Goal: Contribute content: Contribute content

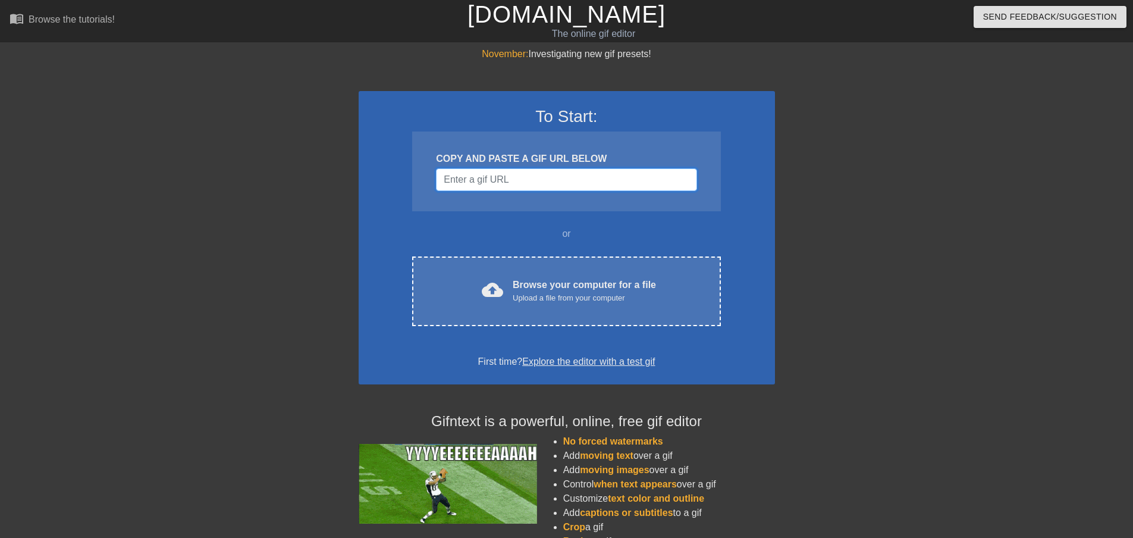
click at [537, 181] on input "Username" at bounding box center [566, 179] width 261 height 23
drag, startPoint x: 502, startPoint y: 170, endPoint x: 516, endPoint y: 175, distance: 14.9
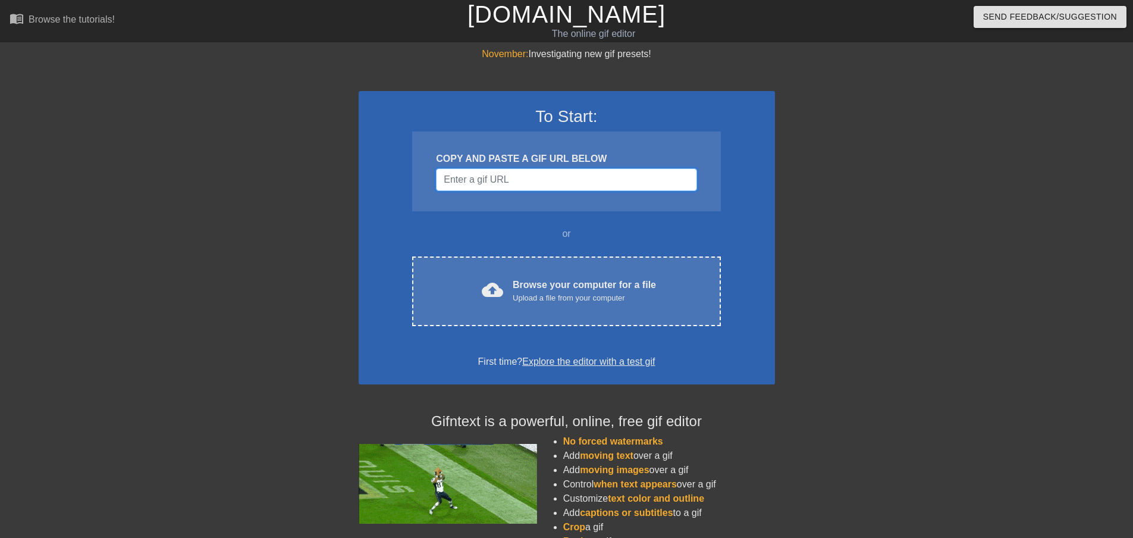
click at [503, 170] on input "Username" at bounding box center [566, 179] width 261 height 23
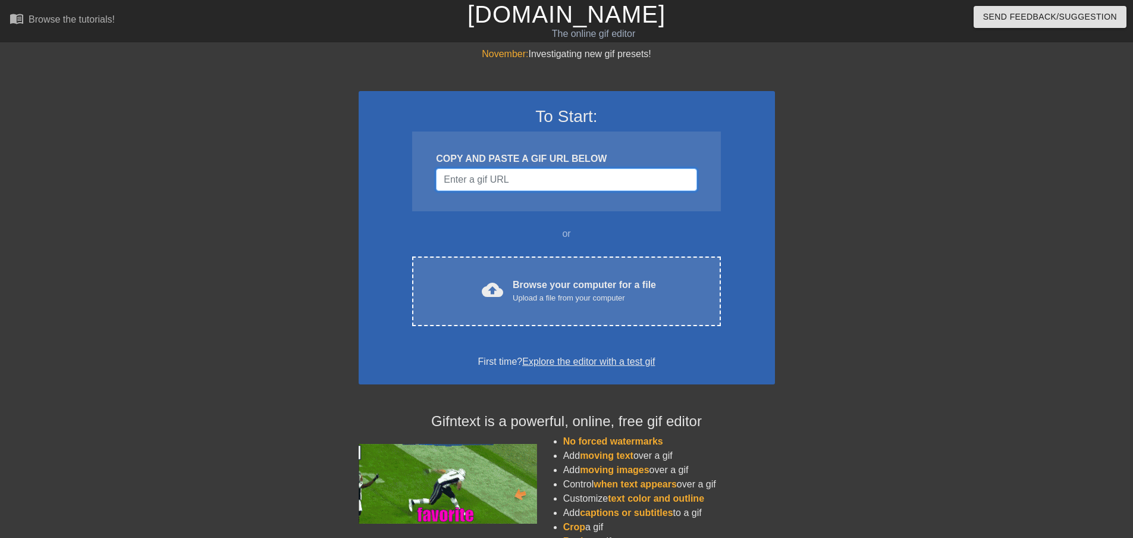
click at [516, 175] on input "Username" at bounding box center [566, 179] width 261 height 23
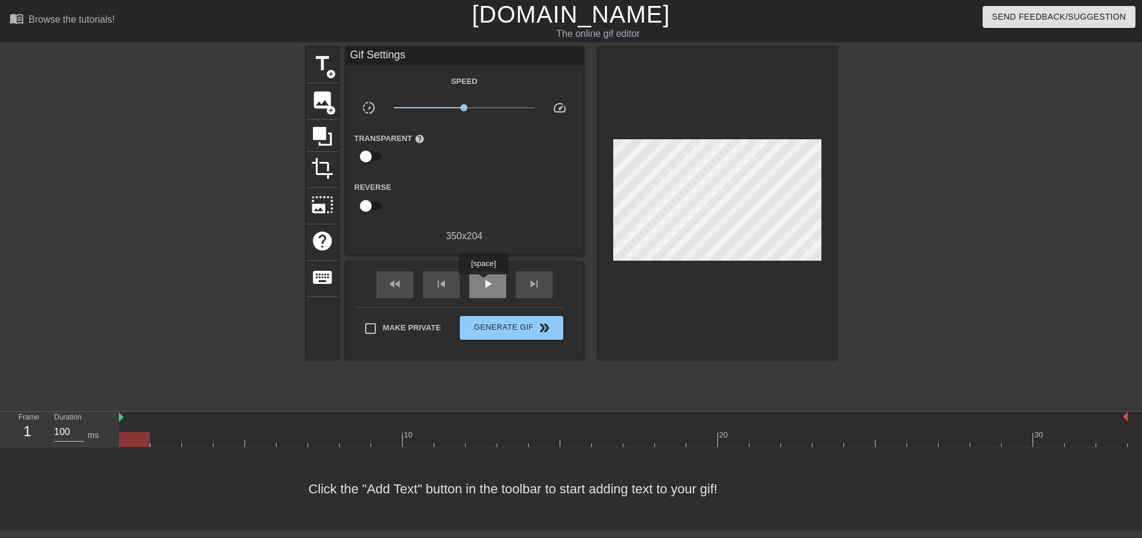
click at [485, 282] on span "play_arrow" at bounding box center [488, 284] width 14 height 14
click at [485, 282] on span "pause" at bounding box center [488, 284] width 14 height 14
click at [498, 287] on div "play_arrow" at bounding box center [487, 284] width 37 height 27
click at [504, 281] on div "pause" at bounding box center [487, 284] width 37 height 27
drag, startPoint x: 413, startPoint y: 436, endPoint x: 28, endPoint y: 403, distance: 386.9
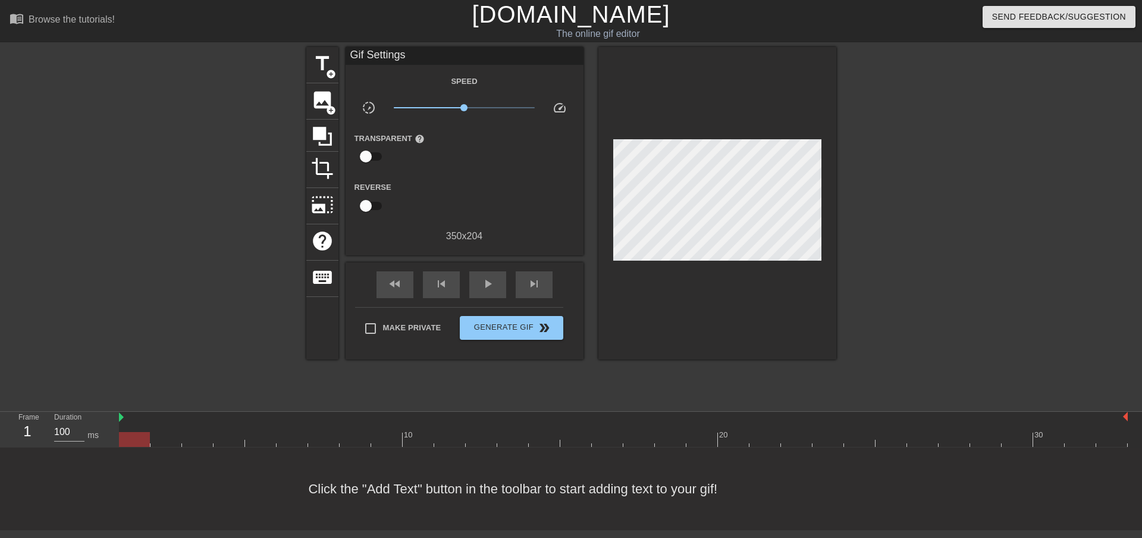
click at [28, 403] on div "menu_book Browse the tutorials! [DOMAIN_NAME] The online gif editor Send Feedba…" at bounding box center [571, 265] width 1142 height 530
click at [548, 375] on div "title add_circle image add_circle crop photo_size_select_large help keyboard Gi…" at bounding box center [571, 225] width 530 height 357
click at [412, 326] on span "Make Private" at bounding box center [412, 328] width 58 height 12
click at [383, 326] on input "Make Private" at bounding box center [370, 328] width 25 height 25
click at [412, 326] on span "Make Private" at bounding box center [412, 328] width 58 height 12
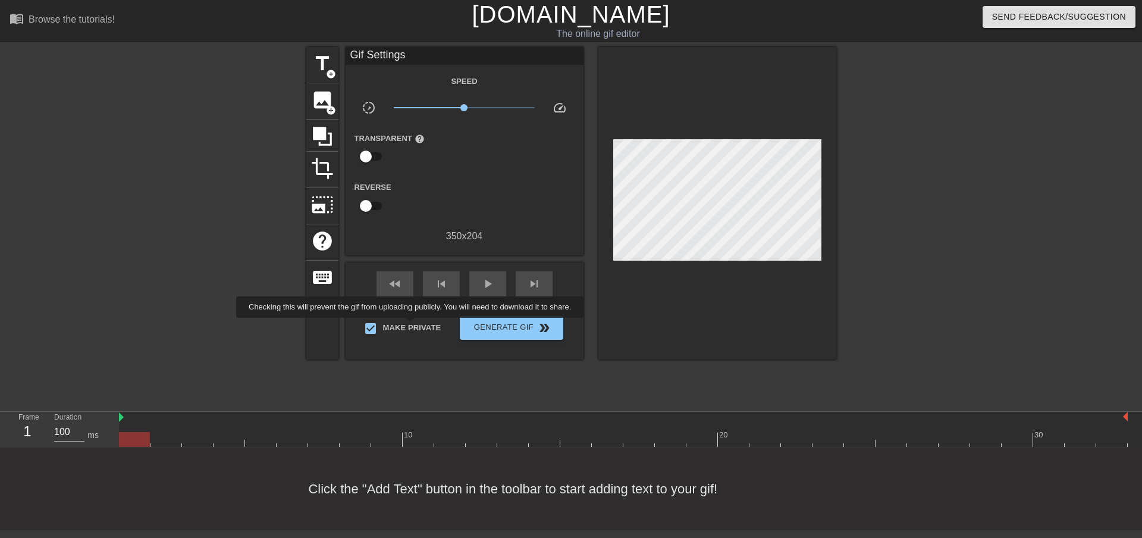
click at [383, 326] on input "Make Private" at bounding box center [370, 328] width 25 height 25
checkbox input "false"
click at [320, 70] on span "title" at bounding box center [322, 63] width 23 height 23
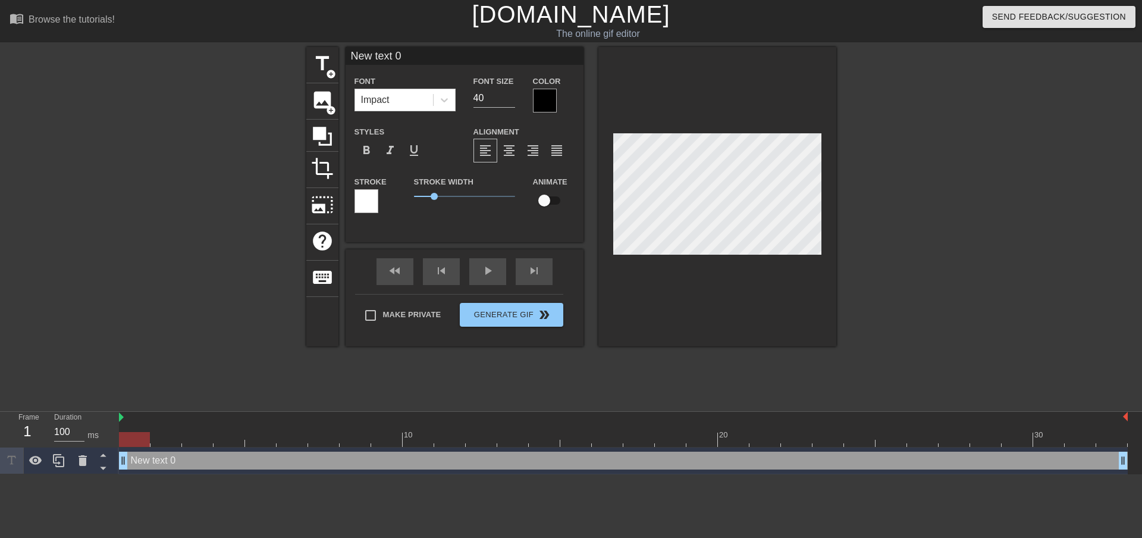
scroll to position [1, 2]
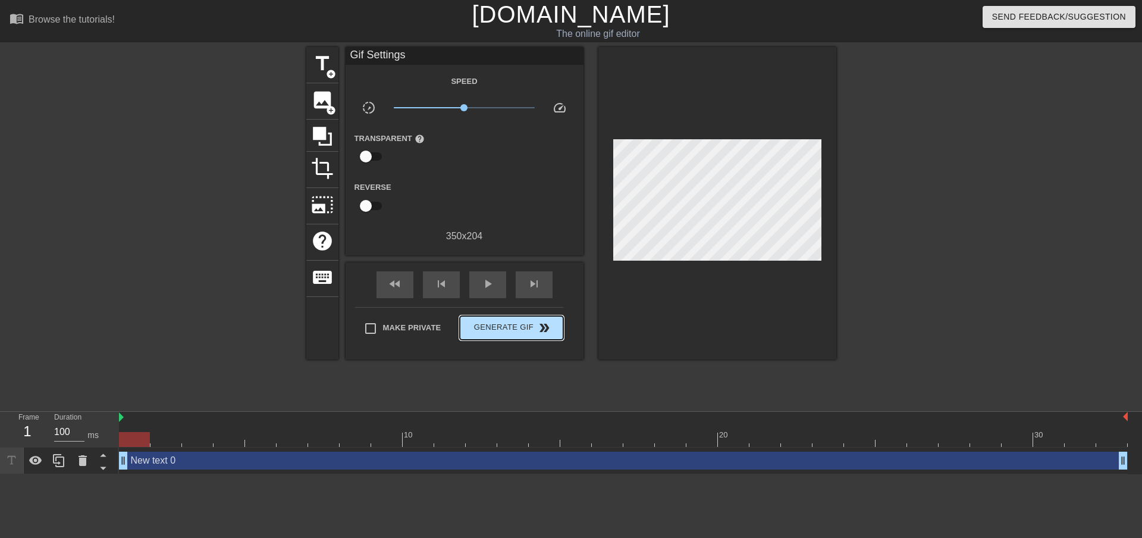
click at [510, 312] on div "Make Private Generate Gif double_arrow" at bounding box center [459, 330] width 208 height 47
click at [478, 286] on div "play_arrow" at bounding box center [487, 284] width 37 height 27
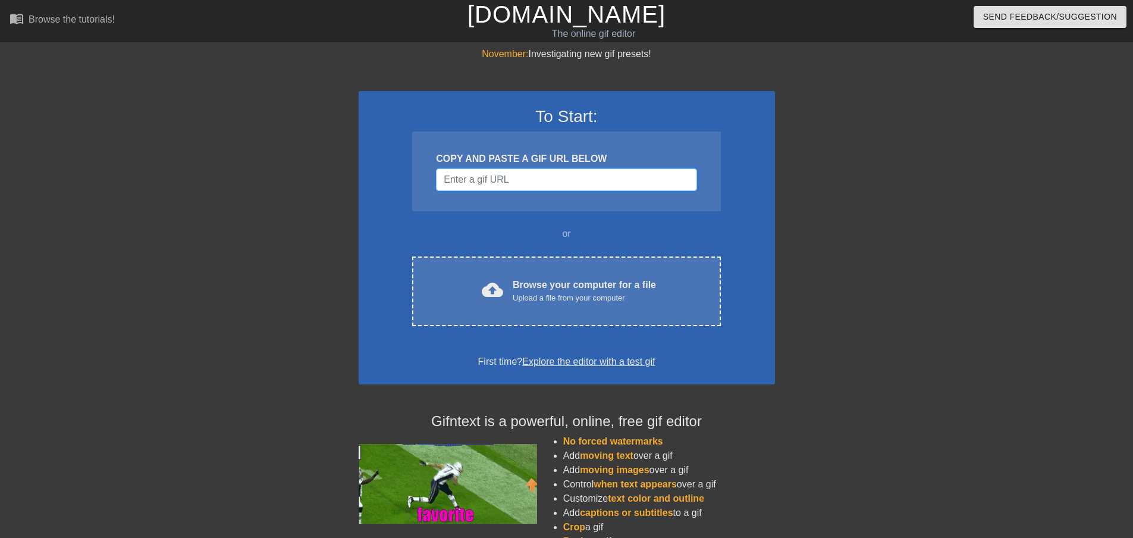
click at [491, 177] on input "Username" at bounding box center [566, 179] width 261 height 23
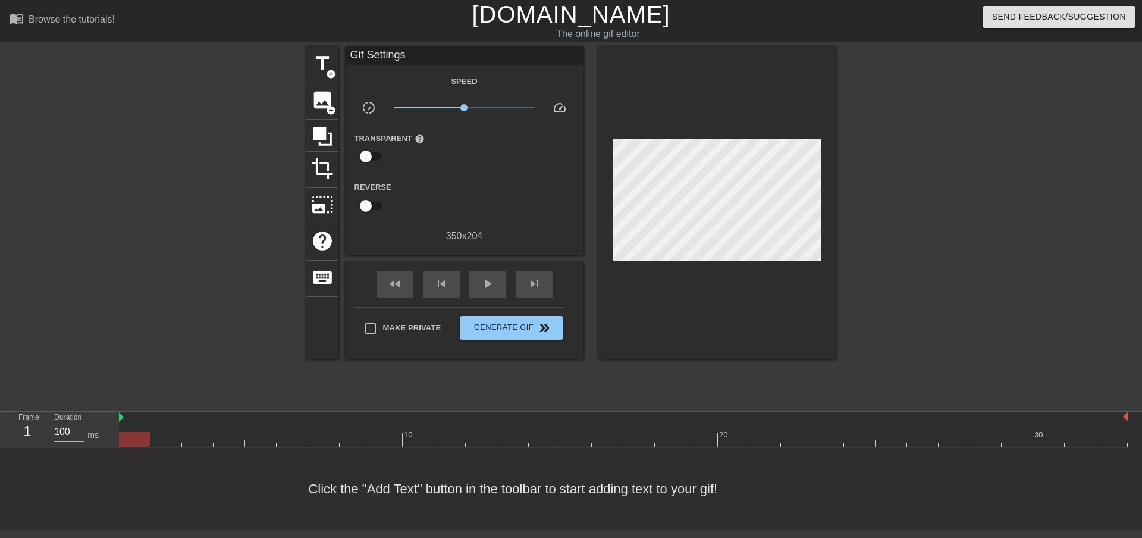
click at [149, 441] on div at bounding box center [134, 439] width 31 height 15
drag, startPoint x: 149, startPoint y: 441, endPoint x: 167, endPoint y: 425, distance: 24.0
click at [160, 431] on div "10 20 30" at bounding box center [623, 429] width 1009 height 35
click at [325, 95] on span "image" at bounding box center [322, 100] width 23 height 23
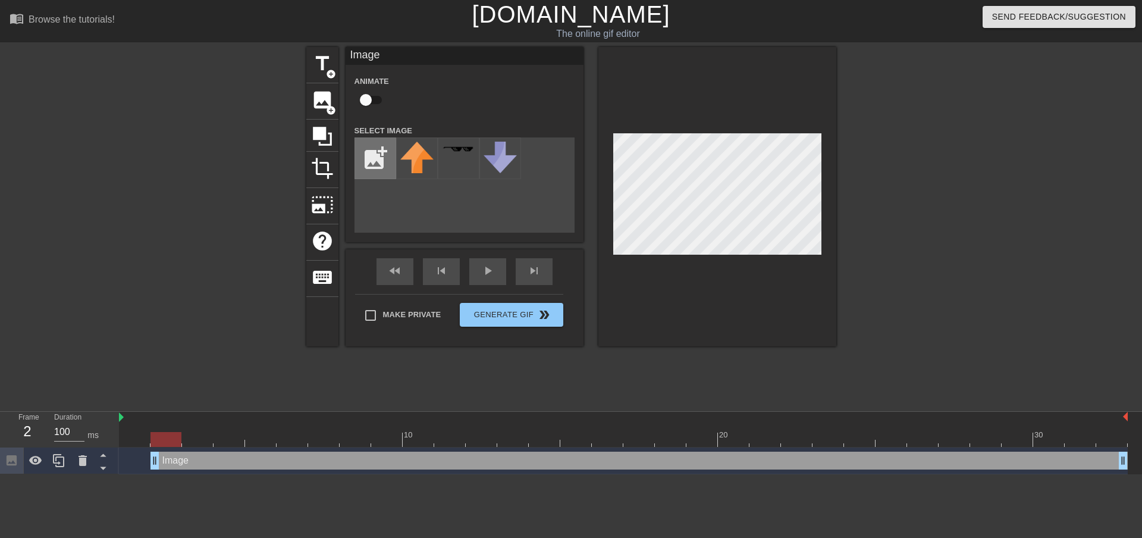
click at [378, 158] on input "file" at bounding box center [375, 158] width 40 height 40
type input "C:\fakepath\DAG Transitions.png"
click at [406, 146] on img at bounding box center [416, 150] width 33 height 16
click at [217, 440] on div at bounding box center [623, 439] width 1009 height 15
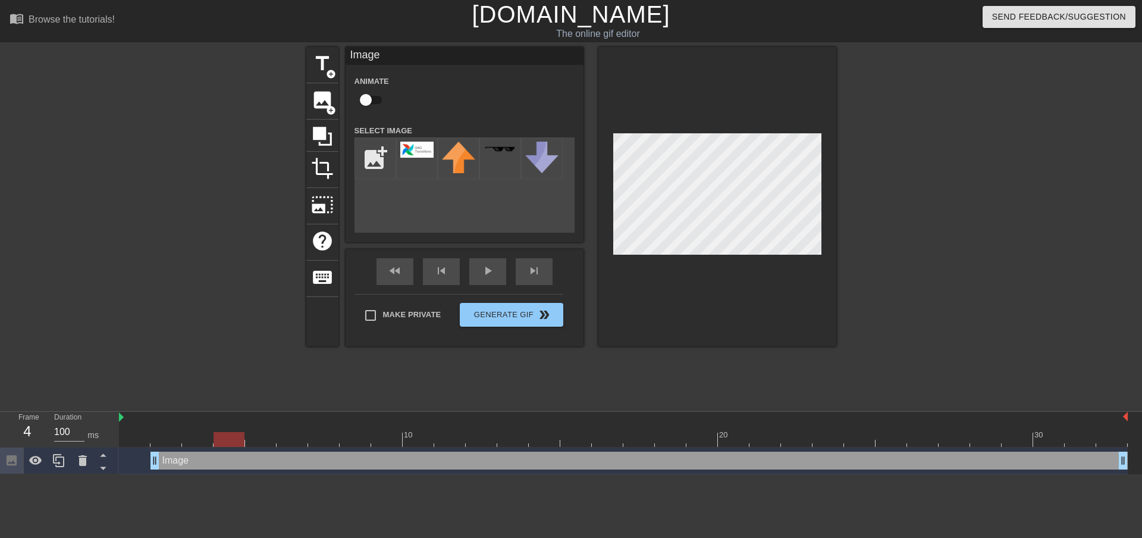
drag, startPoint x: 610, startPoint y: 227, endPoint x: 983, endPoint y: 230, distance: 373.0
click at [983, 230] on div at bounding box center [940, 225] width 178 height 357
click at [181, 437] on div at bounding box center [623, 439] width 1009 height 15
click at [187, 444] on div at bounding box center [623, 439] width 1009 height 15
click at [215, 440] on div at bounding box center [623, 439] width 1009 height 15
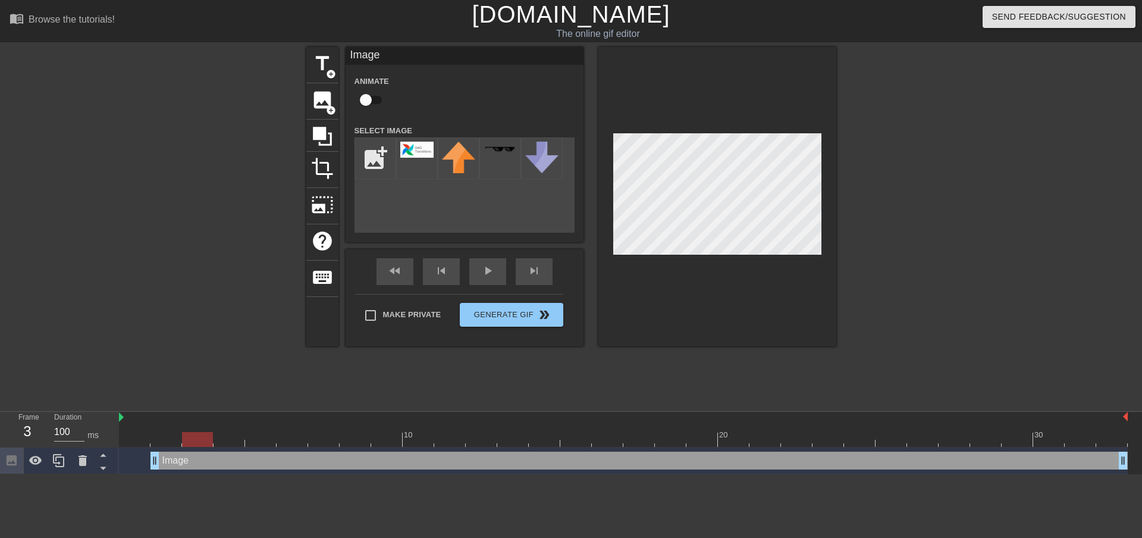
click at [201, 442] on div at bounding box center [623, 439] width 1009 height 15
click at [166, 444] on div at bounding box center [623, 439] width 1009 height 15
drag, startPoint x: 197, startPoint y: 440, endPoint x: 203, endPoint y: 441, distance: 6.6
click at [197, 441] on div at bounding box center [623, 439] width 1009 height 15
click at [368, 99] on input "checkbox" at bounding box center [366, 100] width 68 height 23
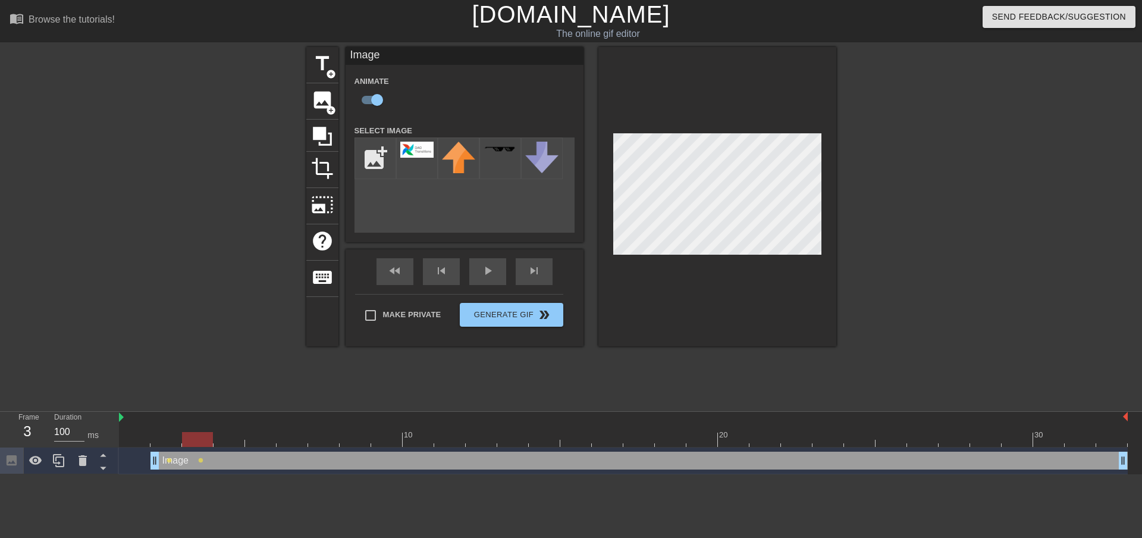
click at [158, 441] on div at bounding box center [623, 439] width 1009 height 15
click at [381, 99] on input "checkbox" at bounding box center [377, 100] width 68 height 23
click at [372, 100] on input "checkbox" at bounding box center [366, 100] width 68 height 23
checkbox input "true"
click at [532, 272] on div "skip_next" at bounding box center [534, 271] width 37 height 27
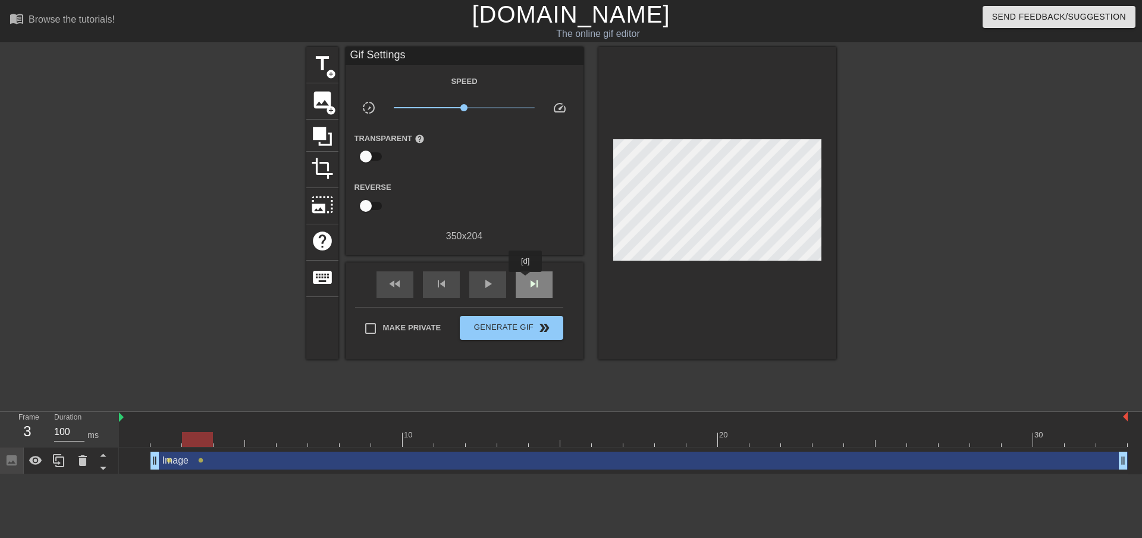
click at [526, 280] on div "skip_next" at bounding box center [534, 284] width 37 height 27
click at [437, 290] on span "skip_previous" at bounding box center [441, 284] width 14 height 14
click at [536, 289] on span "skip_next" at bounding box center [534, 284] width 14 height 14
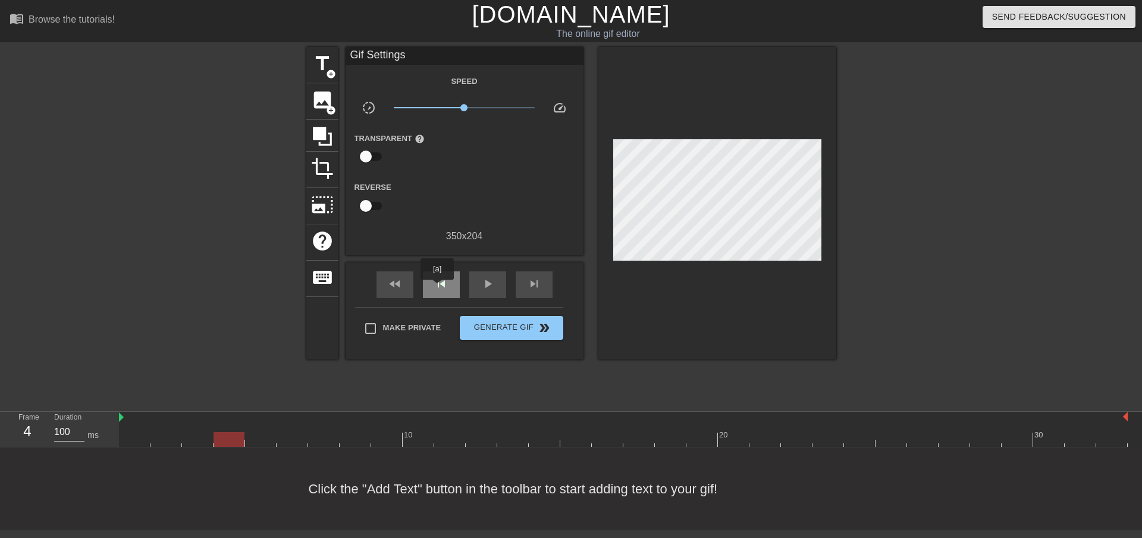
click at [437, 288] on span "skip_previous" at bounding box center [441, 284] width 14 height 14
click at [438, 288] on span "skip_previous" at bounding box center [441, 284] width 14 height 14
click at [327, 102] on span "image" at bounding box center [322, 100] width 23 height 23
click at [328, 97] on span "image" at bounding box center [322, 100] width 23 height 23
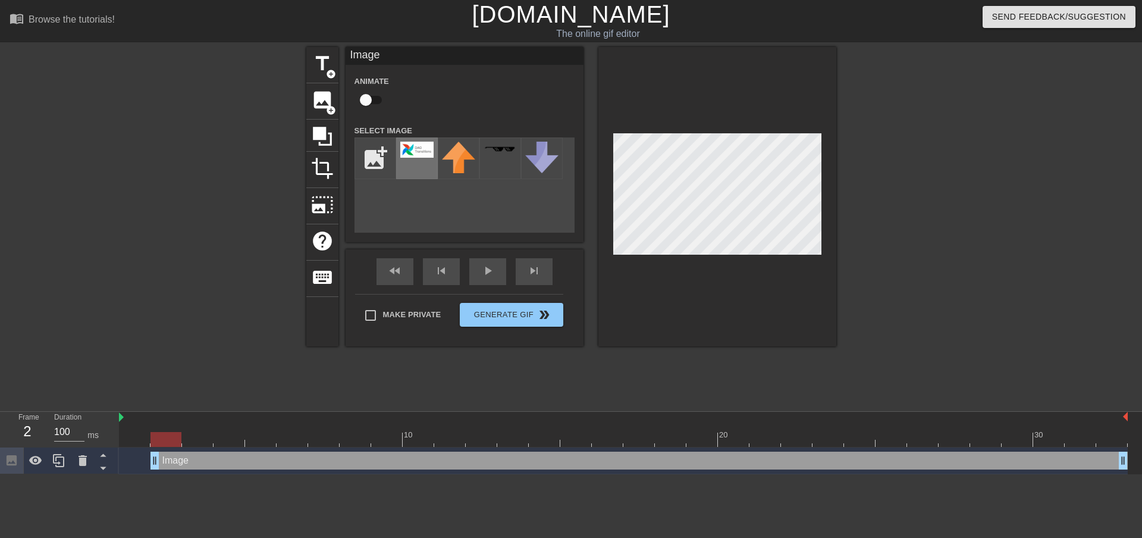
click at [421, 150] on img at bounding box center [416, 150] width 33 height 16
click at [198, 441] on div at bounding box center [623, 439] width 1009 height 15
click at [225, 437] on div at bounding box center [623, 439] width 1009 height 15
click at [194, 447] on div "10 20 30" at bounding box center [623, 430] width 1009 height 36
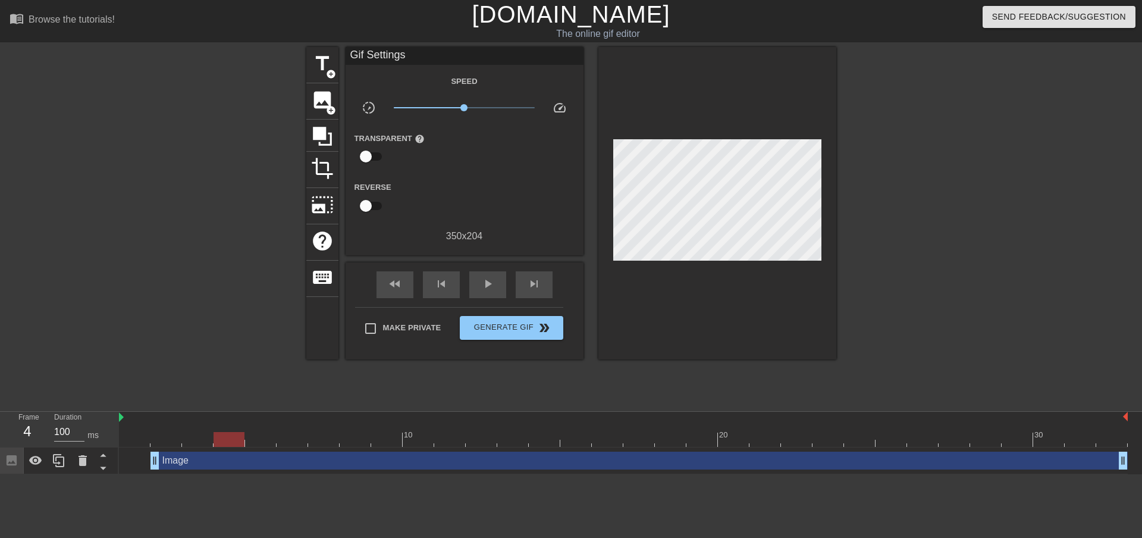
click at [162, 443] on div at bounding box center [623, 439] width 1009 height 15
click at [199, 444] on div at bounding box center [623, 439] width 1009 height 15
click at [165, 443] on div at bounding box center [623, 439] width 1009 height 15
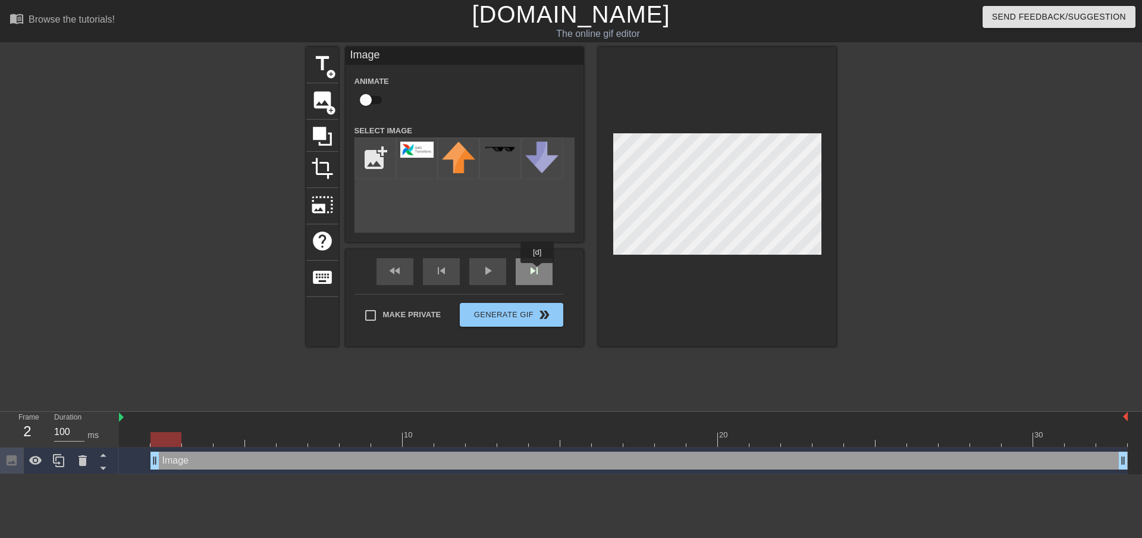
click at [538, 271] on div "skip_next" at bounding box center [534, 271] width 37 height 27
click at [434, 277] on span "skip_previous" at bounding box center [441, 271] width 14 height 14
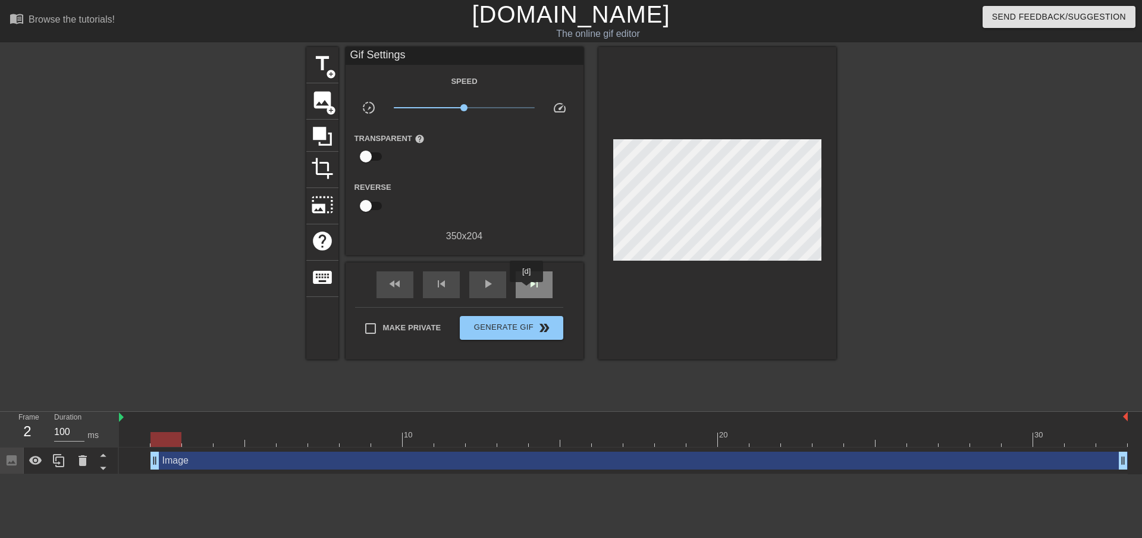
click at [537, 284] on span "skip_next" at bounding box center [534, 284] width 14 height 14
click at [447, 280] on span "skip_previous" at bounding box center [441, 284] width 14 height 14
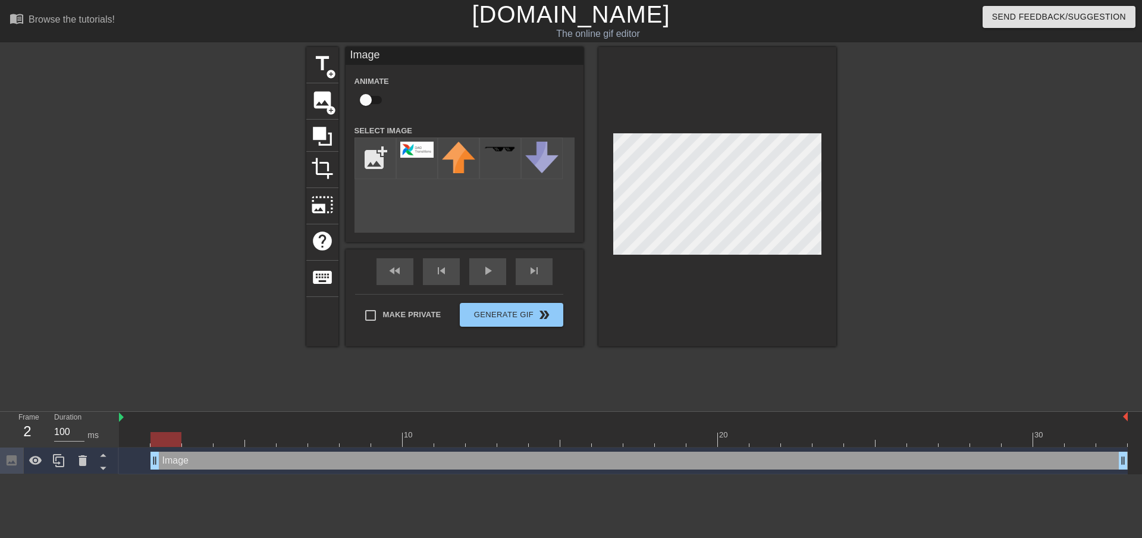
click at [30, 431] on div "2" at bounding box center [27, 431] width 18 height 21
click at [105, 454] on icon at bounding box center [103, 454] width 15 height 15
click at [193, 441] on div at bounding box center [623, 439] width 1009 height 15
click at [167, 440] on div at bounding box center [623, 439] width 1009 height 15
click at [171, 464] on div "Image drag_handle drag_handle" at bounding box center [638, 460] width 977 height 18
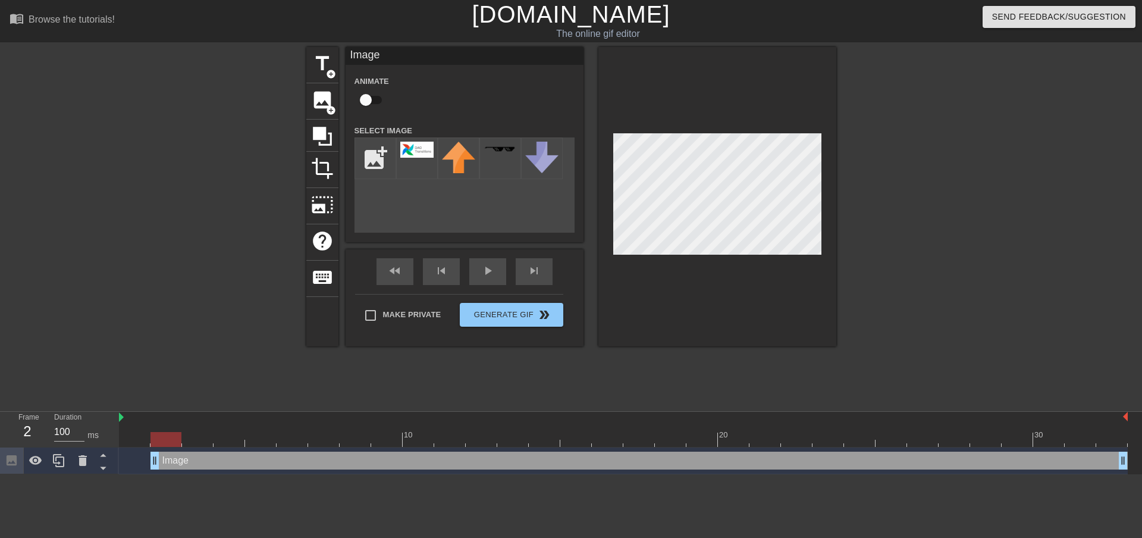
click at [171, 464] on div "Image drag_handle drag_handle" at bounding box center [638, 460] width 977 height 18
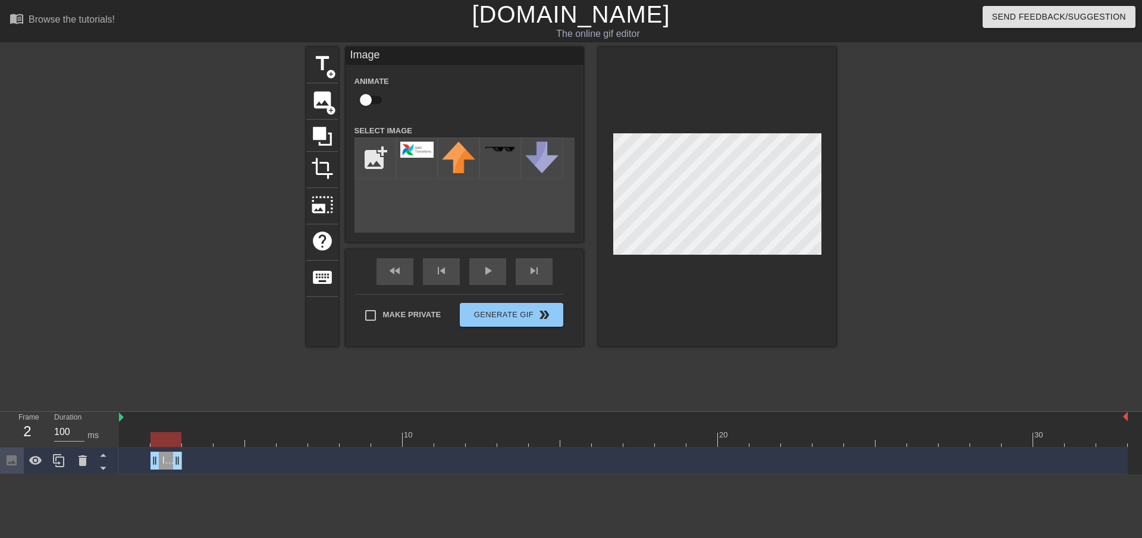
drag, startPoint x: 1126, startPoint y: 460, endPoint x: 193, endPoint y: 446, distance: 933.5
click at [193, 446] on div "10 20 30 Image drag_handle drag_handle" at bounding box center [630, 443] width 1023 height 62
click at [202, 441] on div at bounding box center [623, 439] width 1009 height 15
click at [174, 440] on div at bounding box center [623, 439] width 1009 height 15
click at [197, 461] on div "Image drag_handle drag_handle" at bounding box center [623, 460] width 1009 height 18
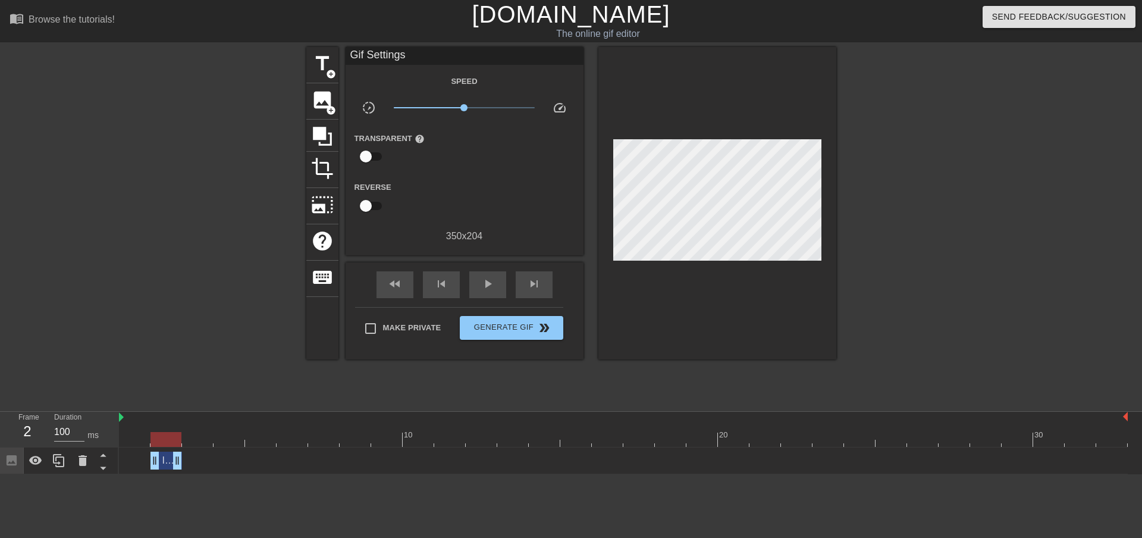
click at [211, 443] on div at bounding box center [623, 439] width 1009 height 15
click at [159, 440] on div at bounding box center [623, 439] width 1009 height 15
click at [202, 441] on div at bounding box center [623, 439] width 1009 height 15
click at [324, 101] on span "image" at bounding box center [322, 100] width 23 height 23
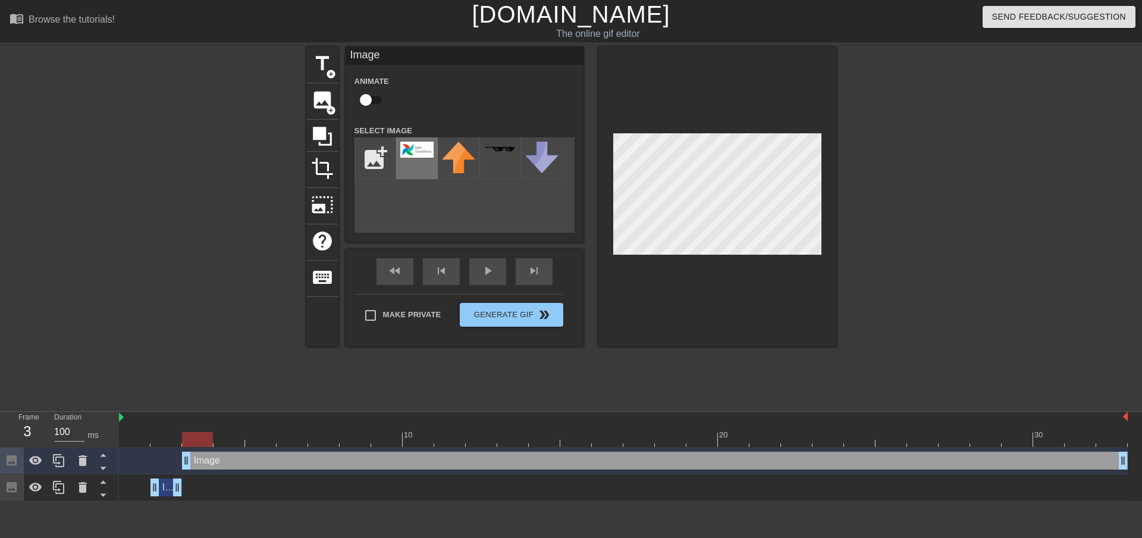
click at [411, 152] on img at bounding box center [416, 150] width 33 height 16
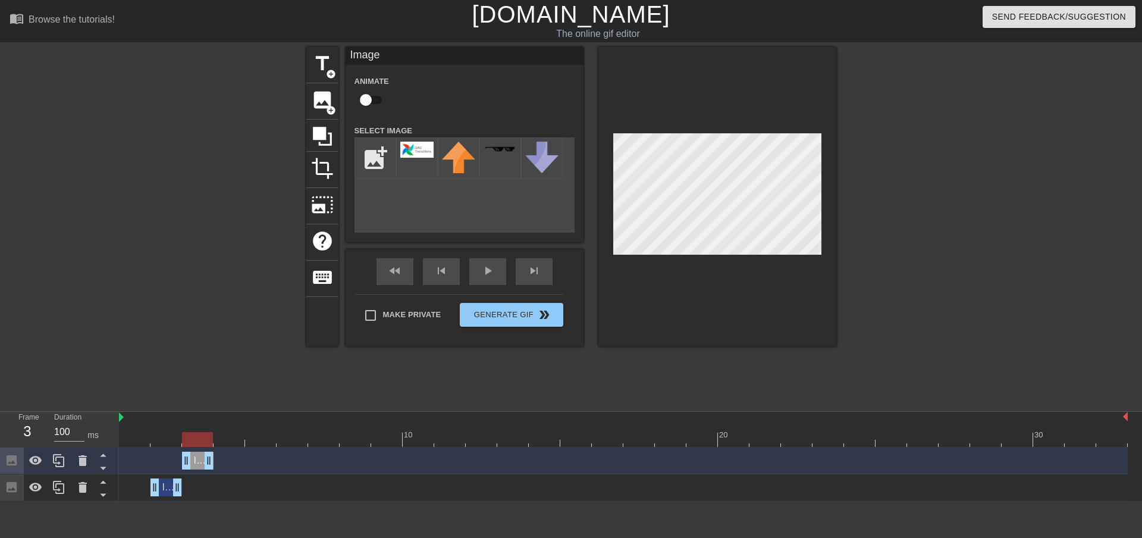
drag, startPoint x: 1125, startPoint y: 459, endPoint x: 218, endPoint y: 472, distance: 906.7
click at [218, 472] on div "Image drag_handle drag_handle" at bounding box center [623, 460] width 1009 height 27
click at [522, 274] on div "skip_next" at bounding box center [534, 271] width 37 height 27
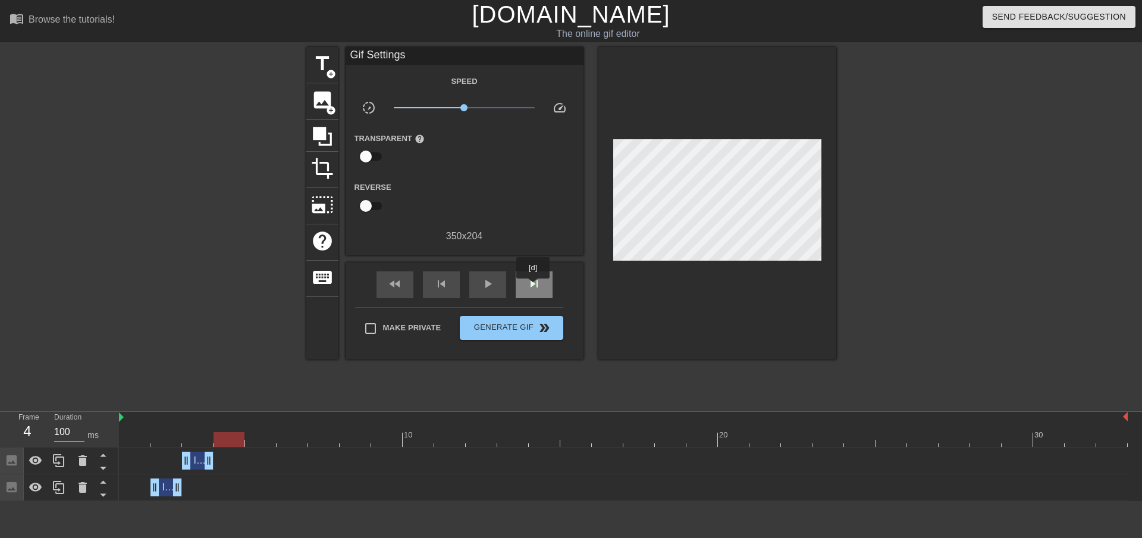
click at [534, 287] on span "skip_next" at bounding box center [534, 284] width 14 height 14
drag, startPoint x: 197, startPoint y: 463, endPoint x: 244, endPoint y: 526, distance: 79.0
click at [248, 501] on html "menu_book Browse the tutorials! Gifntext.com The online gif editor Send Feedbac…" at bounding box center [571, 250] width 1142 height 501
click at [55, 462] on icon at bounding box center [59, 460] width 14 height 14
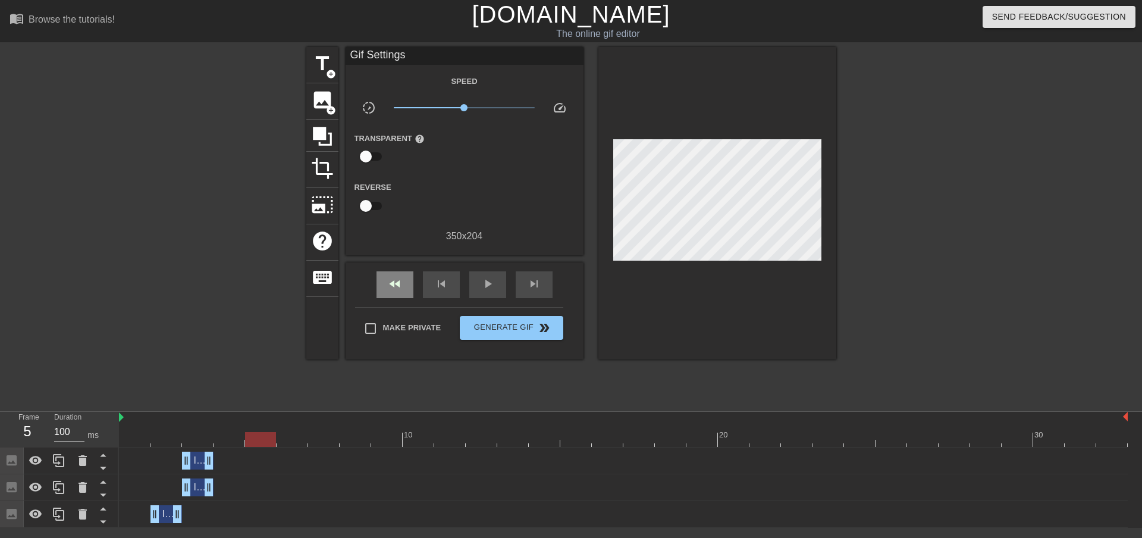
click at [400, 264] on div "fast_rewind skip_previous play_arrow skip_next" at bounding box center [465, 284] width 194 height 45
click at [397, 286] on span "fast_rewind" at bounding box center [395, 284] width 14 height 14
click at [127, 515] on div "Image drag_handle drag_handle" at bounding box center [623, 514] width 1009 height 18
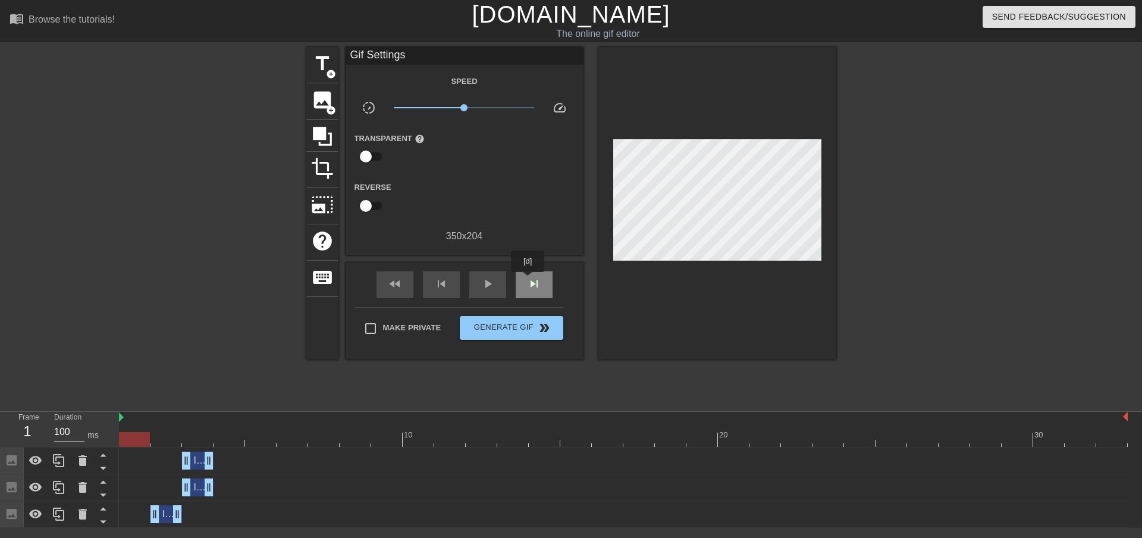
click at [528, 280] on span "skip_next" at bounding box center [534, 284] width 14 height 14
drag, startPoint x: 197, startPoint y: 463, endPoint x: 259, endPoint y: 460, distance: 61.9
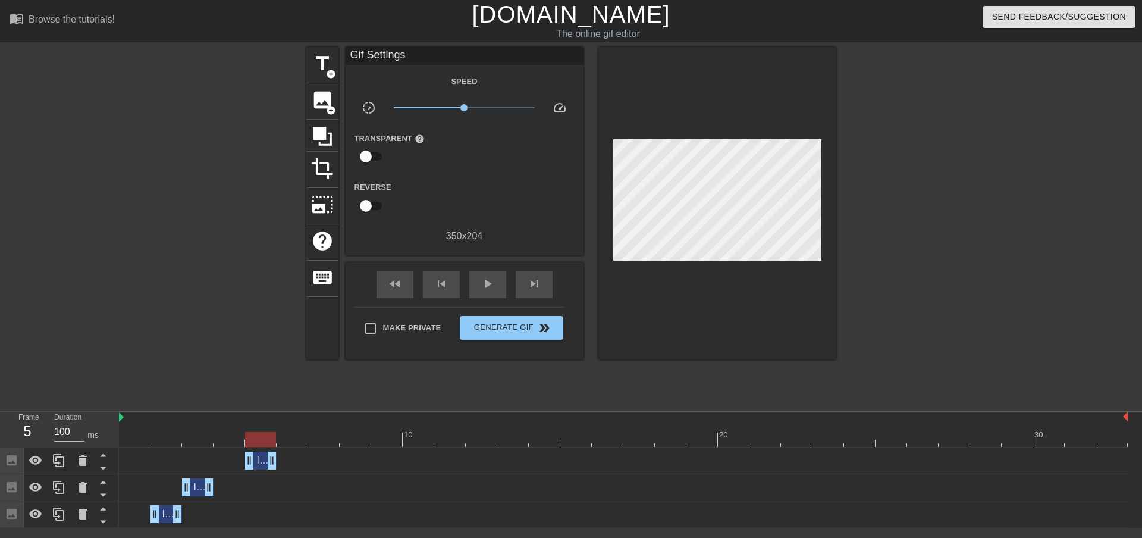
click at [259, 460] on div "Image drag_handle drag_handle" at bounding box center [261, 460] width 32 height 18
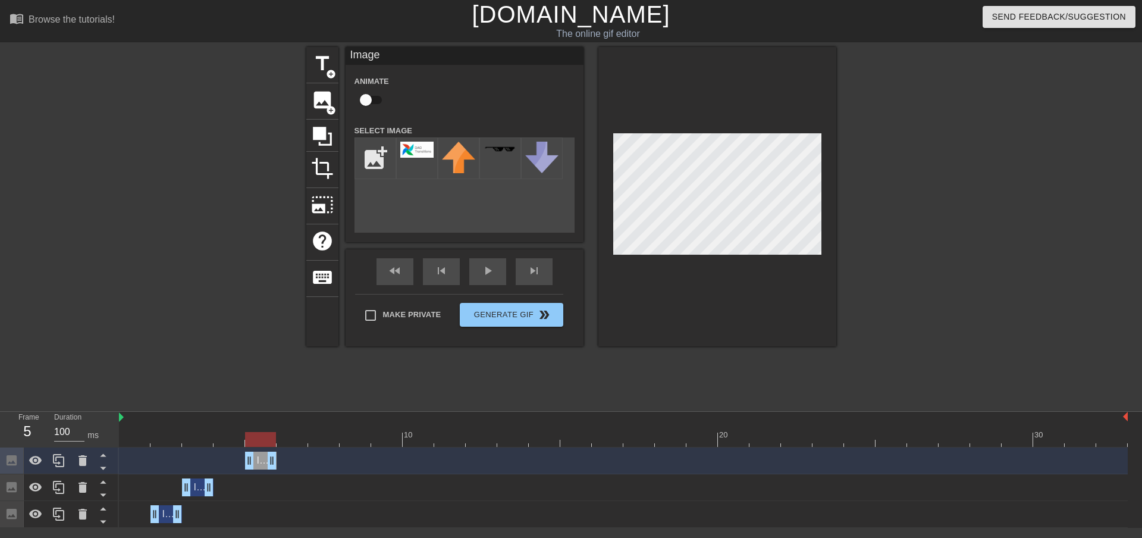
drag, startPoint x: 259, startPoint y: 463, endPoint x: 426, endPoint y: 366, distance: 192.7
click at [263, 462] on div "Image drag_handle drag_handle" at bounding box center [261, 460] width 32 height 18
click at [536, 272] on div "skip_next" at bounding box center [534, 271] width 37 height 27
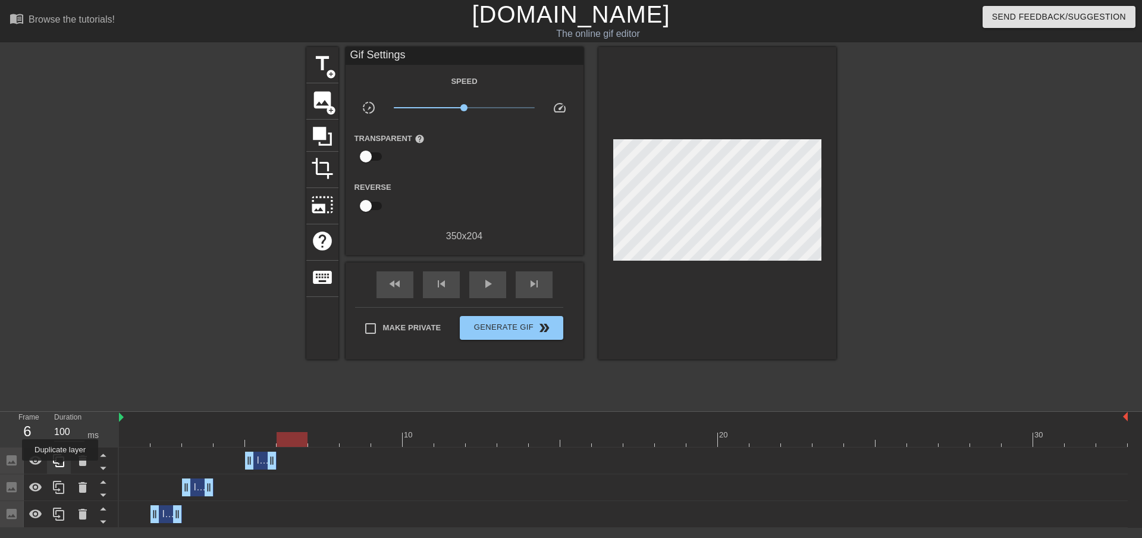
click at [60, 469] on div at bounding box center [59, 460] width 24 height 26
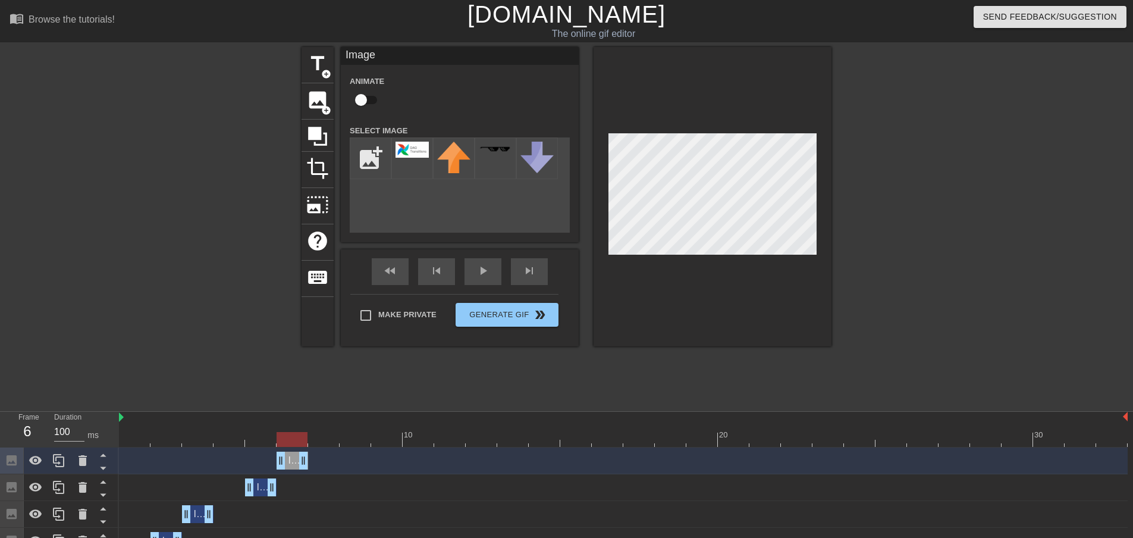
drag, startPoint x: 258, startPoint y: 462, endPoint x: 544, endPoint y: 347, distance: 309.1
click at [294, 462] on div "Image drag_handle drag_handle" at bounding box center [293, 460] width 32 height 18
click at [534, 275] on div "skip_next" at bounding box center [529, 271] width 37 height 27
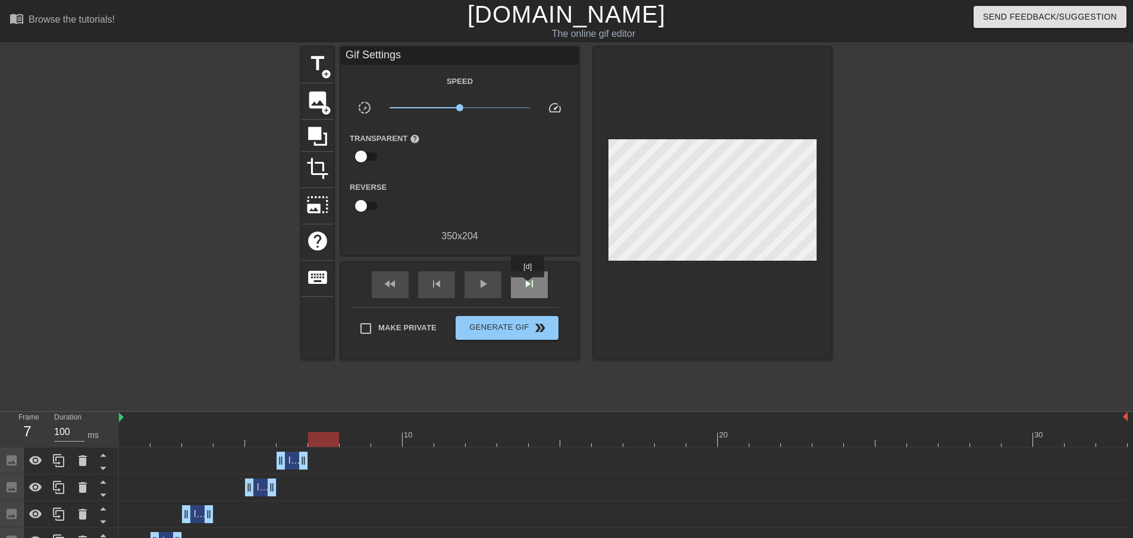
click at [528, 286] on span "skip_next" at bounding box center [529, 284] width 14 height 14
click at [57, 464] on icon at bounding box center [59, 460] width 14 height 14
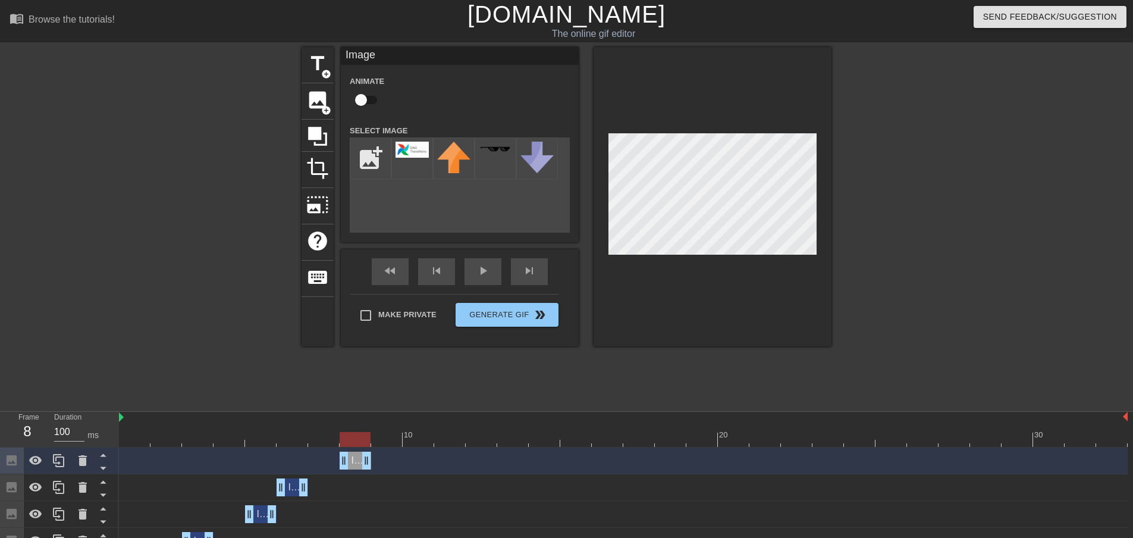
drag, startPoint x: 290, startPoint y: 464, endPoint x: 352, endPoint y: 461, distance: 62.5
click at [349, 462] on div "Image drag_handle drag_handle" at bounding box center [356, 460] width 32 height 18
click at [396, 273] on div "fast_rewind" at bounding box center [390, 271] width 37 height 27
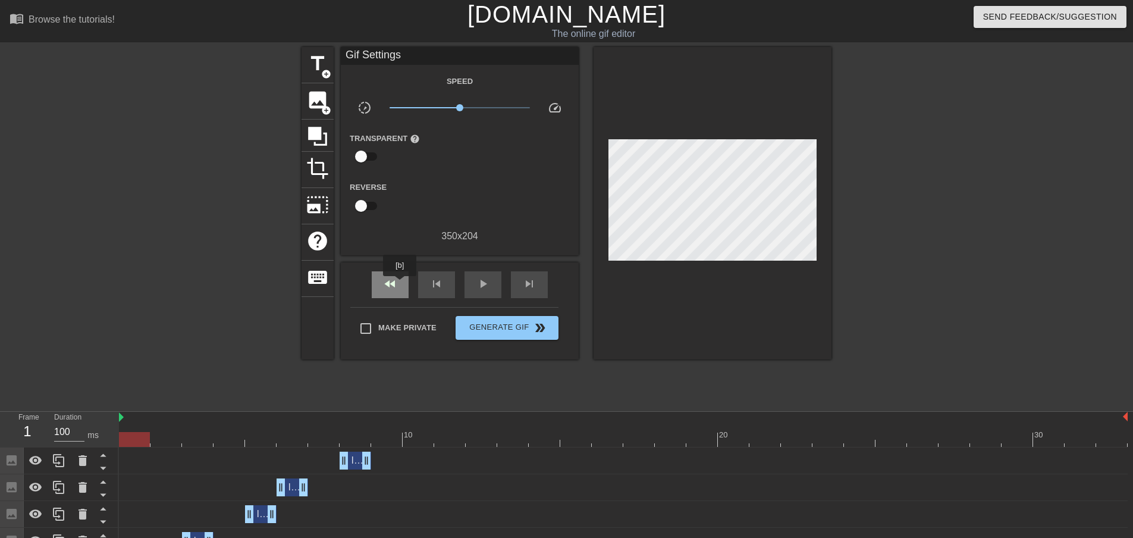
click at [400, 284] on div "fast_rewind" at bounding box center [390, 284] width 37 height 27
click at [444, 289] on div "skip_previous" at bounding box center [436, 284] width 37 height 27
click at [515, 286] on div "skip_next" at bounding box center [529, 284] width 37 height 27
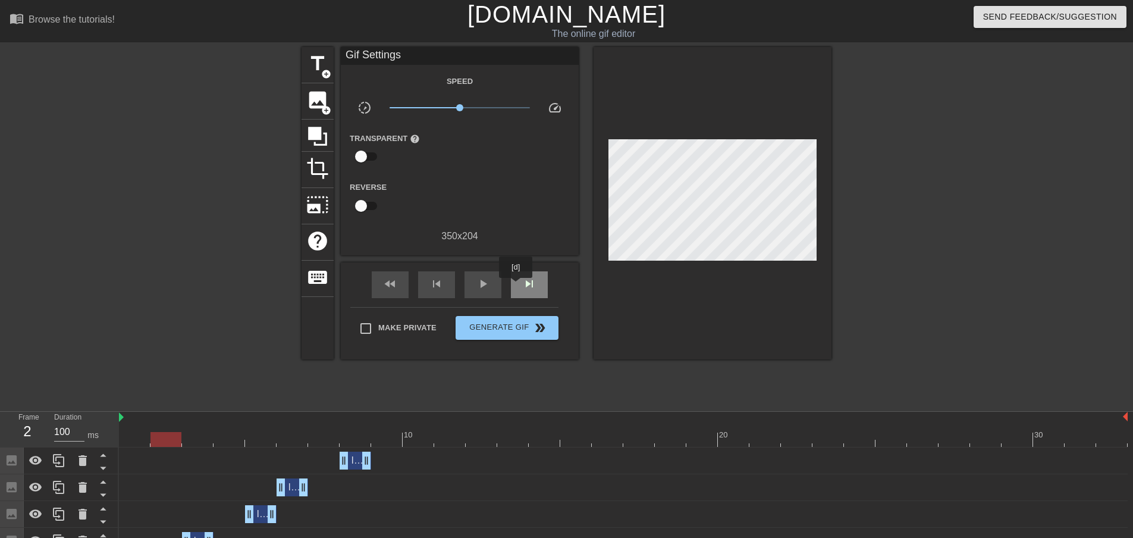
click at [516, 286] on div "skip_next" at bounding box center [529, 284] width 37 height 27
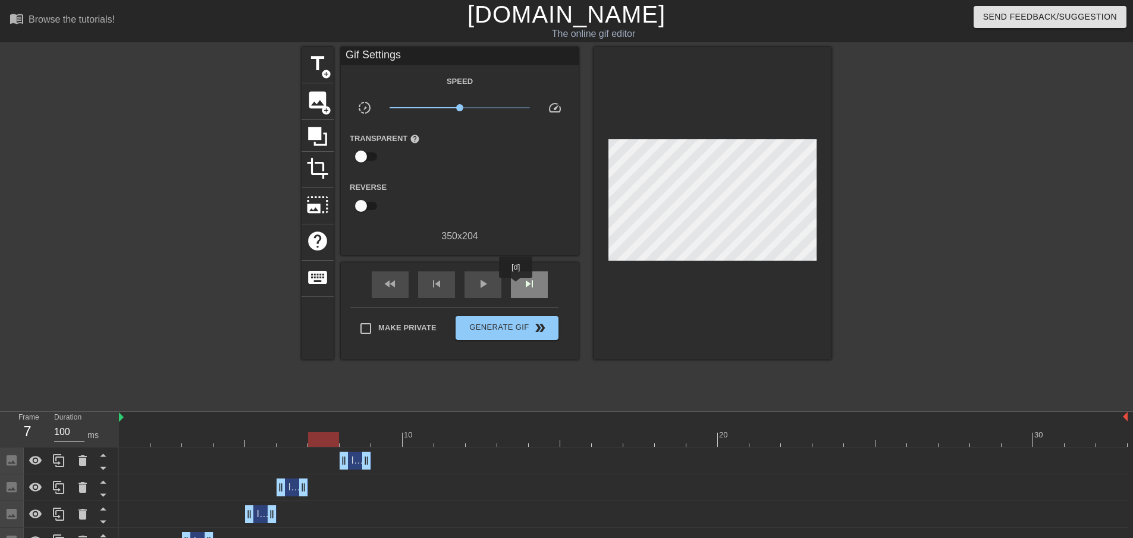
click at [516, 286] on div "skip_next" at bounding box center [529, 284] width 37 height 27
click at [438, 286] on span "skip_previous" at bounding box center [436, 284] width 14 height 14
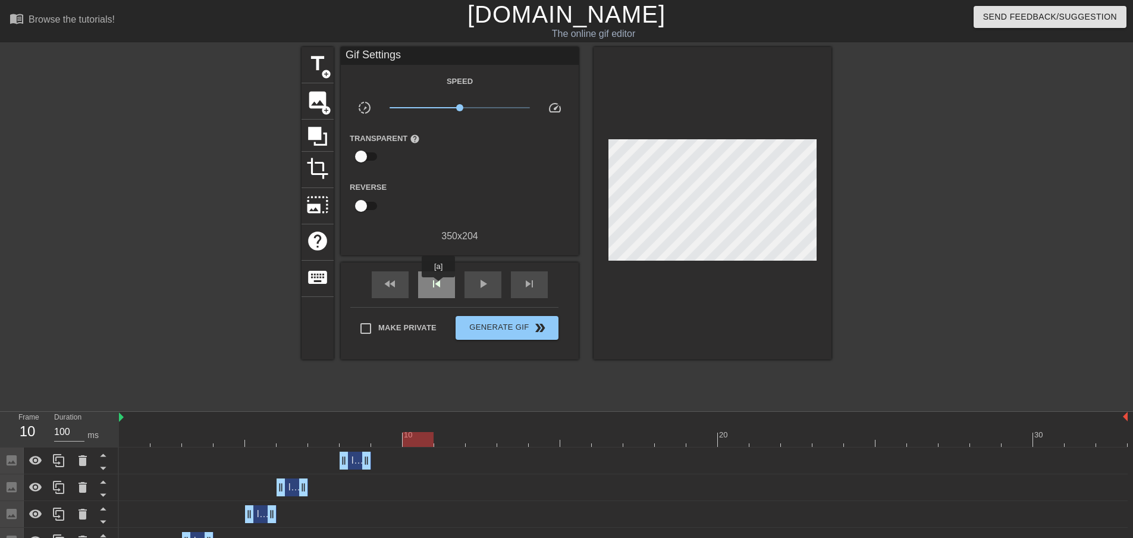
click at [438, 286] on span "skip_previous" at bounding box center [436, 284] width 14 height 14
click at [514, 284] on div "skip_next" at bounding box center [529, 284] width 37 height 27
click at [516, 284] on div "skip_next" at bounding box center [529, 284] width 37 height 27
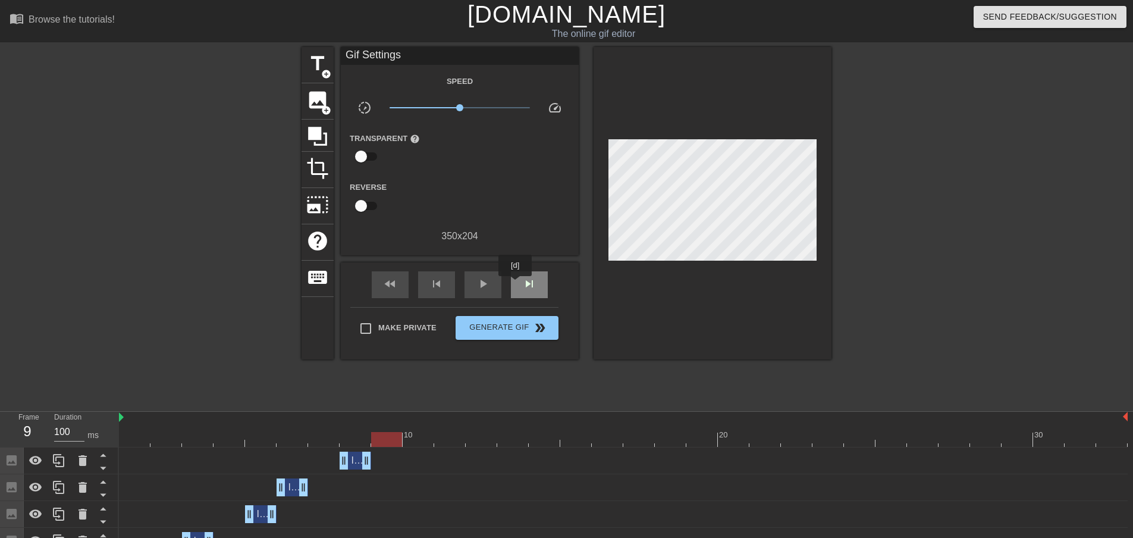
click at [516, 284] on div "skip_next" at bounding box center [529, 284] width 37 height 27
click at [446, 284] on div "skip_previous" at bounding box center [436, 284] width 37 height 27
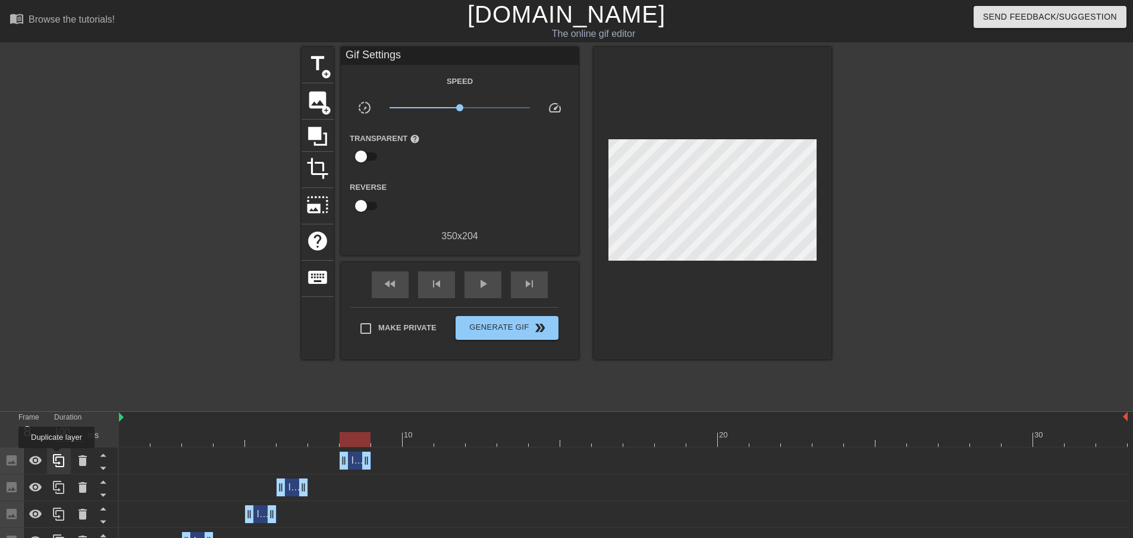
click at [57, 456] on icon at bounding box center [59, 460] width 14 height 14
click at [57, 456] on div at bounding box center [59, 514] width 119 height 134
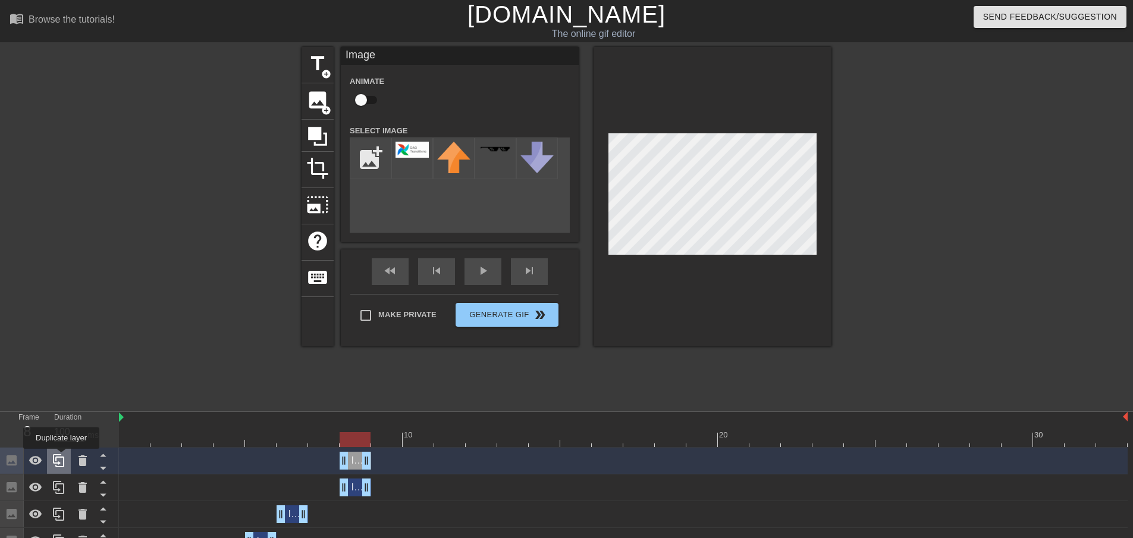
click at [61, 457] on icon at bounding box center [59, 460] width 14 height 14
click at [61, 459] on icon at bounding box center [59, 460] width 14 height 14
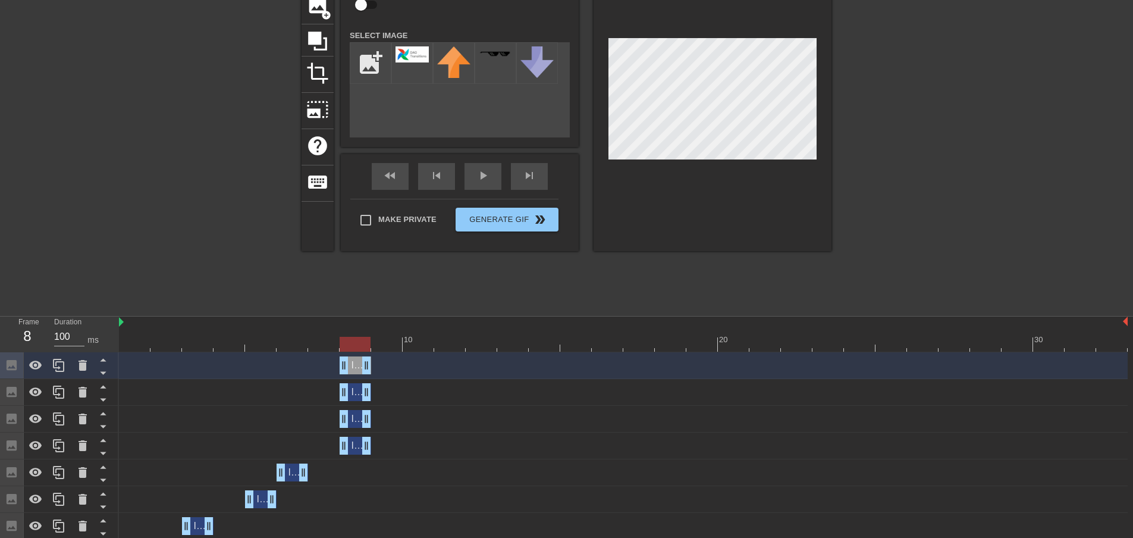
scroll to position [119, 0]
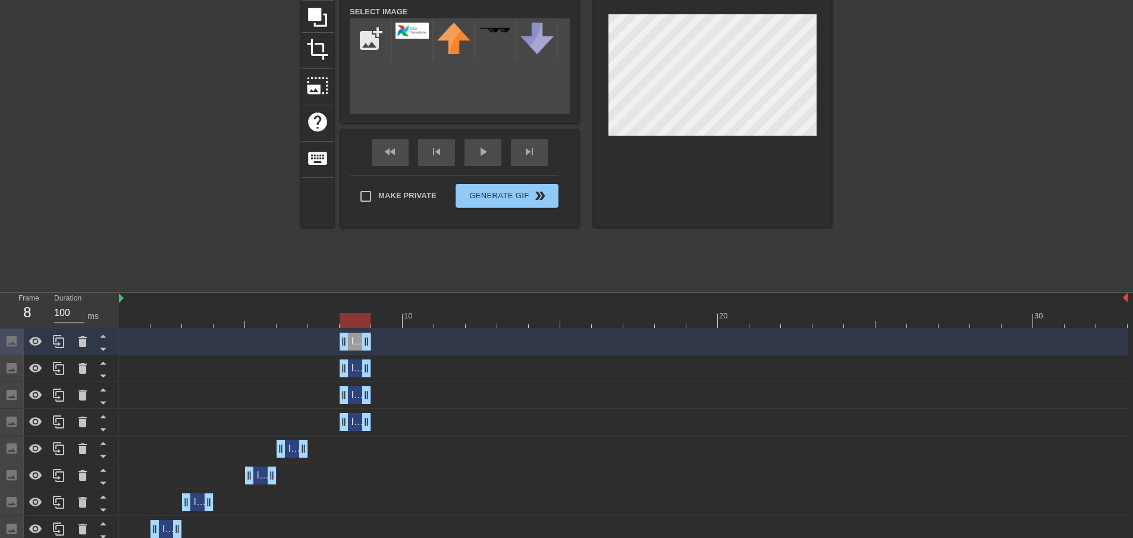
click at [373, 400] on div "Image drag_handle drag_handle" at bounding box center [623, 395] width 1009 height 18
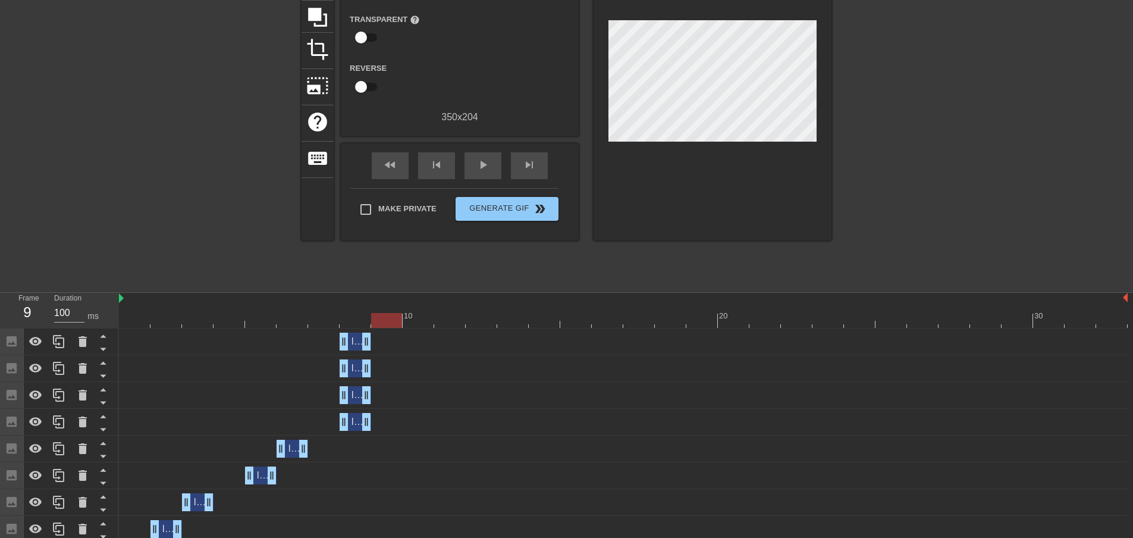
click at [377, 319] on div at bounding box center [623, 320] width 1009 height 15
click at [353, 317] on div at bounding box center [623, 320] width 1009 height 15
click at [377, 315] on div at bounding box center [623, 320] width 1009 height 15
drag, startPoint x: 357, startPoint y: 396, endPoint x: 498, endPoint y: 281, distance: 182.3
click at [382, 394] on div "Image drag_handle drag_handle" at bounding box center [387, 395] width 32 height 18
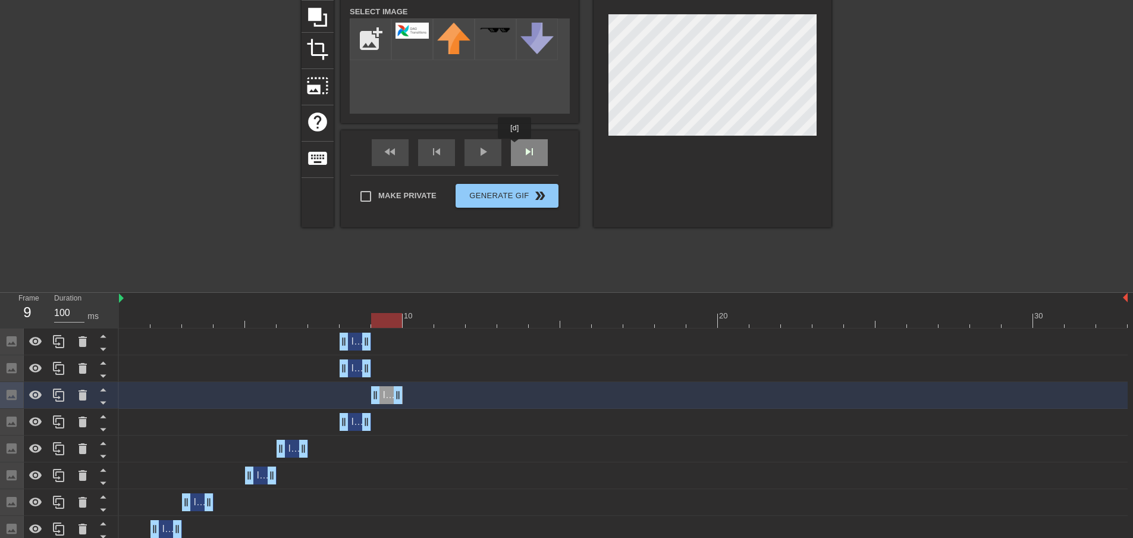
click at [515, 147] on div "fast_rewind skip_previous play_arrow skip_next" at bounding box center [460, 152] width 194 height 45
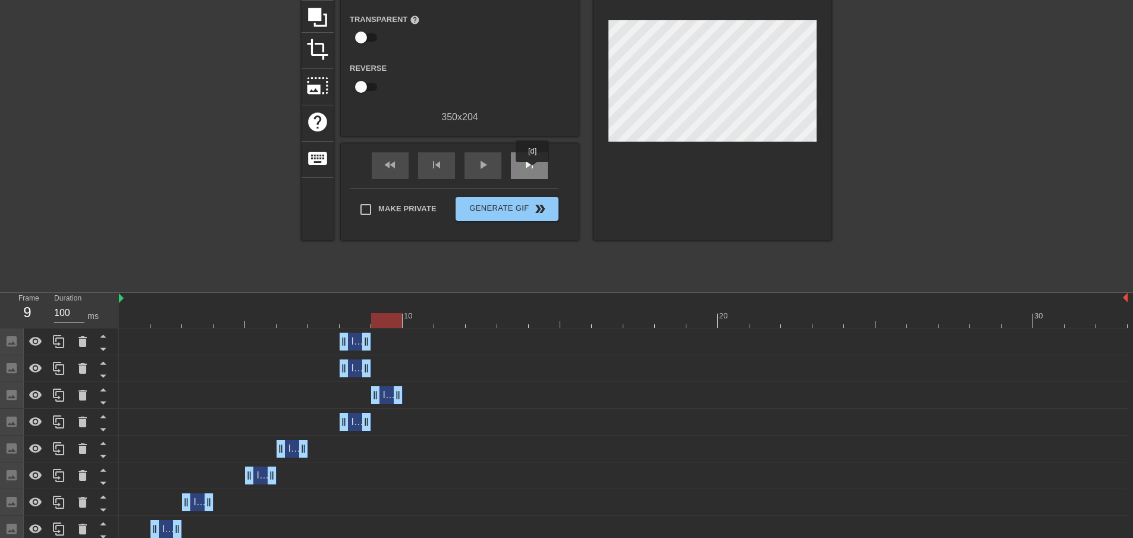
click at [533, 170] on span "skip_next" at bounding box center [529, 165] width 14 height 14
drag, startPoint x: 364, startPoint y: 370, endPoint x: 419, endPoint y: 371, distance: 55.3
click at [419, 371] on div "Image drag_handle drag_handle" at bounding box center [419, 368] width 32 height 18
click at [535, 155] on div "skip_next" at bounding box center [529, 165] width 37 height 27
drag, startPoint x: 353, startPoint y: 344, endPoint x: 593, endPoint y: 192, distance: 284.3
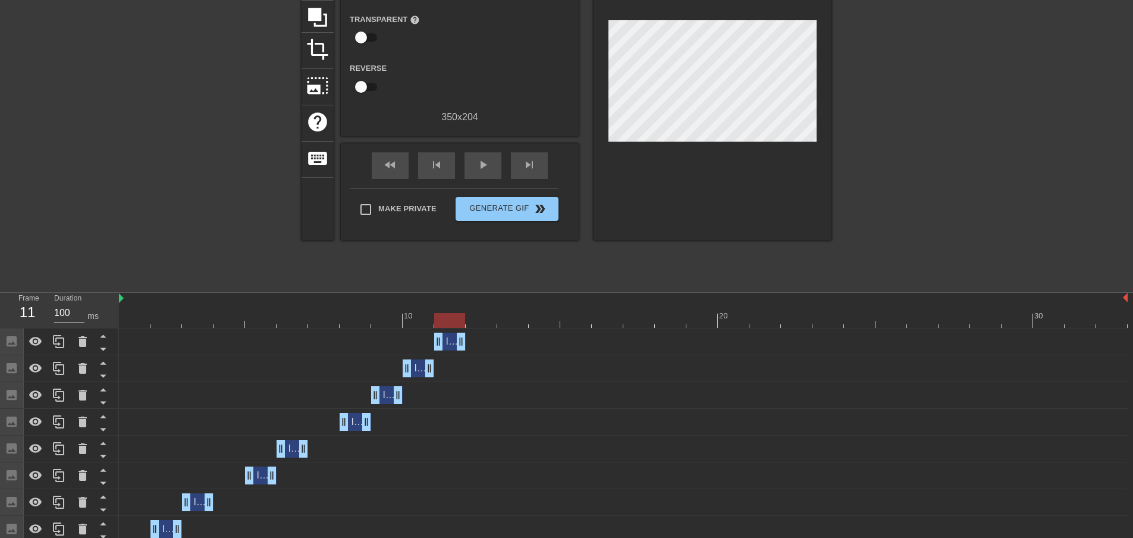
click at [459, 337] on div "Image drag_handle drag_handle" at bounding box center [450, 342] width 32 height 18
click at [532, 143] on div "fast_rewind skip_previous play_arrow skip_next" at bounding box center [460, 165] width 194 height 45
click at [520, 171] on div "skip_next" at bounding box center [529, 165] width 37 height 27
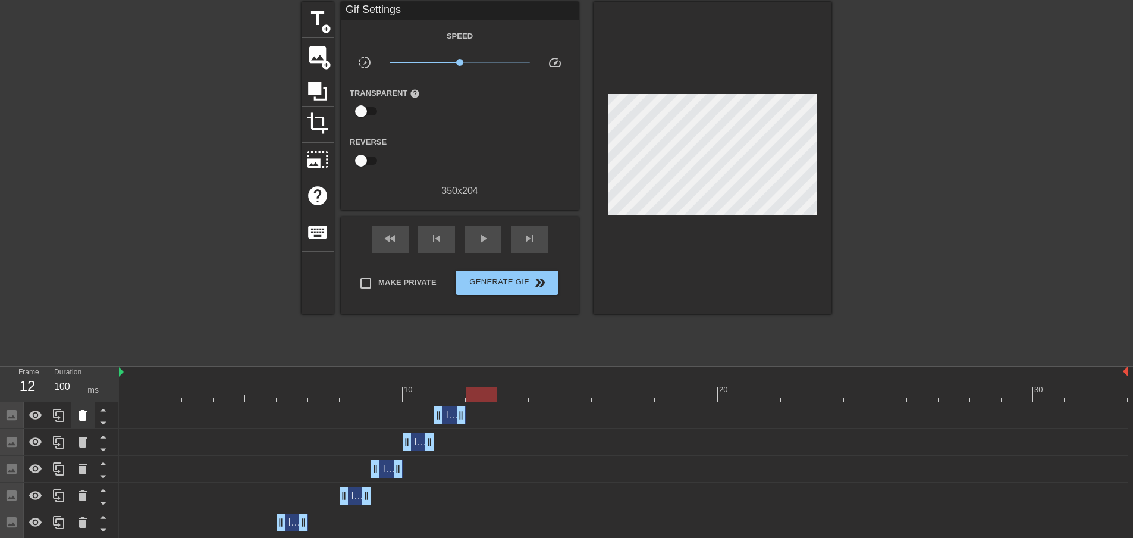
scroll to position [59, 0]
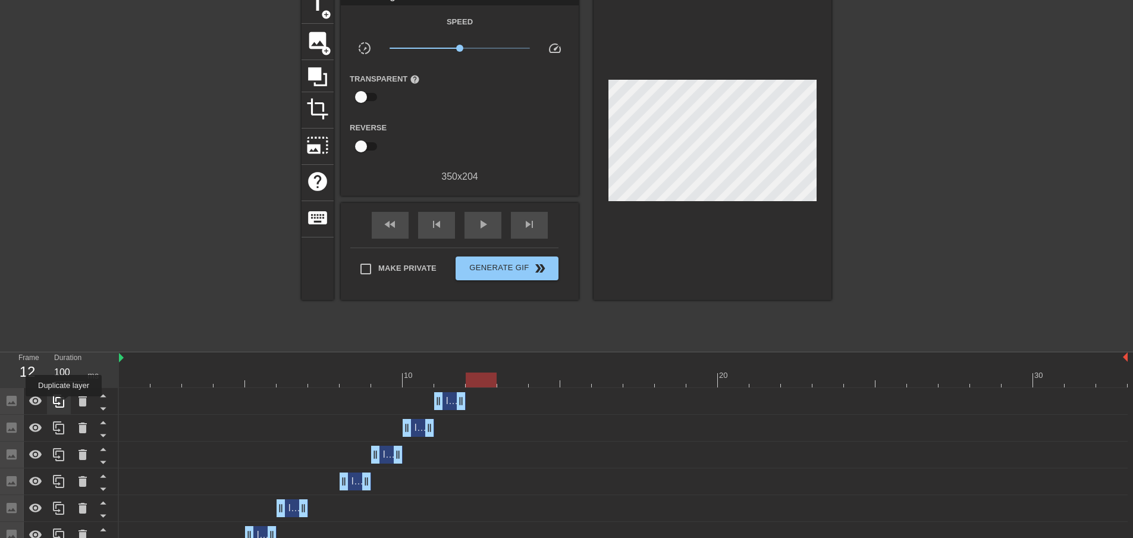
click at [64, 405] on icon at bounding box center [58, 400] width 11 height 13
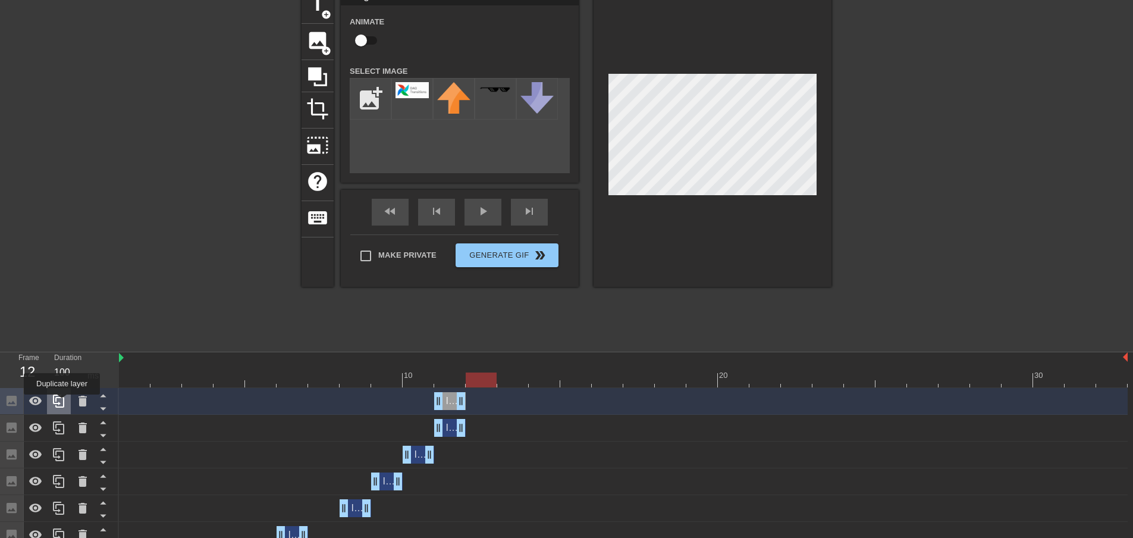
click at [62, 403] on icon at bounding box center [59, 401] width 14 height 14
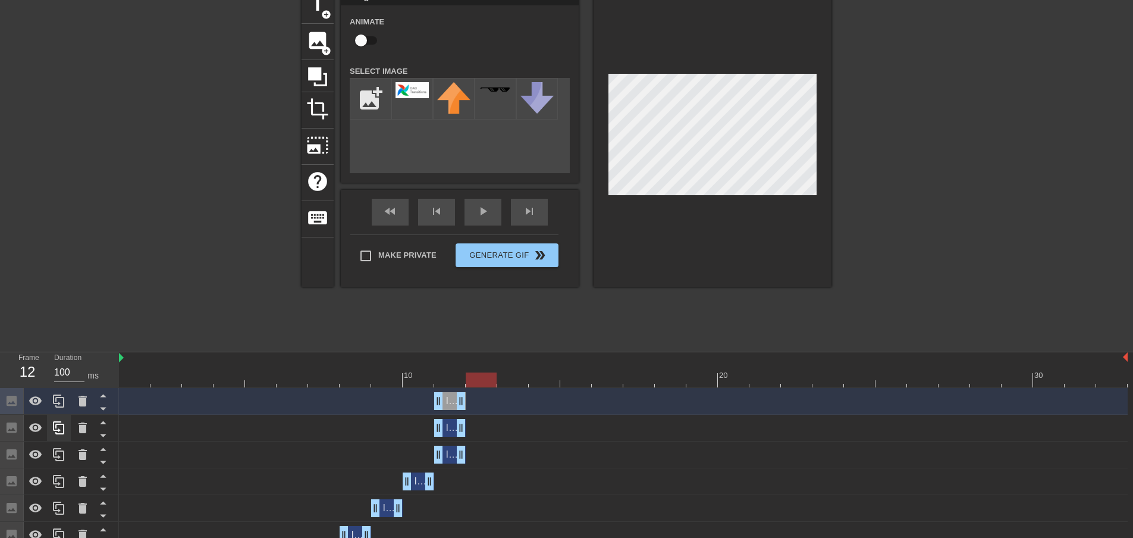
click at [62, 403] on div at bounding box center [59, 522] width 119 height 268
click at [59, 407] on icon at bounding box center [59, 401] width 14 height 14
drag, startPoint x: 448, startPoint y: 476, endPoint x: 454, endPoint y: 482, distance: 8.4
click at [454, 482] on div "Image drag_handle drag_handle" at bounding box center [450, 481] width 32 height 18
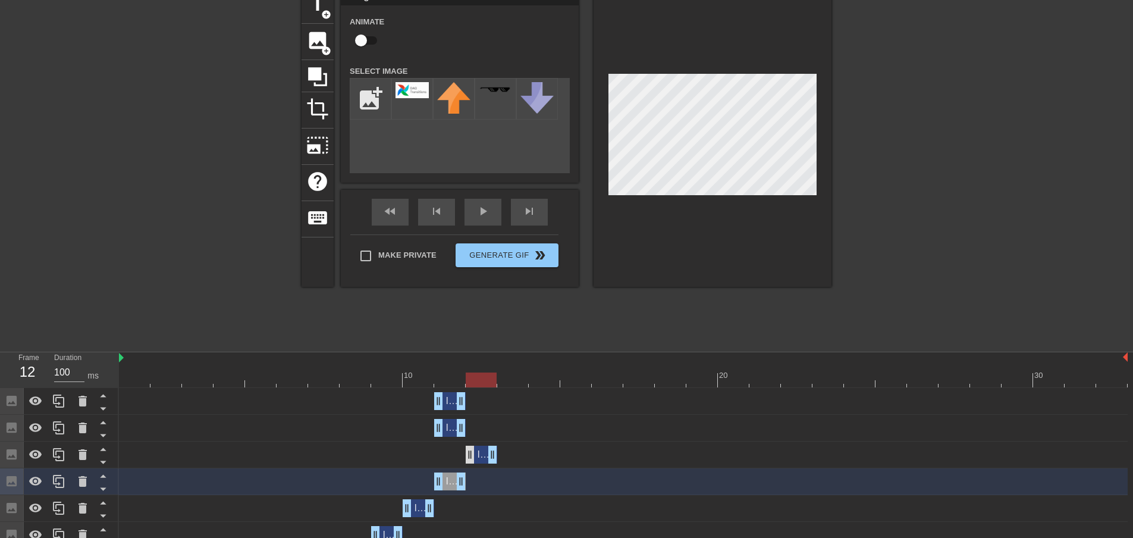
drag, startPoint x: 452, startPoint y: 459, endPoint x: 590, endPoint y: 311, distance: 202.4
click at [475, 457] on div "Image drag_handle drag_handle" at bounding box center [482, 455] width 32 height 18
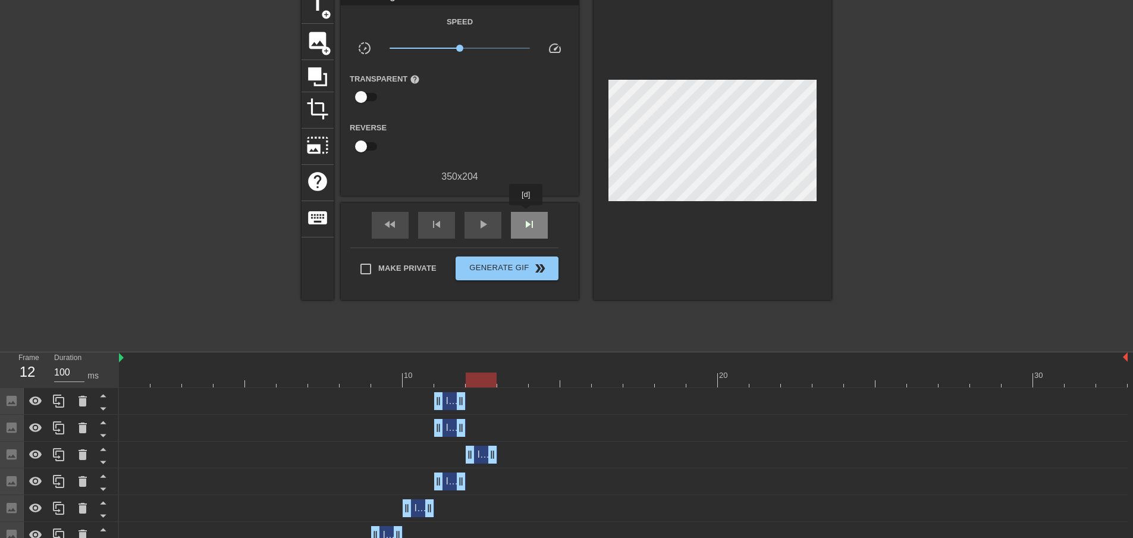
click at [526, 214] on div "skip_next" at bounding box center [529, 225] width 37 height 27
click at [388, 225] on span "fast_rewind" at bounding box center [390, 224] width 14 height 14
click at [524, 226] on span "skip_next" at bounding box center [529, 224] width 14 height 14
click at [525, 226] on span "skip_next" at bounding box center [529, 224] width 14 height 14
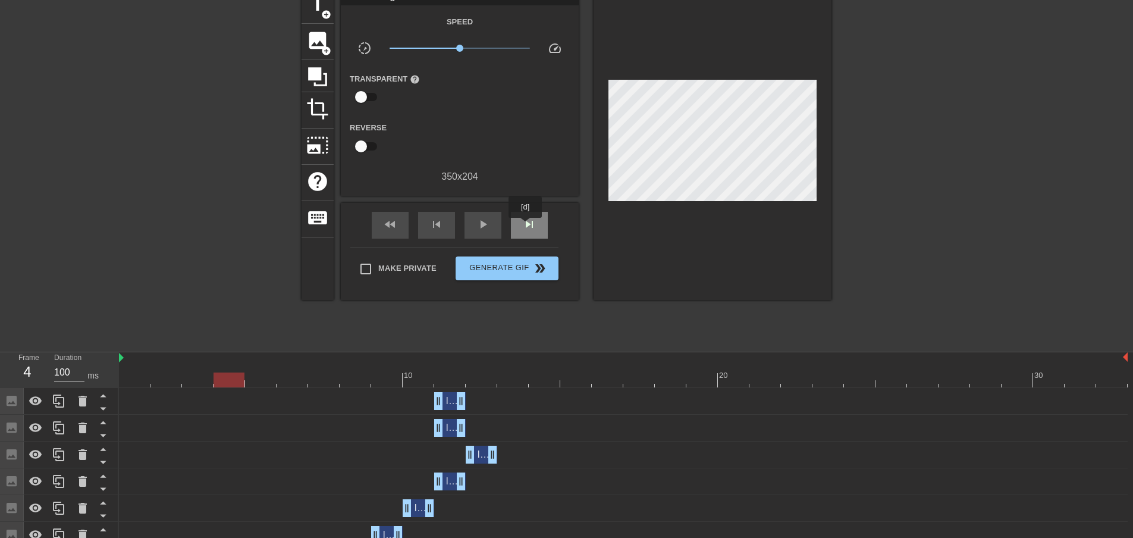
click at [526, 226] on span "skip_next" at bounding box center [529, 224] width 14 height 14
click at [528, 227] on span "skip_next" at bounding box center [529, 224] width 14 height 14
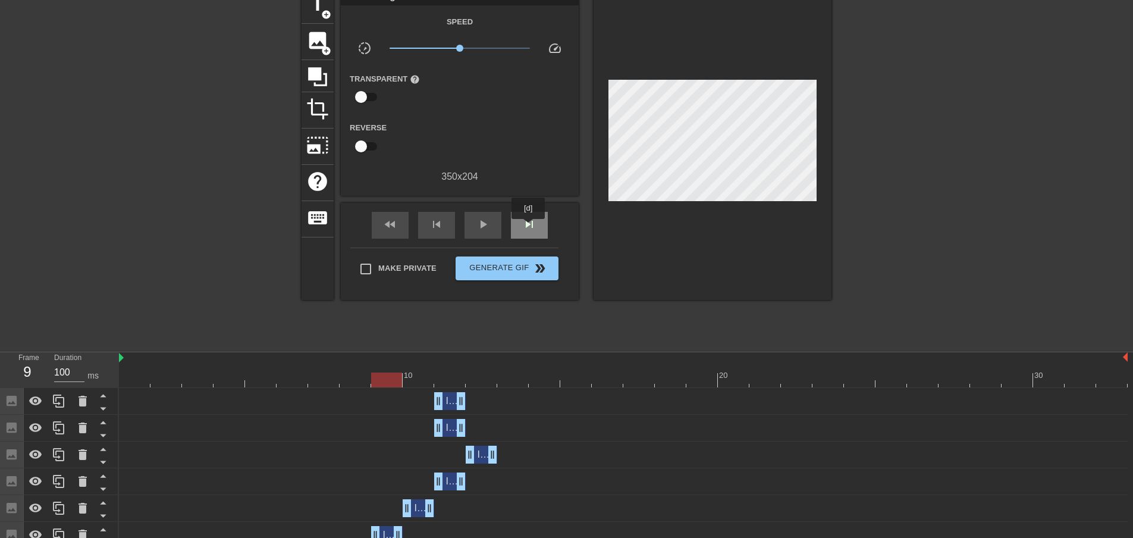
click at [529, 227] on span "skip_next" at bounding box center [529, 224] width 14 height 14
click at [443, 231] on span "skip_previous" at bounding box center [436, 224] width 14 height 14
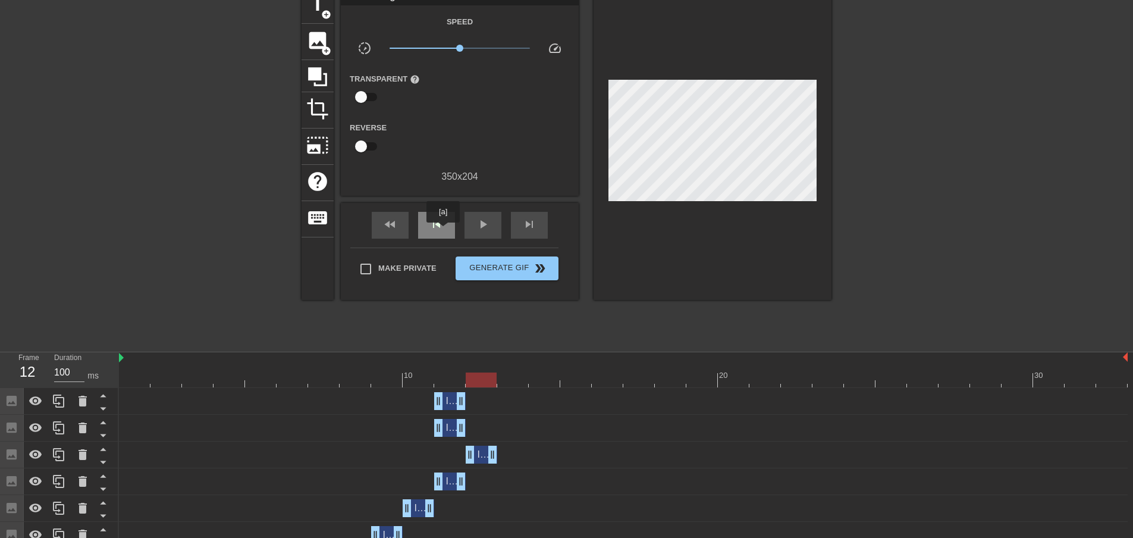
click at [443, 231] on span "skip_previous" at bounding box center [436, 224] width 14 height 14
click at [528, 224] on span "skip_next" at bounding box center [529, 224] width 14 height 14
click at [449, 231] on div "skip_previous" at bounding box center [436, 225] width 37 height 27
click at [529, 224] on span "skip_next" at bounding box center [529, 224] width 14 height 14
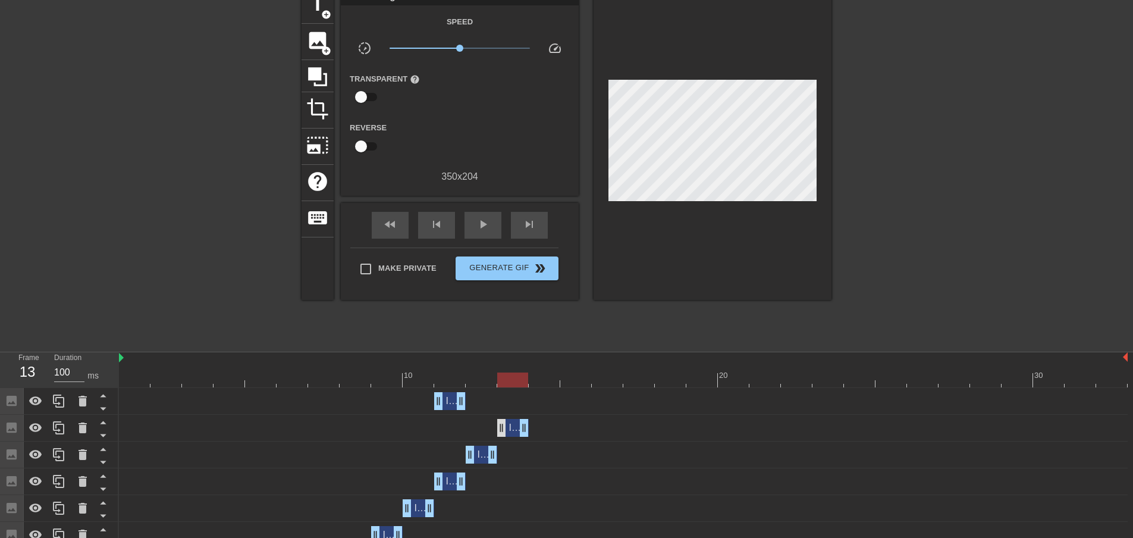
drag, startPoint x: 451, startPoint y: 431, endPoint x: 504, endPoint y: 432, distance: 52.4
click at [502, 436] on div "Image drag_handle drag_handle" at bounding box center [513, 428] width 32 height 18
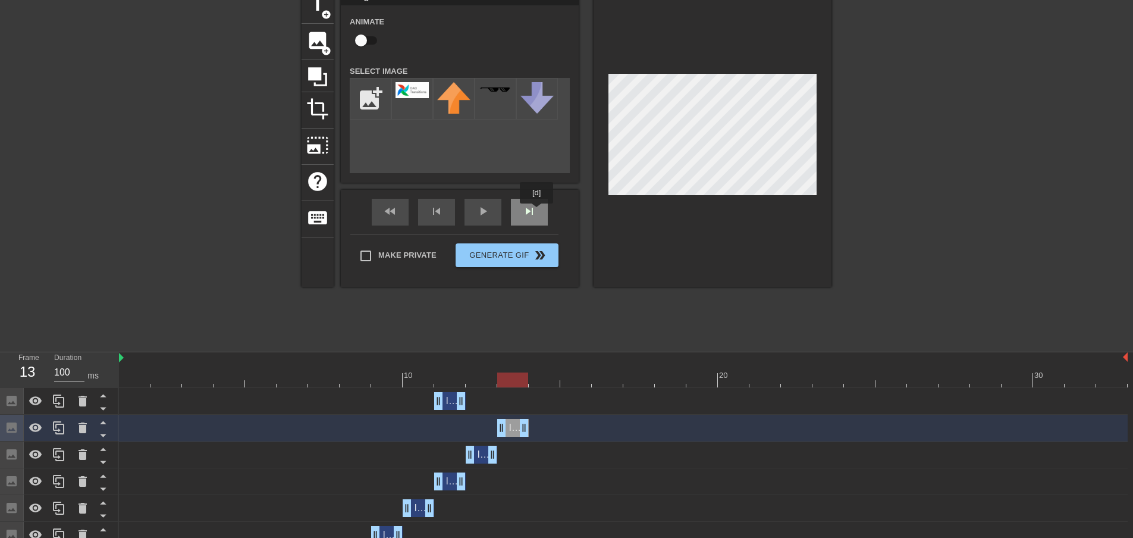
click at [537, 212] on div "skip_next" at bounding box center [529, 212] width 37 height 27
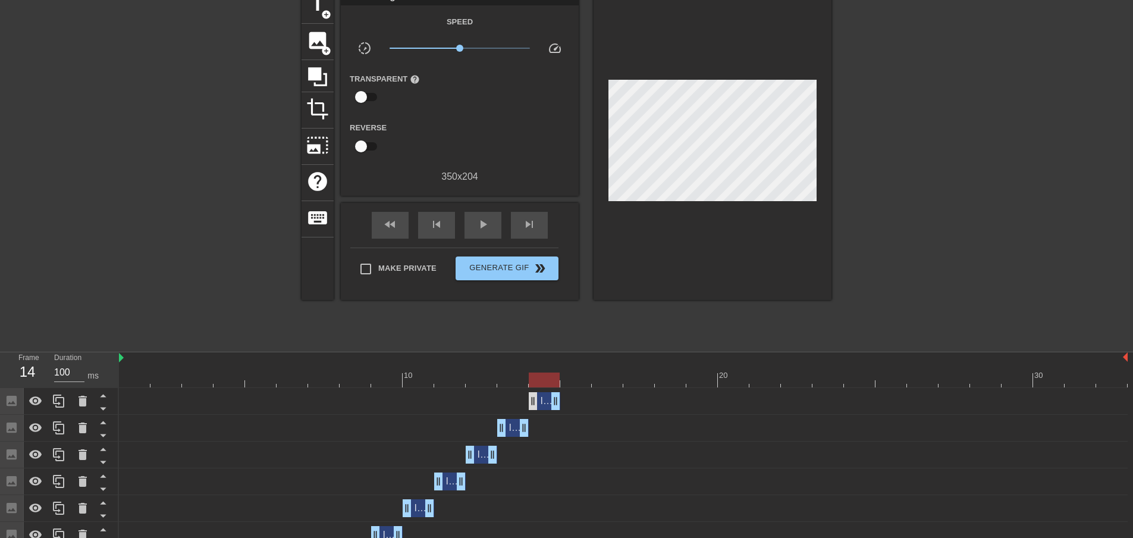
drag, startPoint x: 459, startPoint y: 404, endPoint x: 533, endPoint y: 396, distance: 74.8
click at [532, 396] on div "Image drag_handle drag_handle" at bounding box center [545, 401] width 32 height 18
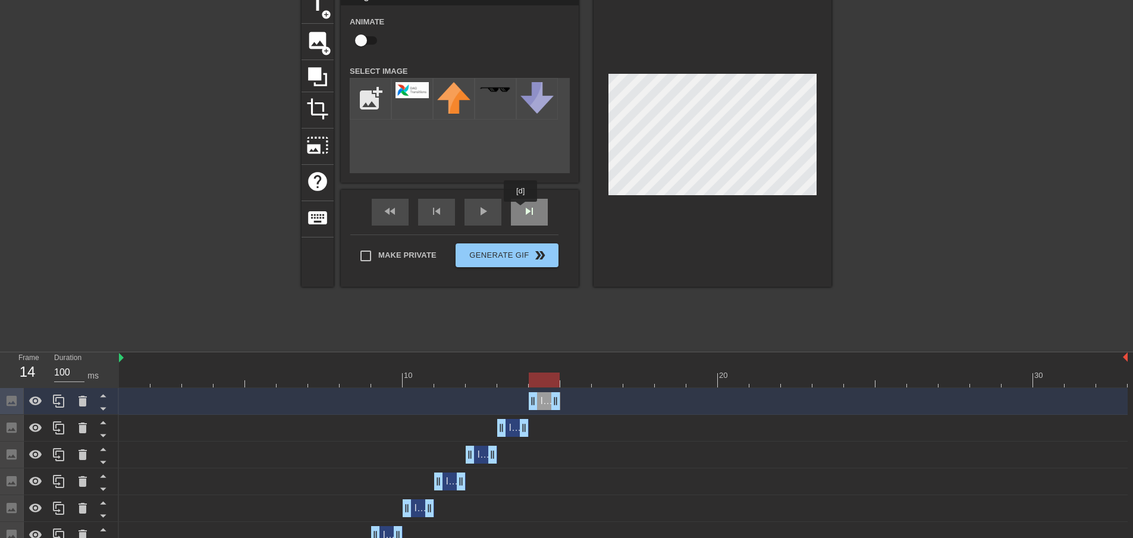
click at [528, 211] on div "fast_rewind skip_previous play_arrow skip_next" at bounding box center [460, 212] width 194 height 45
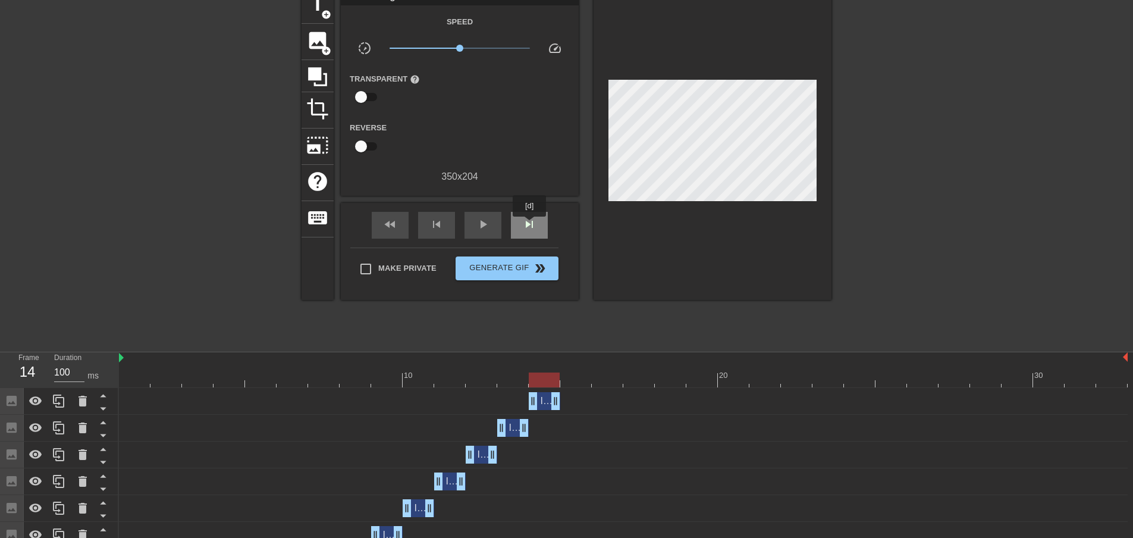
click at [531, 225] on span "skip_next" at bounding box center [529, 224] width 14 height 14
click at [530, 227] on span "skip_next" at bounding box center [529, 224] width 14 height 14
click at [529, 226] on span "skip_next" at bounding box center [529, 224] width 14 height 14
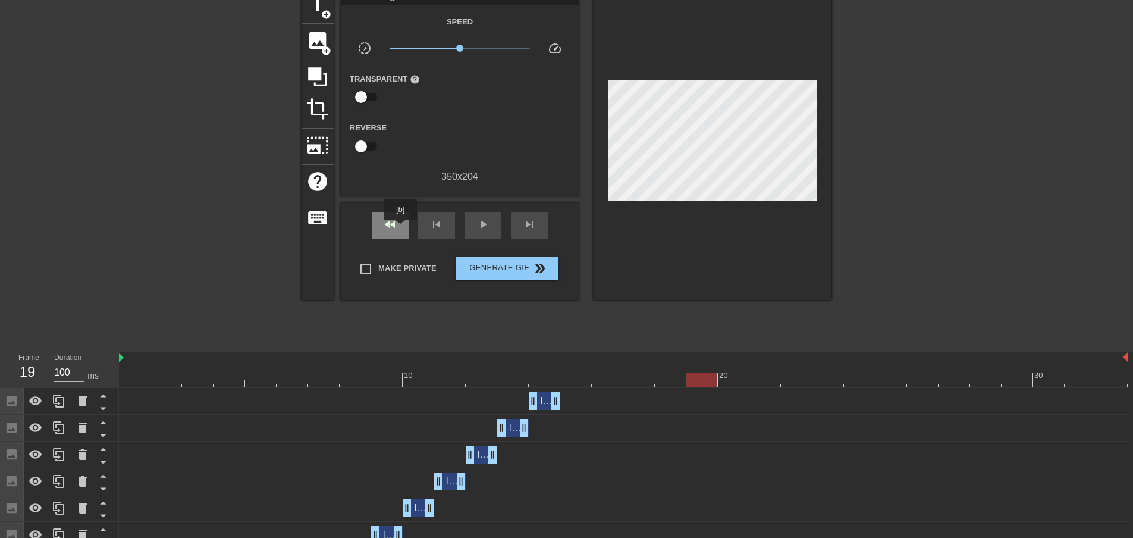
click at [400, 228] on div "fast_rewind" at bounding box center [390, 225] width 37 height 27
click at [396, 228] on span "fast_rewind" at bounding box center [390, 224] width 14 height 14
click at [60, 400] on icon at bounding box center [59, 401] width 14 height 14
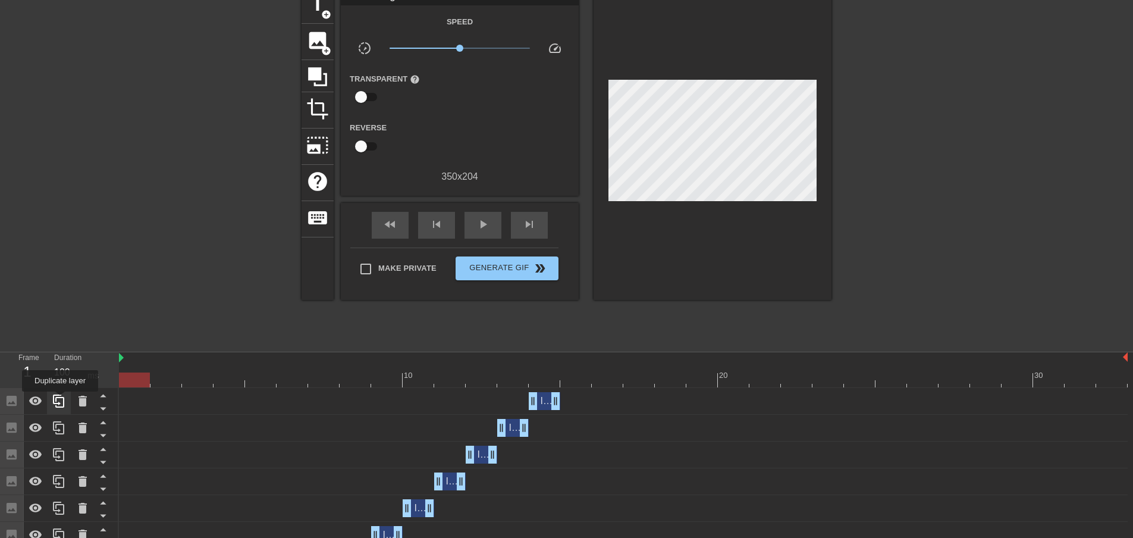
click at [60, 400] on div at bounding box center [59, 535] width 119 height 294
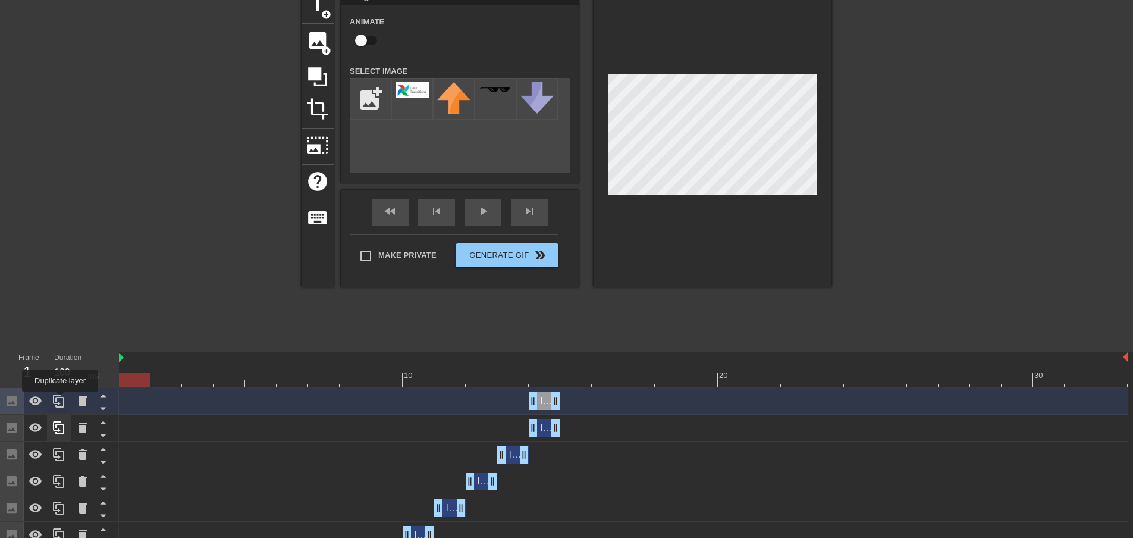
click at [60, 400] on icon at bounding box center [59, 401] width 14 height 14
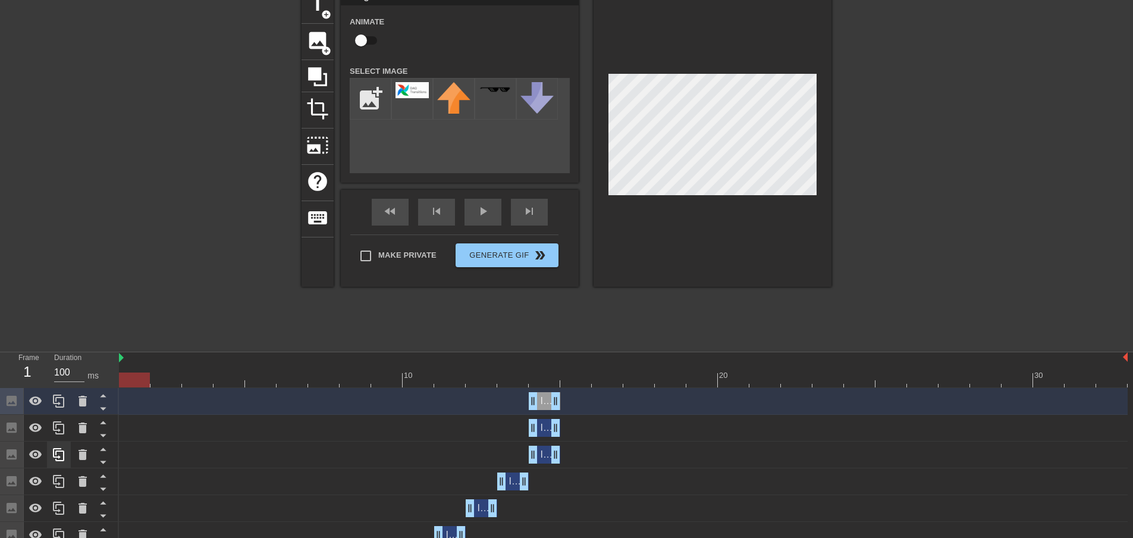
click at [60, 400] on icon at bounding box center [59, 401] width 14 height 14
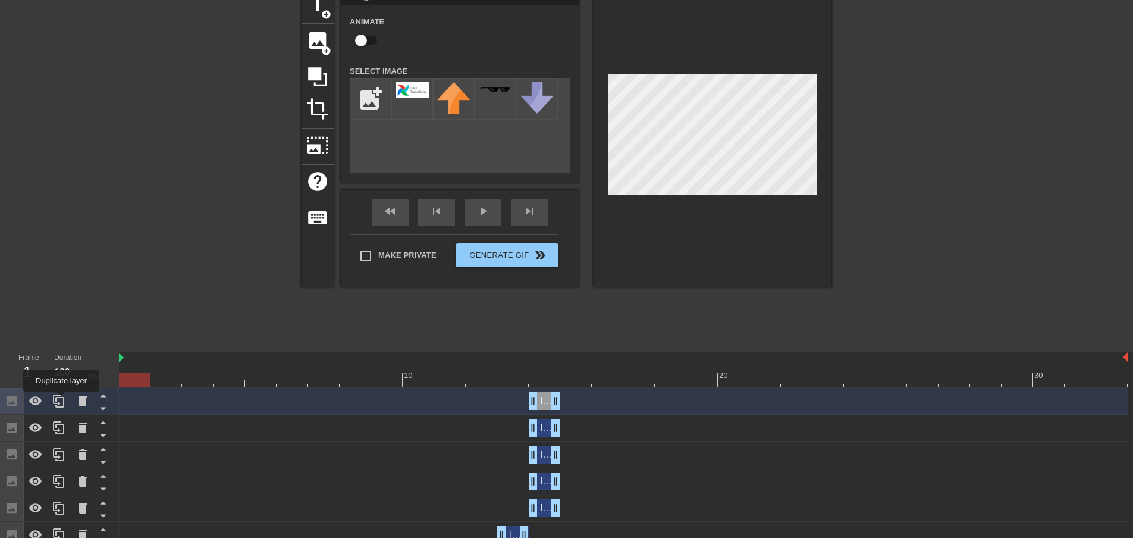
click at [61, 400] on icon at bounding box center [59, 401] width 14 height 14
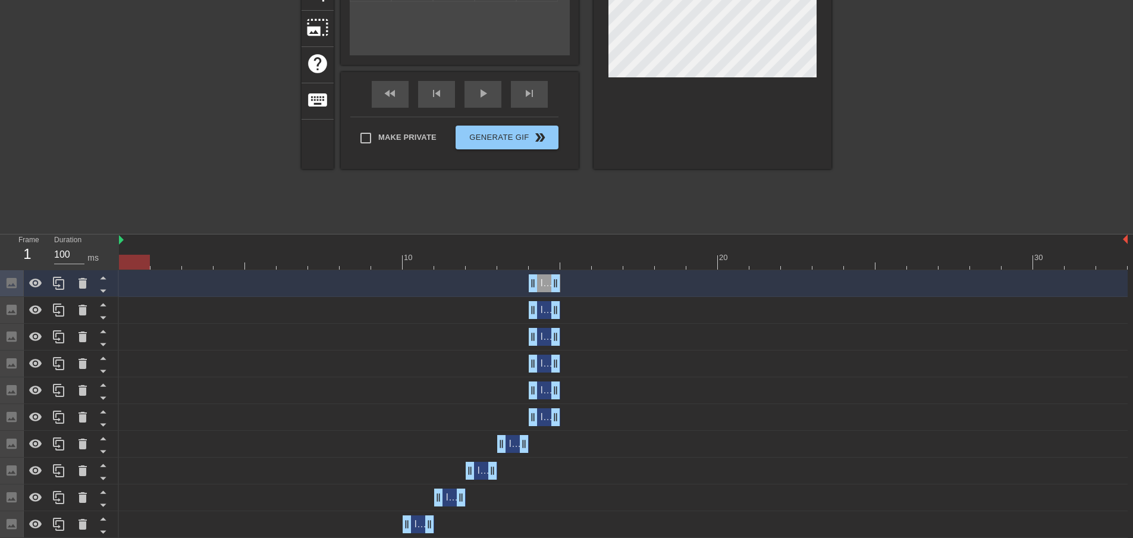
scroll to position [238, 0]
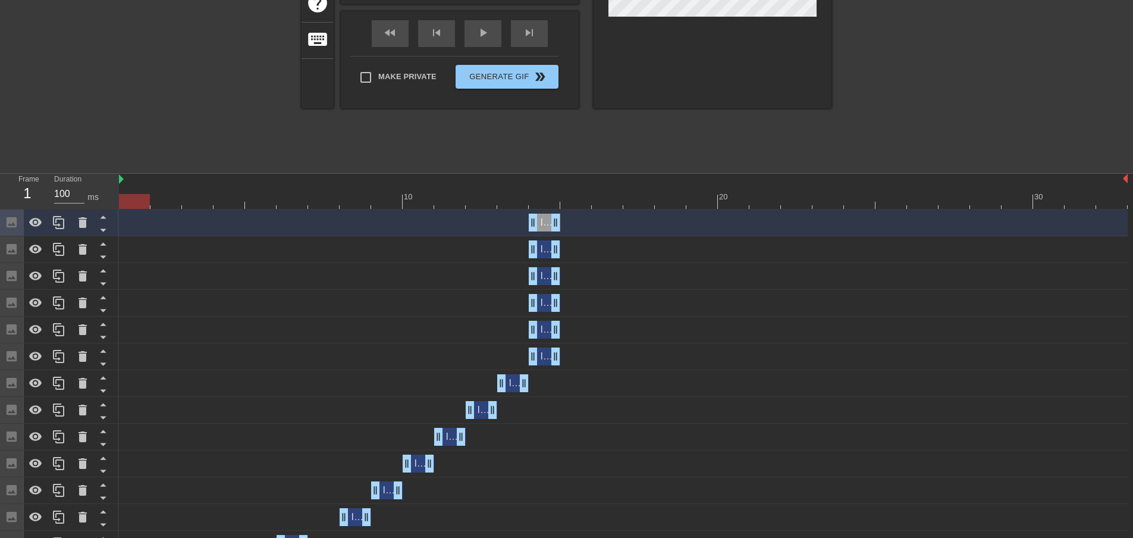
click at [551, 377] on div "Image drag_handle drag_handle" at bounding box center [623, 383] width 1009 height 18
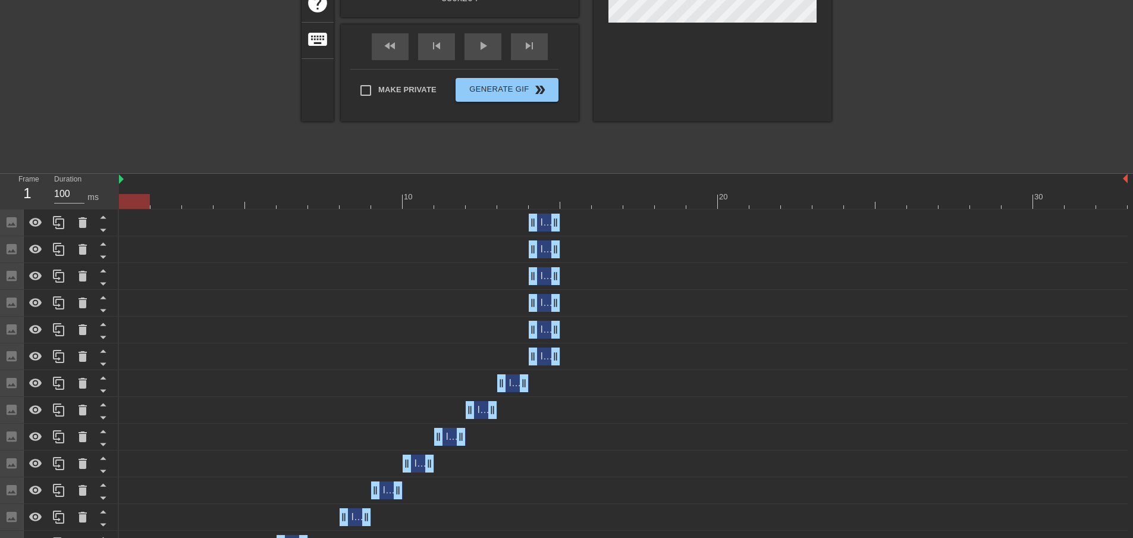
click at [544, 356] on div "Image drag_handle drag_handle" at bounding box center [545, 356] width 32 height 18
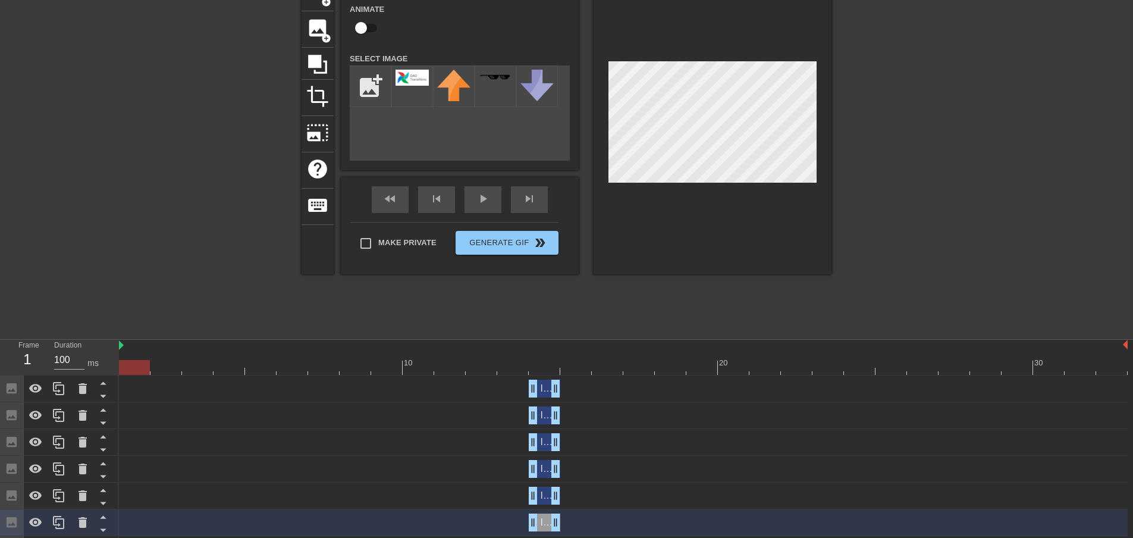
scroll to position [59, 0]
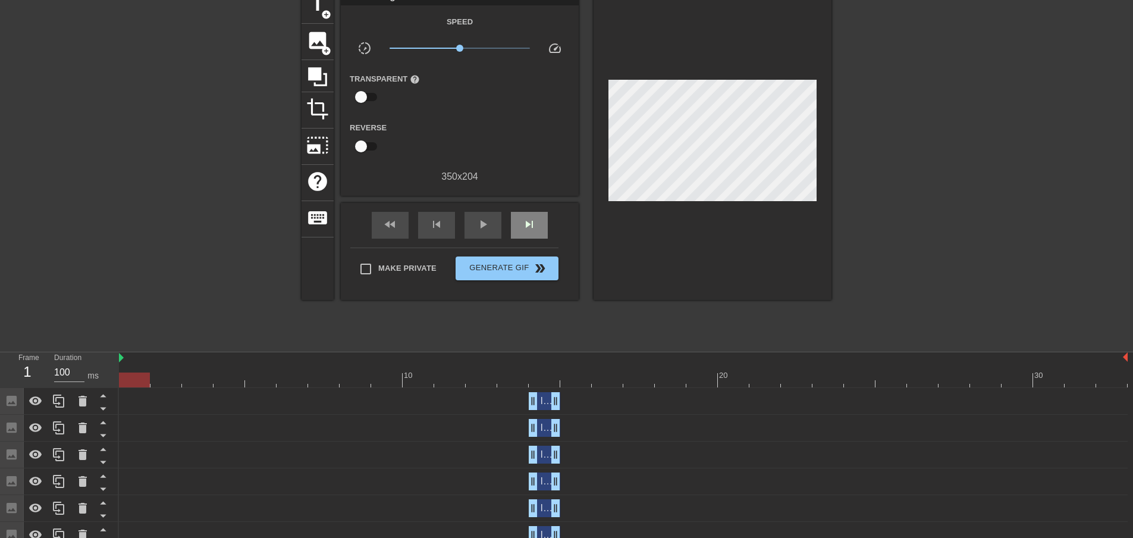
click at [528, 203] on div "fast_rewind skip_previous play_arrow skip_next" at bounding box center [460, 225] width 194 height 45
click at [536, 227] on span "skip_next" at bounding box center [529, 224] width 14 height 14
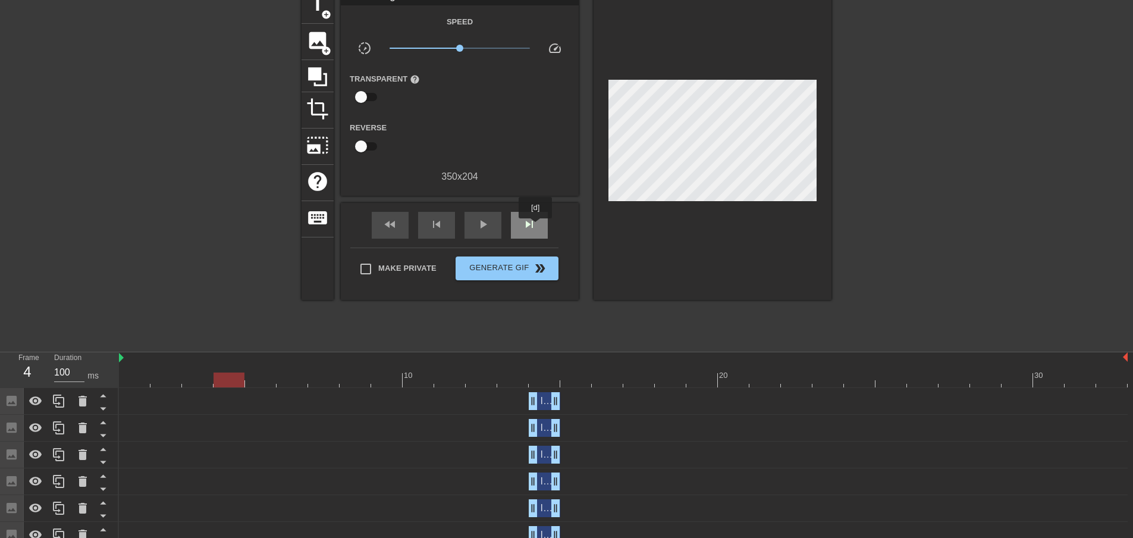
click at [535, 227] on span "skip_next" at bounding box center [529, 224] width 14 height 14
click at [535, 226] on span "skip_next" at bounding box center [529, 224] width 14 height 14
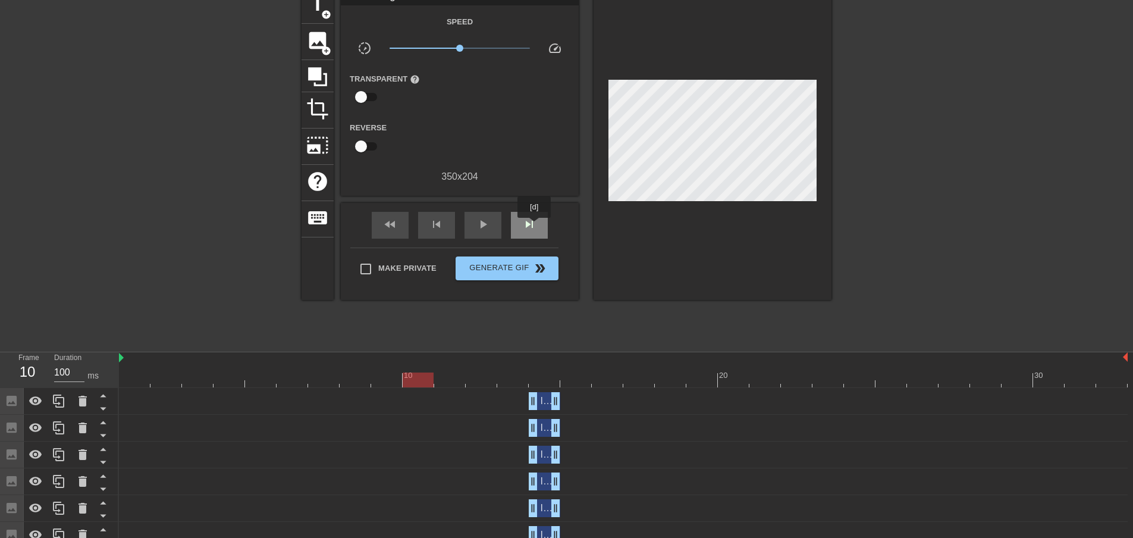
click at [535, 226] on span "skip_next" at bounding box center [529, 224] width 14 height 14
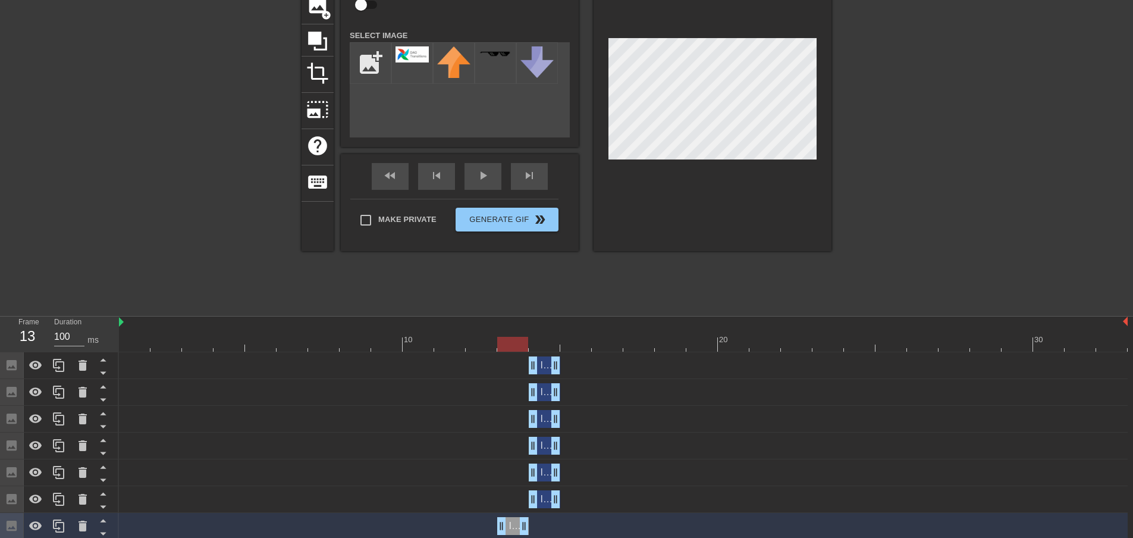
scroll to position [119, 0]
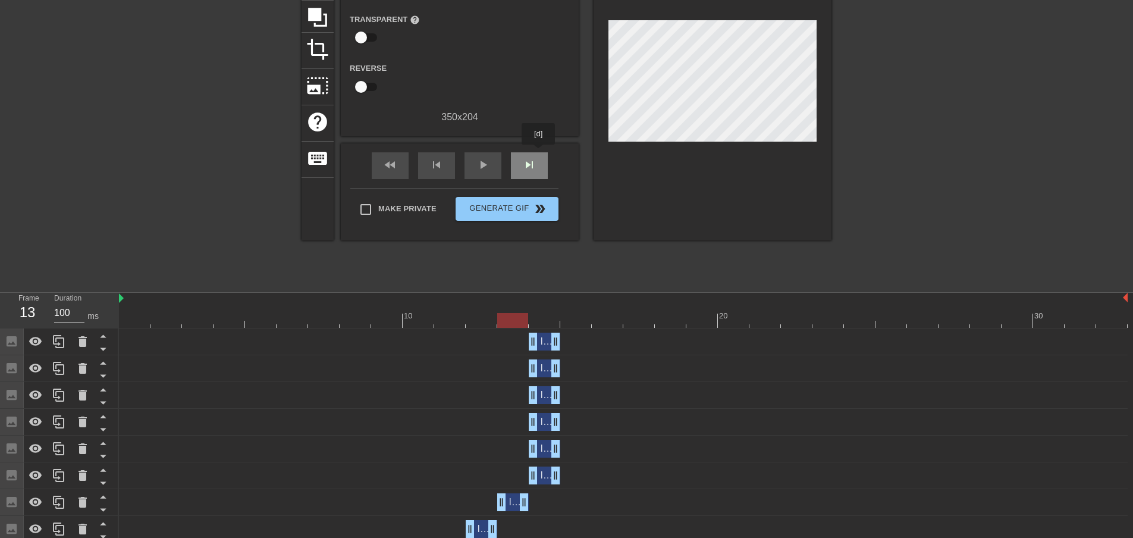
click at [539, 153] on div "skip_next" at bounding box center [529, 165] width 37 height 27
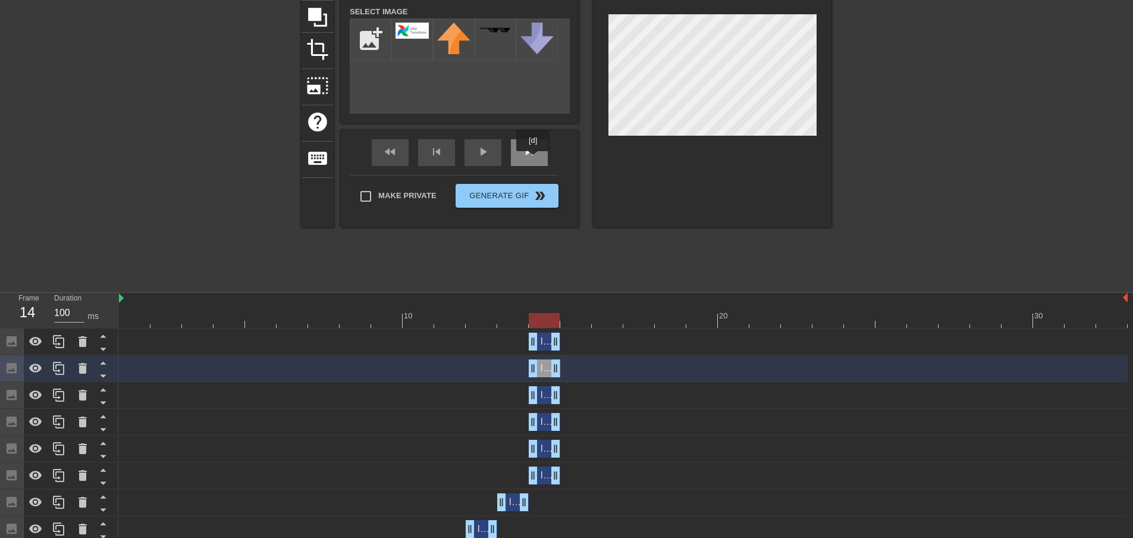
click at [534, 158] on span "skip_next" at bounding box center [529, 152] width 14 height 14
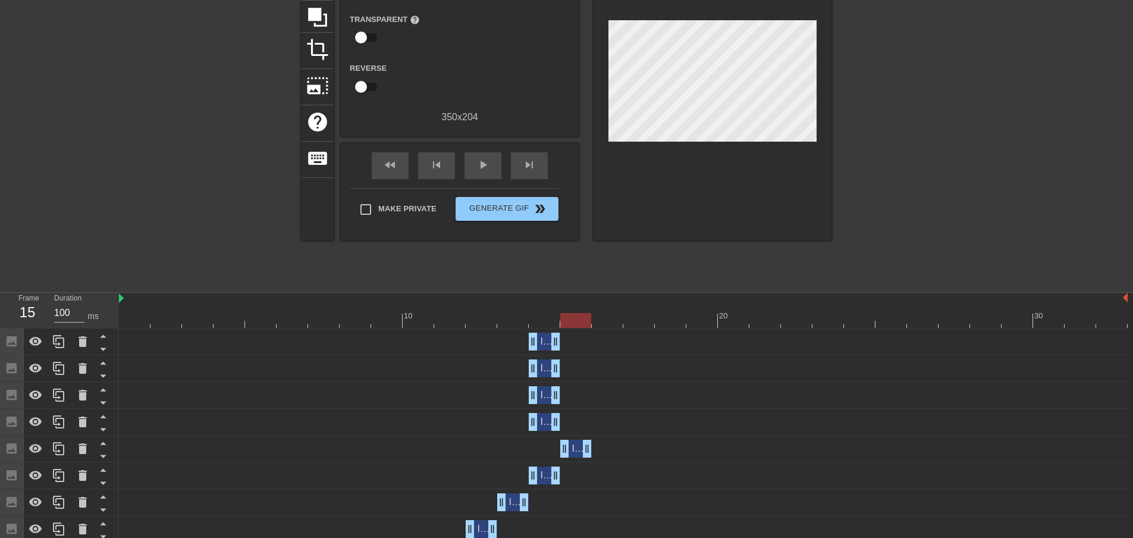
drag, startPoint x: 544, startPoint y: 447, endPoint x: 572, endPoint y: 448, distance: 28.6
click at [572, 448] on div "Image drag_handle drag_handle" at bounding box center [576, 449] width 32 height 18
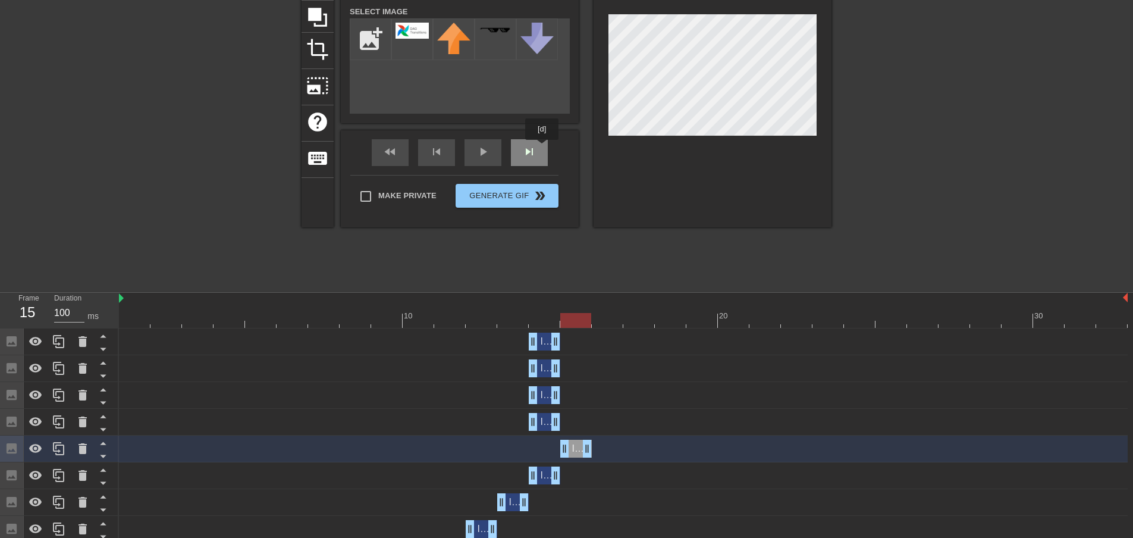
click at [542, 148] on div "fast_rewind skip_previous play_arrow skip_next" at bounding box center [460, 152] width 194 height 45
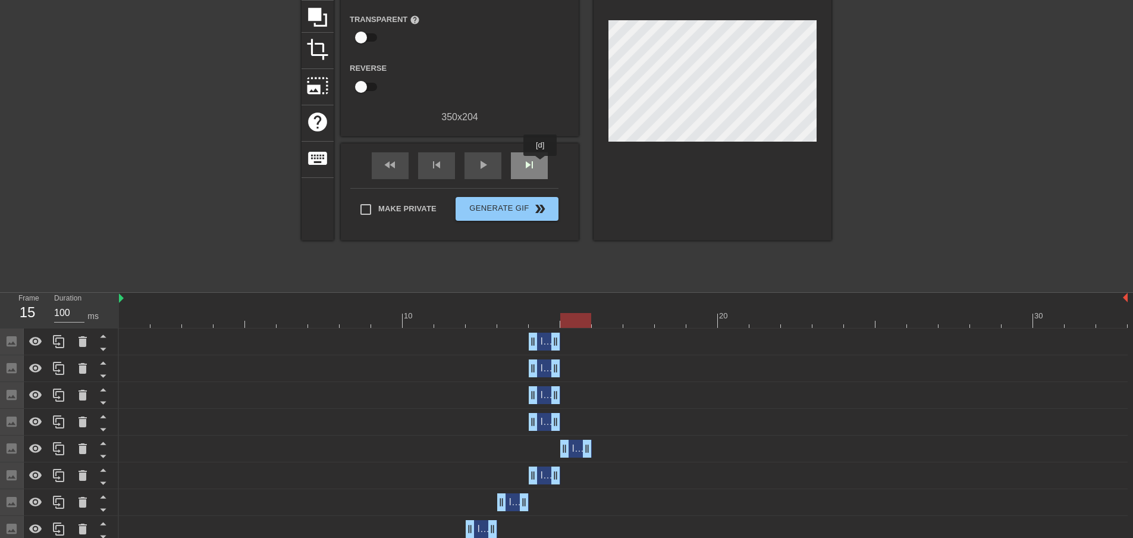
click at [541, 164] on div "skip_next" at bounding box center [529, 165] width 37 height 27
click at [385, 167] on span "fast_rewind" at bounding box center [390, 165] width 14 height 14
click at [528, 158] on span "skip_next" at bounding box center [529, 165] width 14 height 14
click at [528, 159] on span "skip_next" at bounding box center [529, 165] width 14 height 14
click at [528, 162] on span "skip_next" at bounding box center [529, 165] width 14 height 14
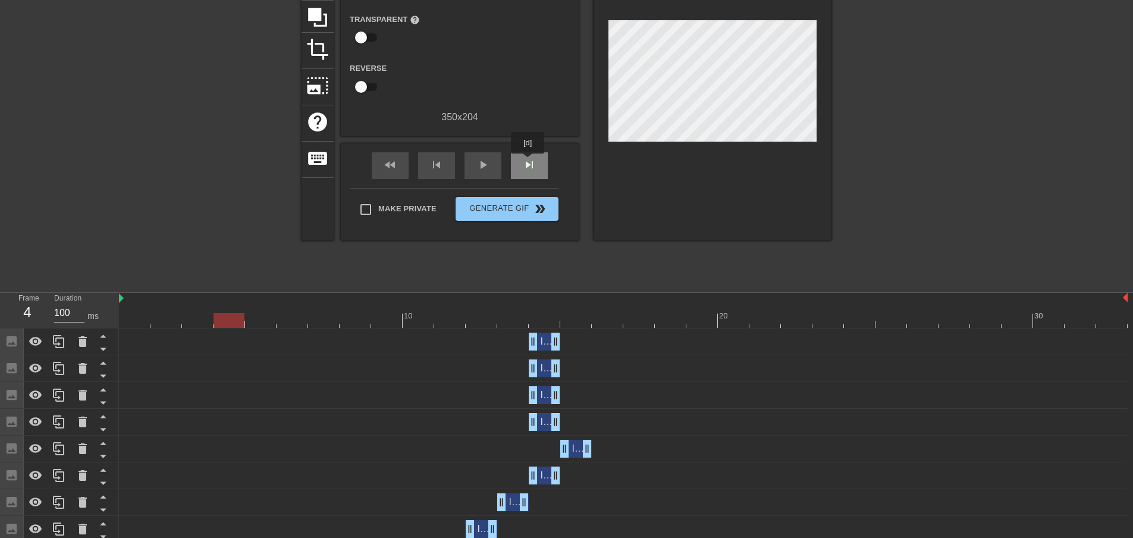
click at [529, 162] on span "skip_next" at bounding box center [529, 165] width 14 height 14
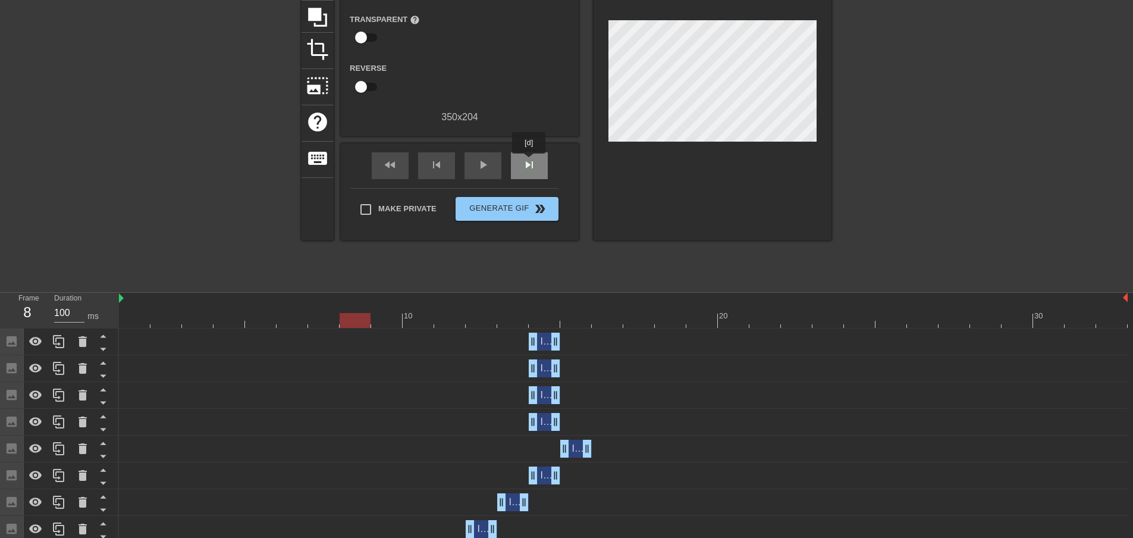
click at [529, 162] on span "skip_next" at bounding box center [529, 165] width 14 height 14
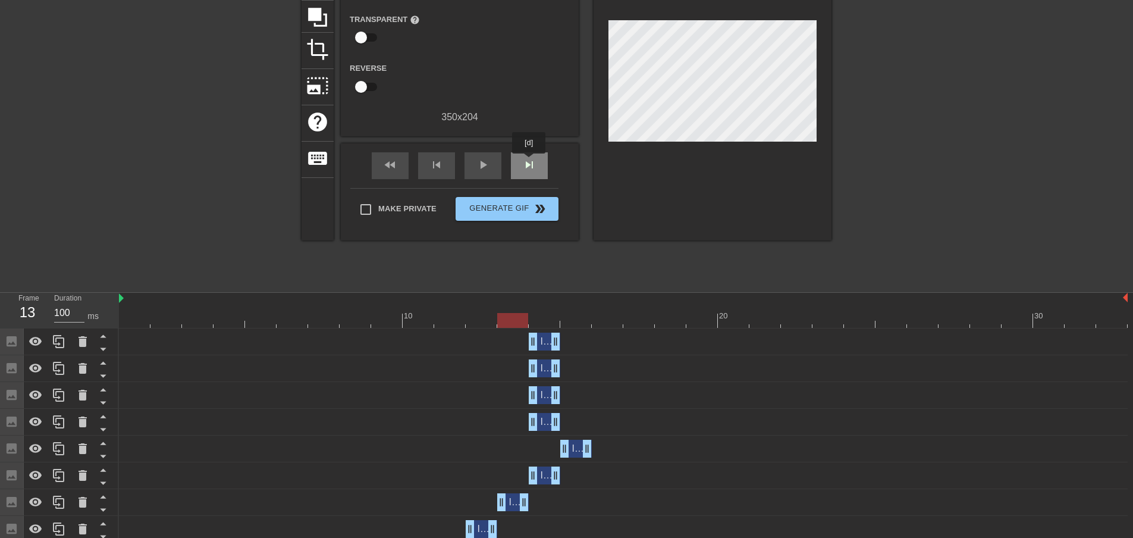
click at [529, 162] on span "skip_next" at bounding box center [529, 165] width 14 height 14
click at [447, 168] on div "skip_previous" at bounding box center [436, 165] width 37 height 27
click at [534, 167] on span "skip_next" at bounding box center [529, 165] width 14 height 14
drag, startPoint x: 545, startPoint y: 421, endPoint x: 595, endPoint y: 419, distance: 50.0
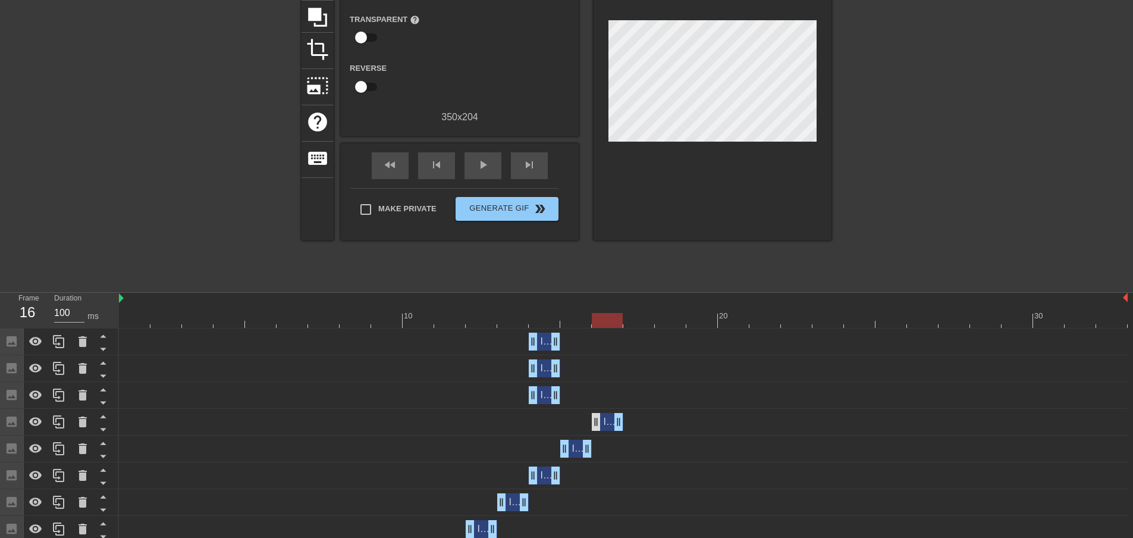
click at [597, 419] on div "Image drag_handle drag_handle" at bounding box center [608, 422] width 32 height 18
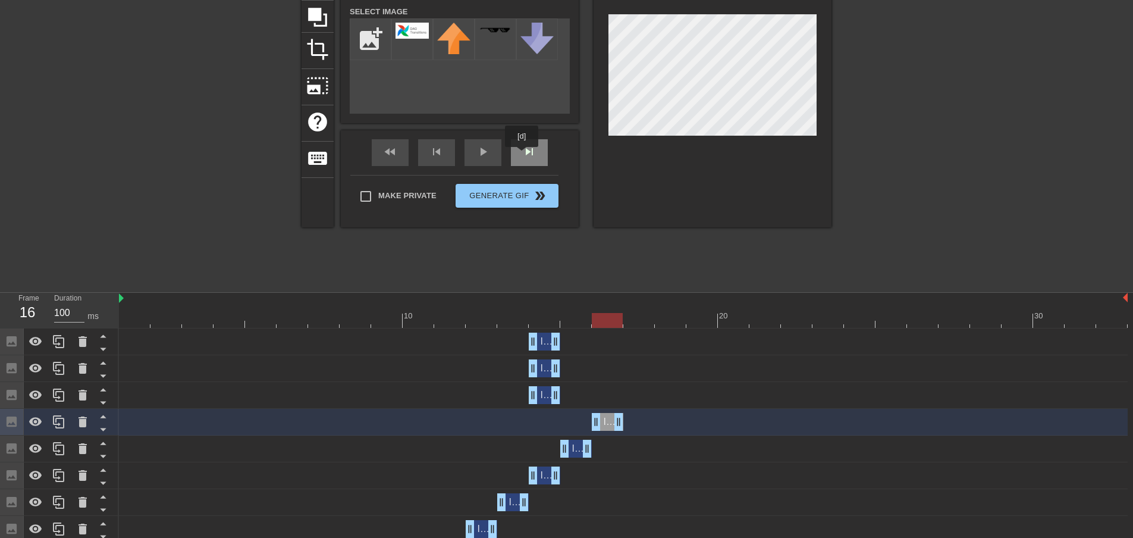
click at [522, 155] on div "skip_next" at bounding box center [529, 152] width 37 height 27
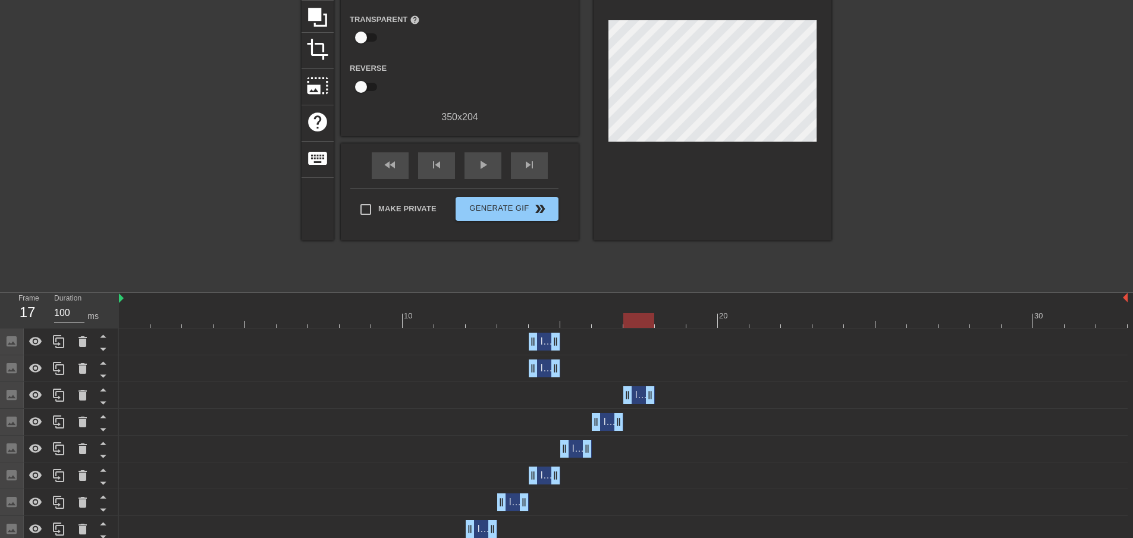
drag, startPoint x: 541, startPoint y: 396, endPoint x: 629, endPoint y: 384, distance: 88.3
click at [629, 384] on div "Image drag_handle drag_handle" at bounding box center [623, 395] width 1009 height 27
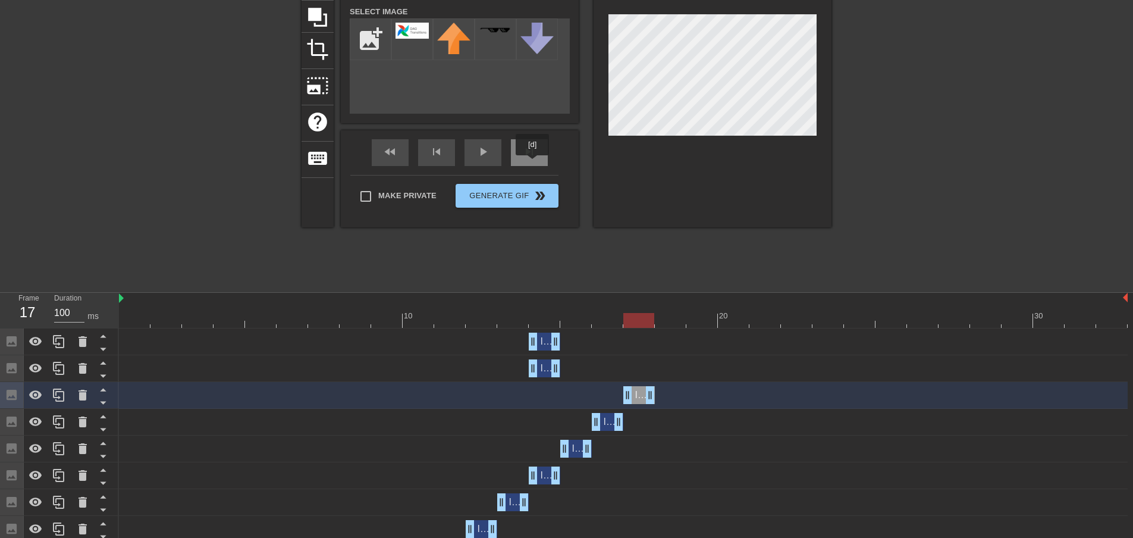
click at [533, 164] on div "skip_next" at bounding box center [529, 152] width 37 height 27
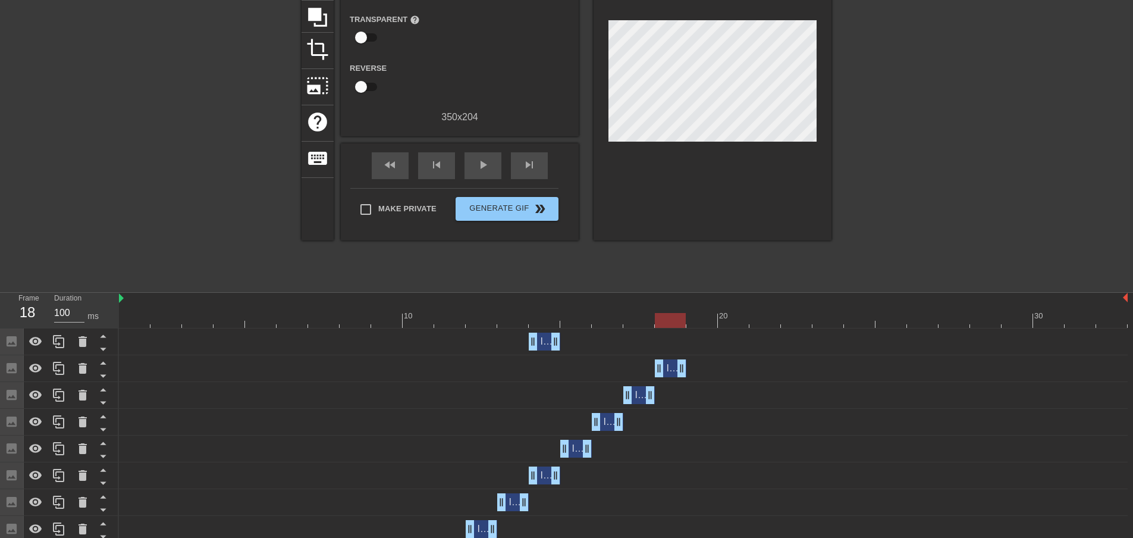
drag, startPoint x: 540, startPoint y: 368, endPoint x: 673, endPoint y: 363, distance: 133.3
click at [673, 363] on div "Image drag_handle drag_handle" at bounding box center [671, 368] width 32 height 18
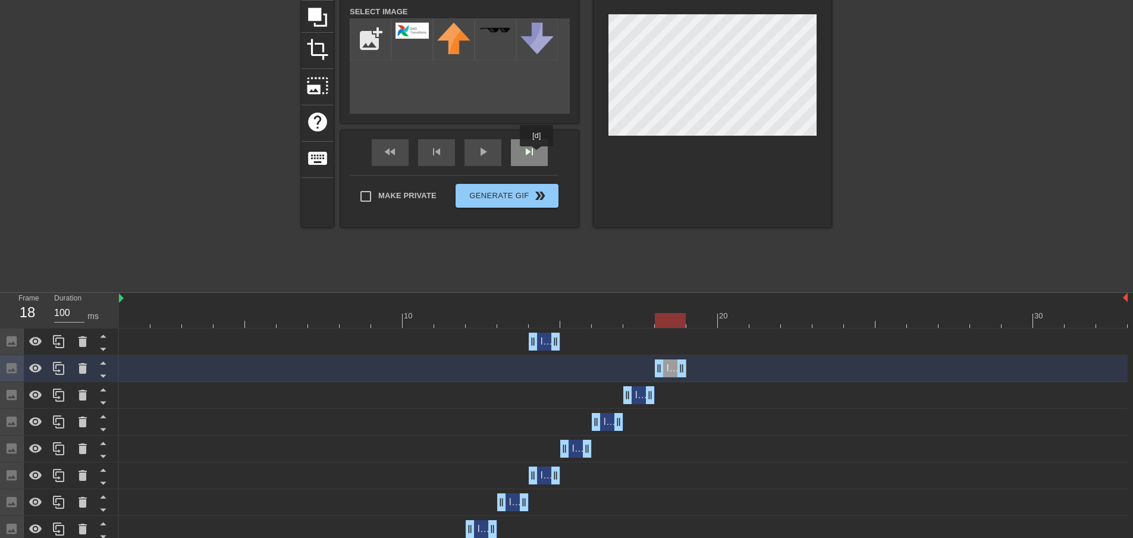
click at [537, 140] on div "Image Animate Select Image add_photo_alternate fast_rewind skip_previous play_a…" at bounding box center [460, 77] width 238 height 299
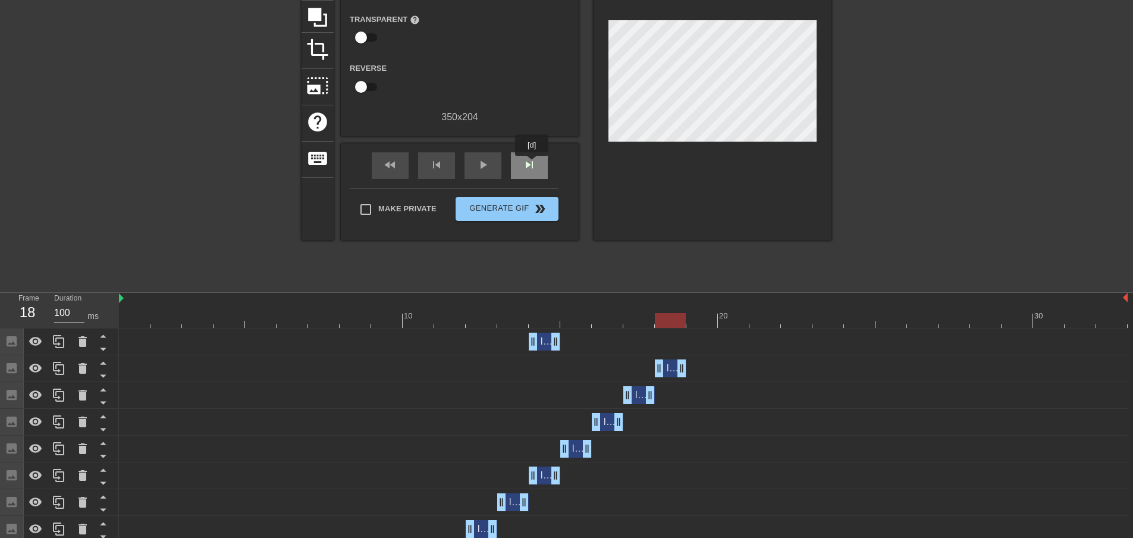
click at [532, 164] on span "skip_next" at bounding box center [529, 165] width 14 height 14
drag, startPoint x: 547, startPoint y: 349, endPoint x: 706, endPoint y: 341, distance: 159.6
click at [707, 347] on div "Image drag_handle drag_handle" at bounding box center [702, 342] width 32 height 18
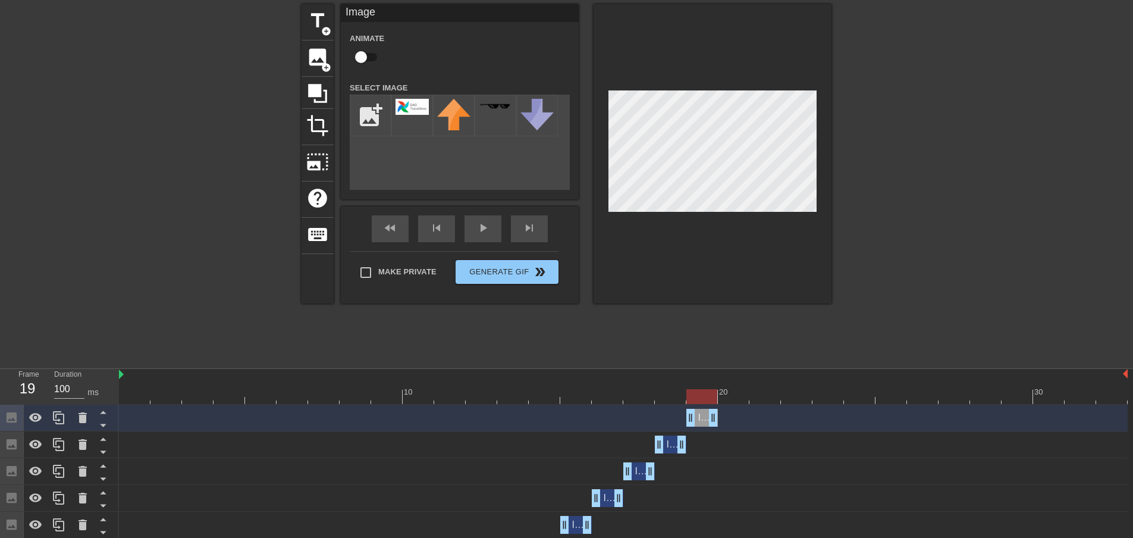
scroll to position [0, 0]
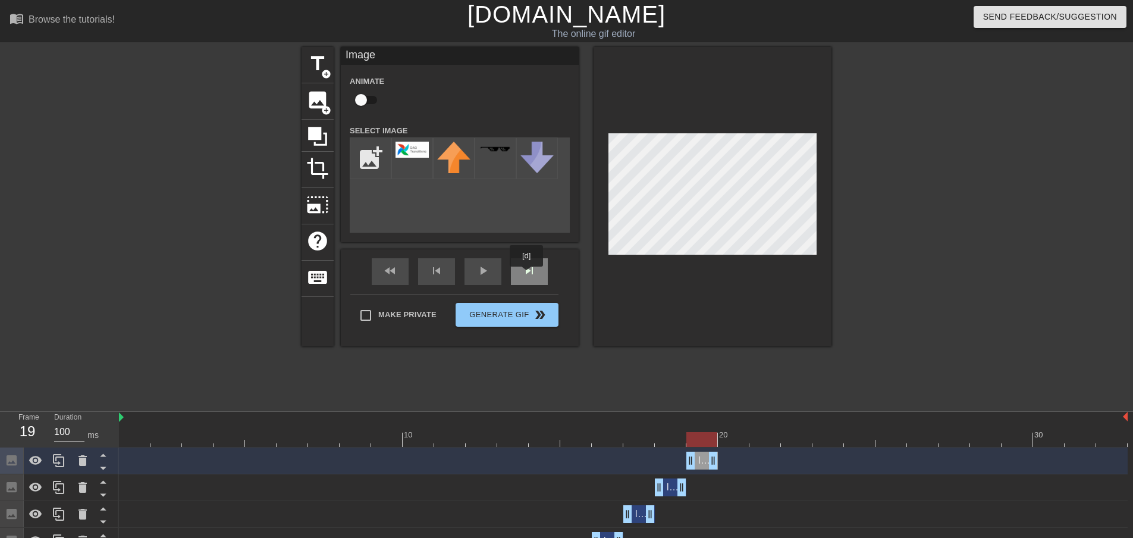
click at [527, 274] on div "skip_next" at bounding box center [529, 271] width 37 height 27
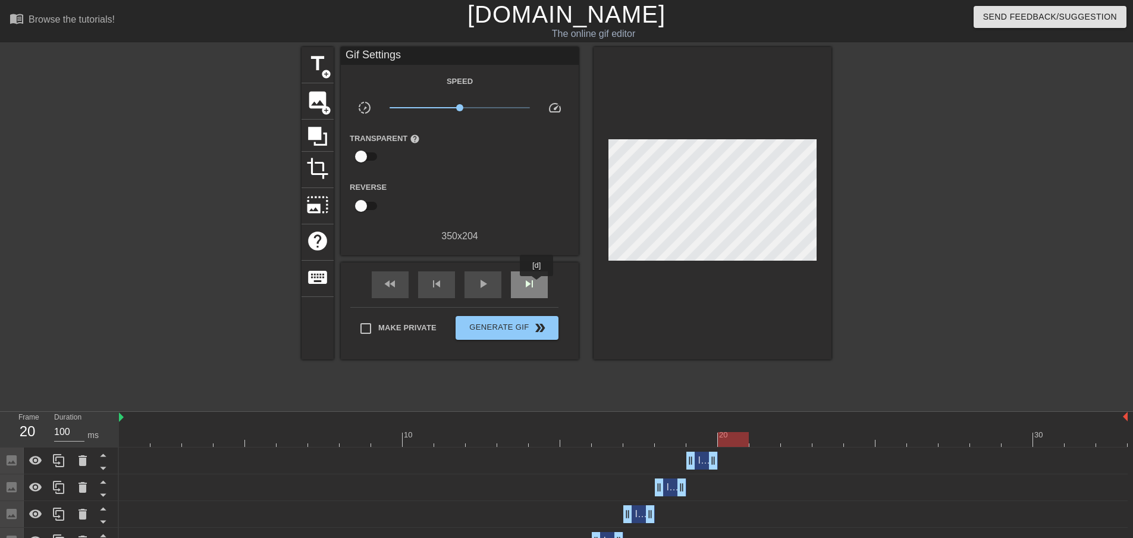
click at [537, 284] on div "skip_next" at bounding box center [529, 284] width 37 height 27
click at [529, 291] on div "skip_next" at bounding box center [529, 284] width 37 height 27
click at [528, 290] on span "skip_next" at bounding box center [529, 284] width 14 height 14
click at [427, 290] on div "skip_previous" at bounding box center [436, 284] width 37 height 27
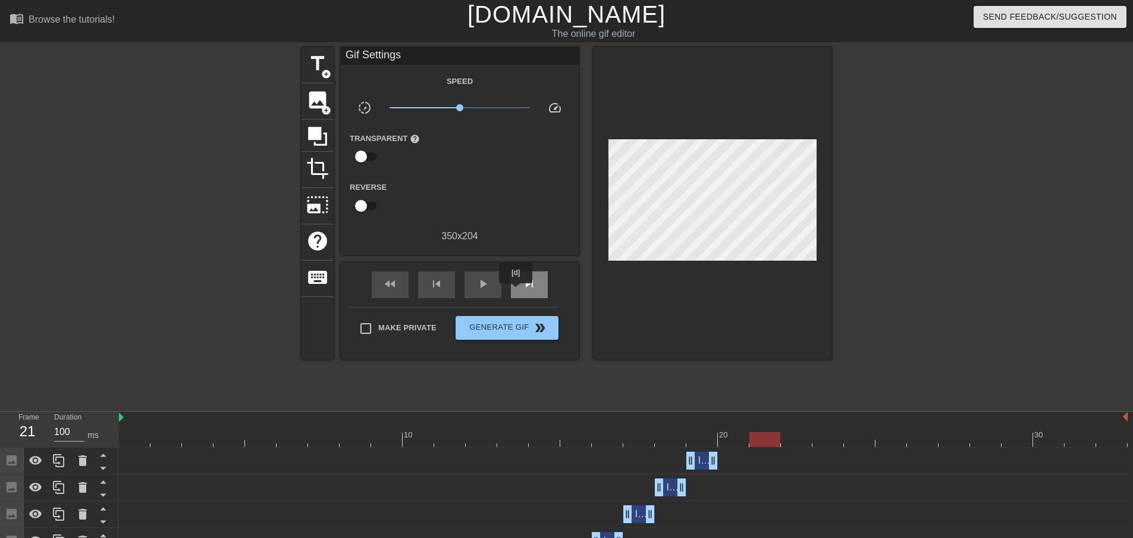
click at [525, 287] on span "skip_next" at bounding box center [529, 284] width 14 height 14
click at [58, 466] on icon at bounding box center [59, 460] width 14 height 14
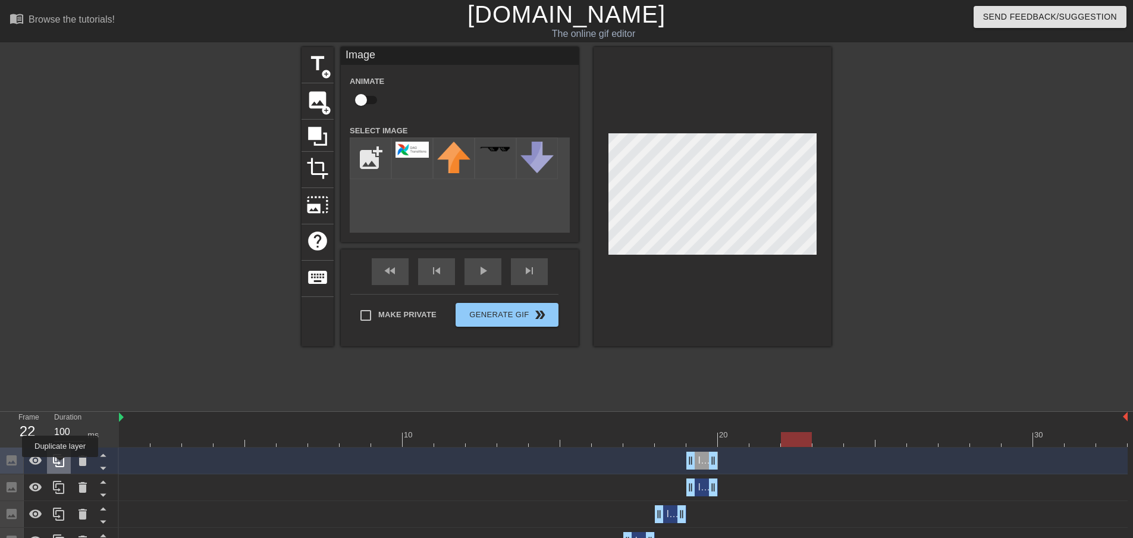
click at [60, 465] on icon at bounding box center [59, 460] width 14 height 14
drag, startPoint x: 703, startPoint y: 491, endPoint x: 789, endPoint y: 496, distance: 86.4
click at [789, 496] on div "Image drag_handle drag_handle" at bounding box center [797, 487] width 32 height 18
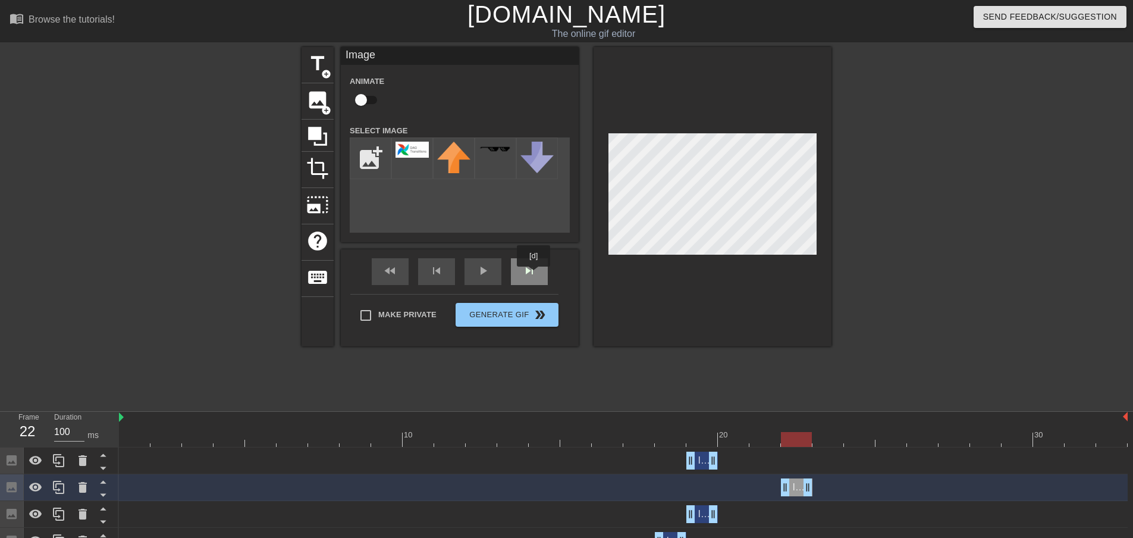
click at [534, 275] on div "skip_next" at bounding box center [529, 271] width 37 height 27
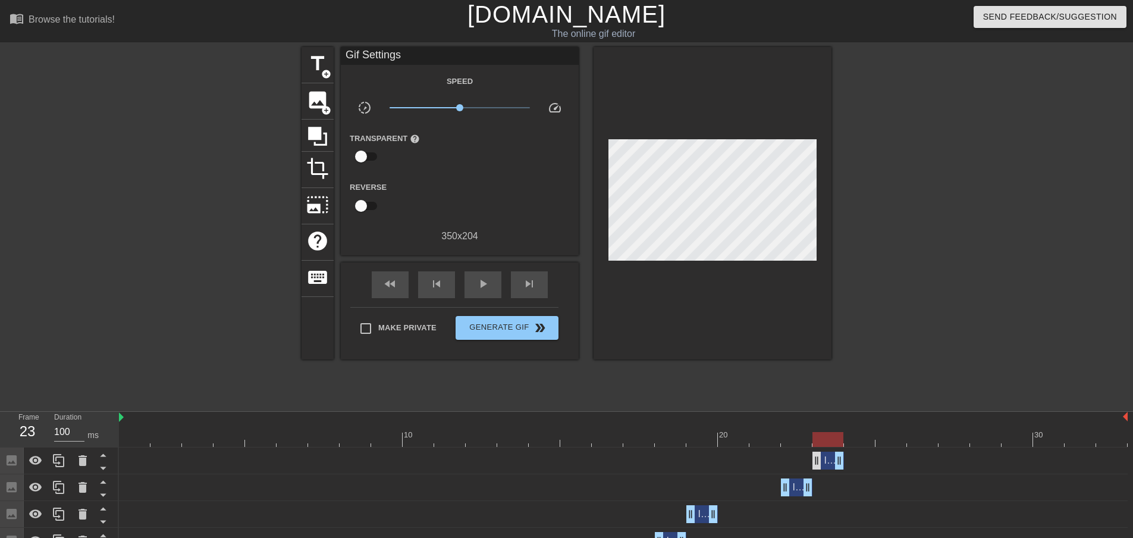
drag, startPoint x: 707, startPoint y: 463, endPoint x: 819, endPoint y: 455, distance: 112.7
click at [820, 455] on div "Image drag_handle drag_handle" at bounding box center [829, 460] width 32 height 18
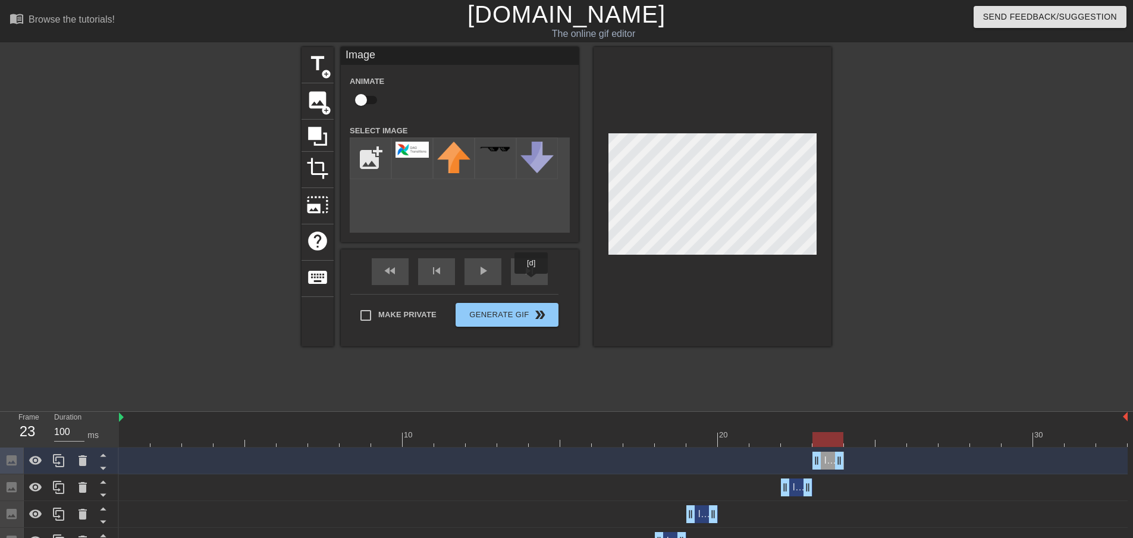
click at [532, 266] on div "fast_rewind skip_previous play_arrow skip_next" at bounding box center [460, 271] width 194 height 45
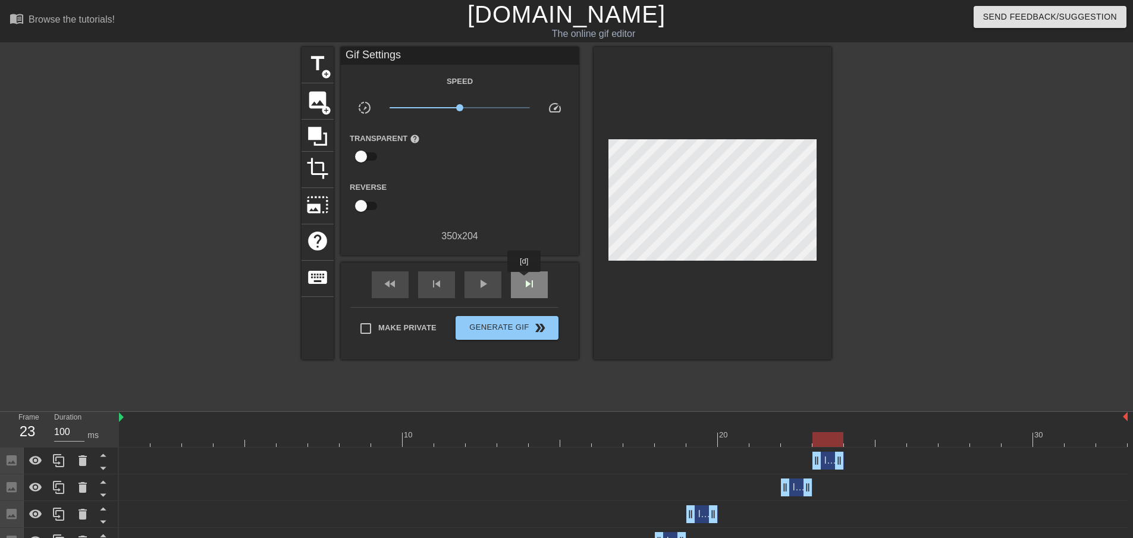
click at [525, 280] on span "skip_next" at bounding box center [529, 284] width 14 height 14
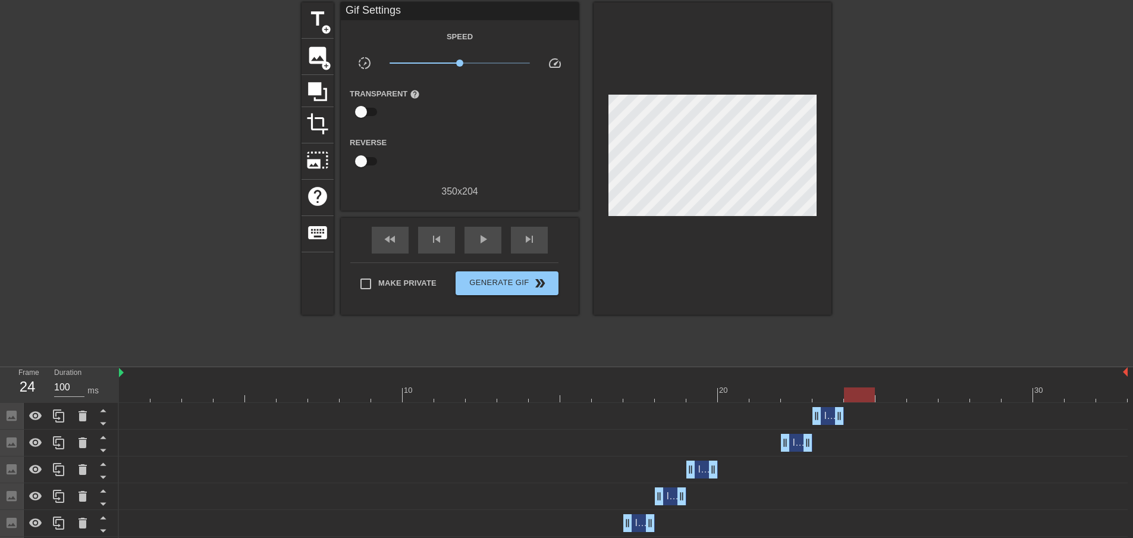
scroll to position [59, 0]
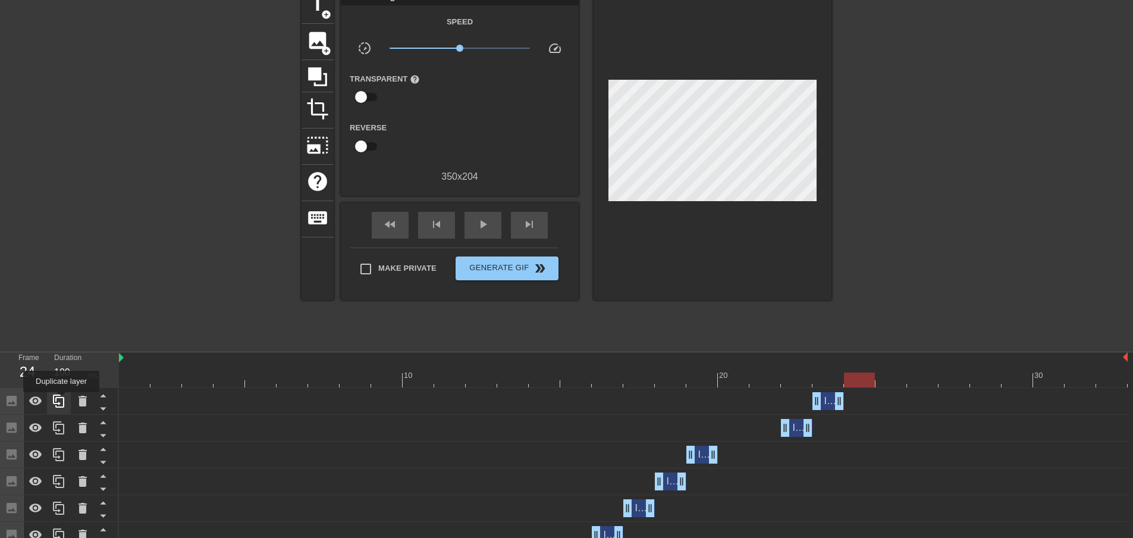
click at [60, 402] on icon at bounding box center [59, 401] width 14 height 14
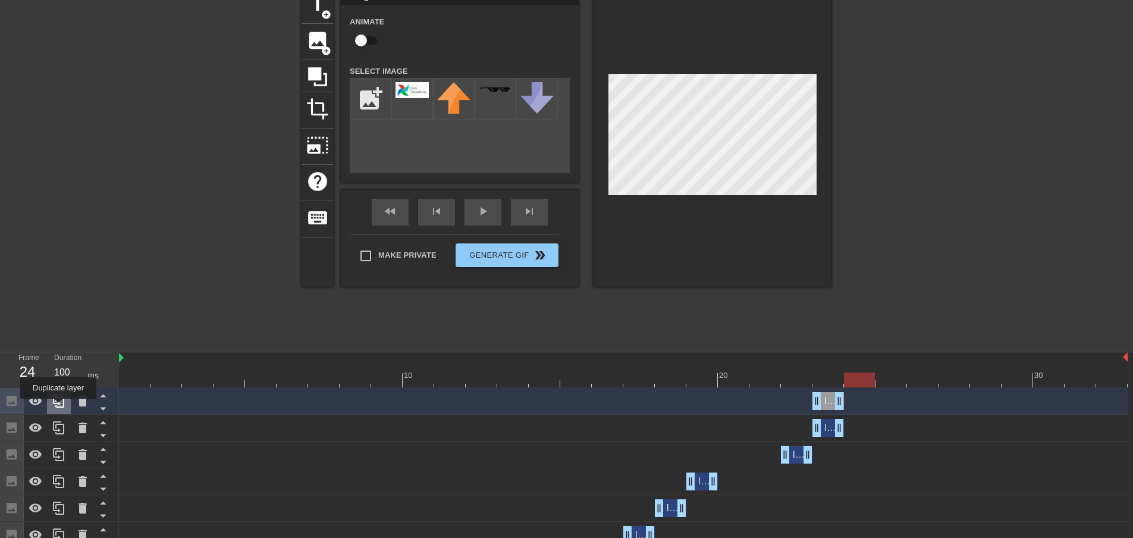
click at [58, 407] on icon at bounding box center [59, 401] width 14 height 14
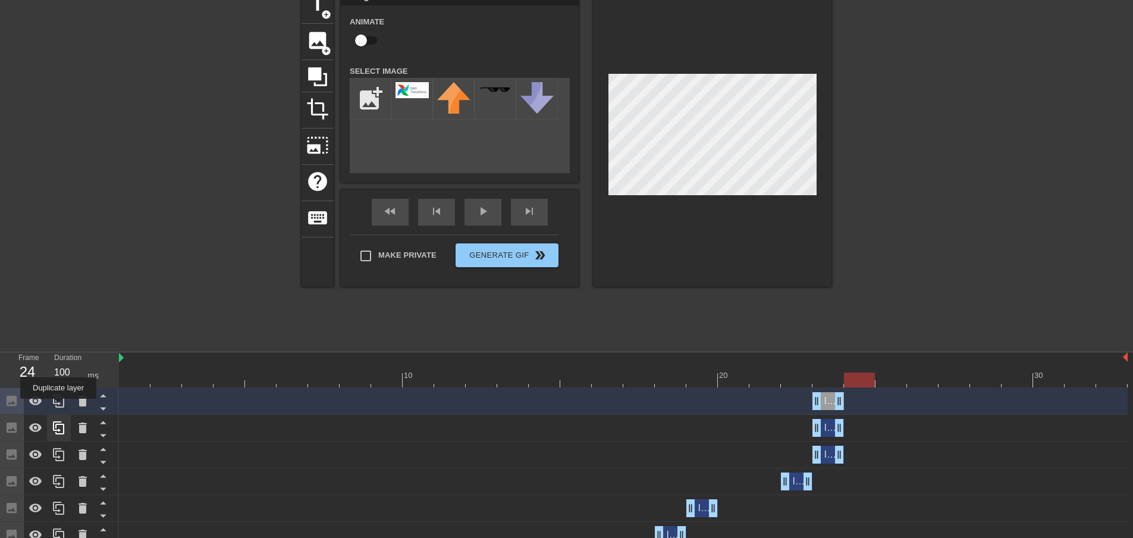
click at [58, 407] on icon at bounding box center [59, 401] width 14 height 14
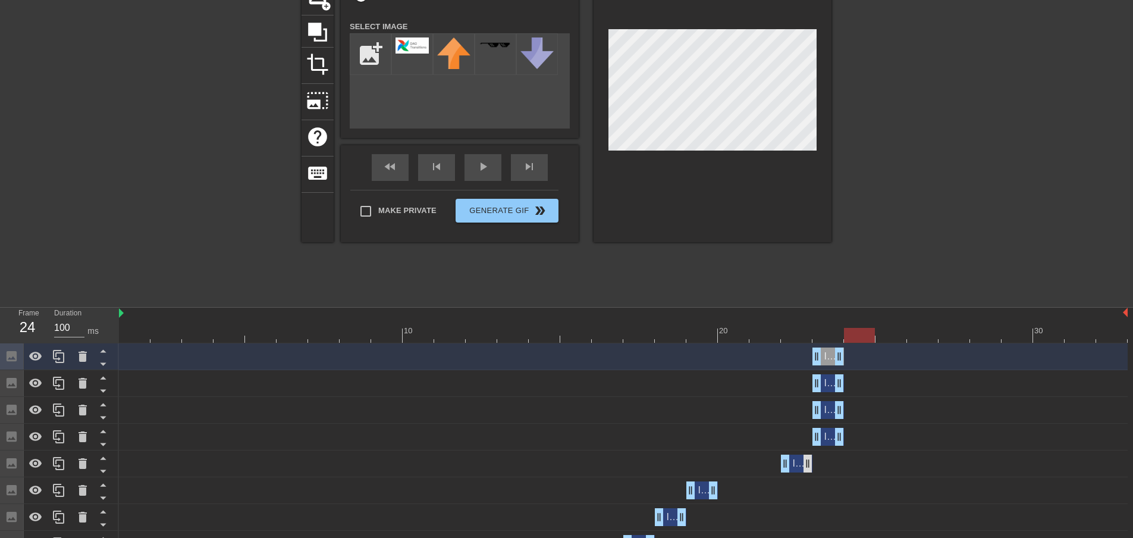
scroll to position [119, 0]
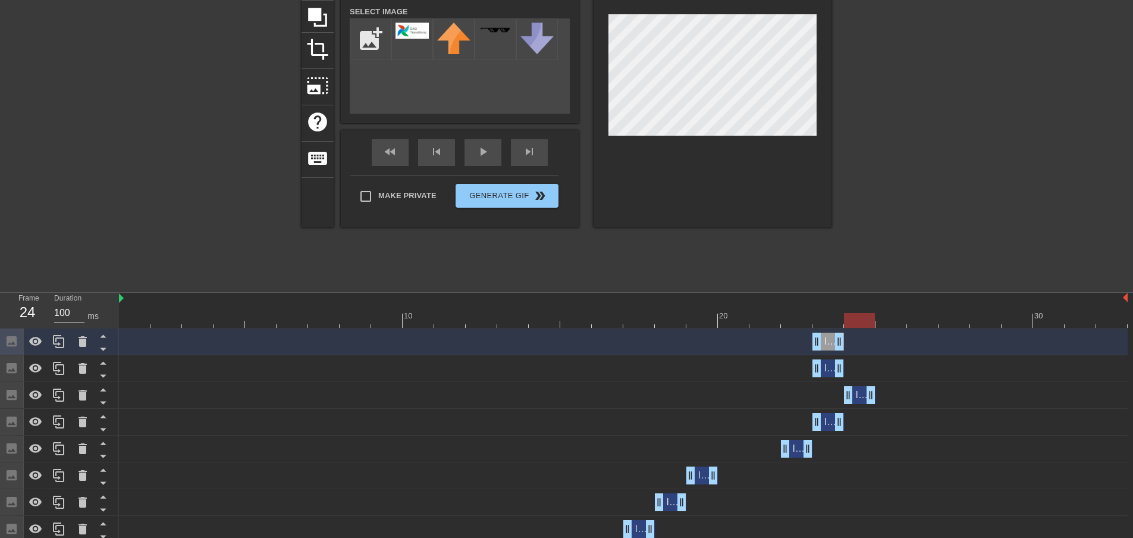
drag, startPoint x: 832, startPoint y: 398, endPoint x: 860, endPoint y: 397, distance: 28.0
click at [860, 397] on div "Image drag_handle drag_handle" at bounding box center [860, 395] width 32 height 18
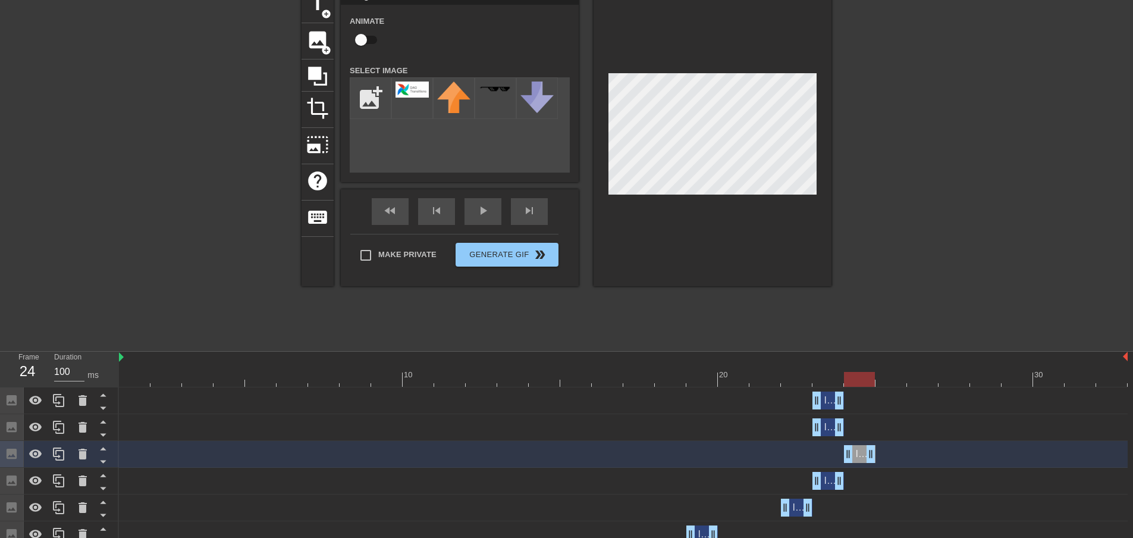
scroll to position [0, 0]
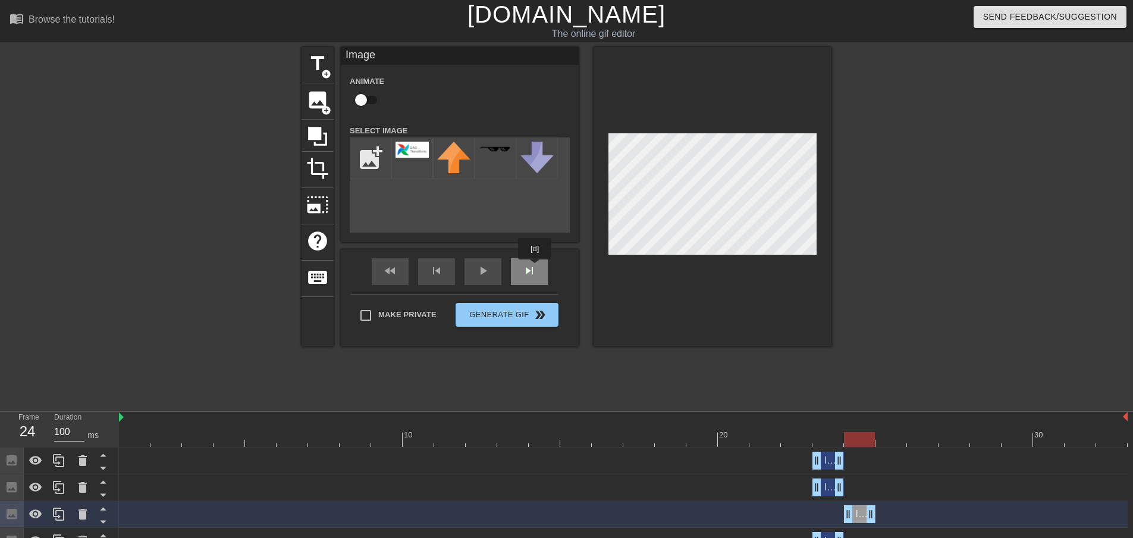
click at [535, 268] on div "fast_rewind skip_previous play_arrow skip_next" at bounding box center [460, 271] width 194 height 45
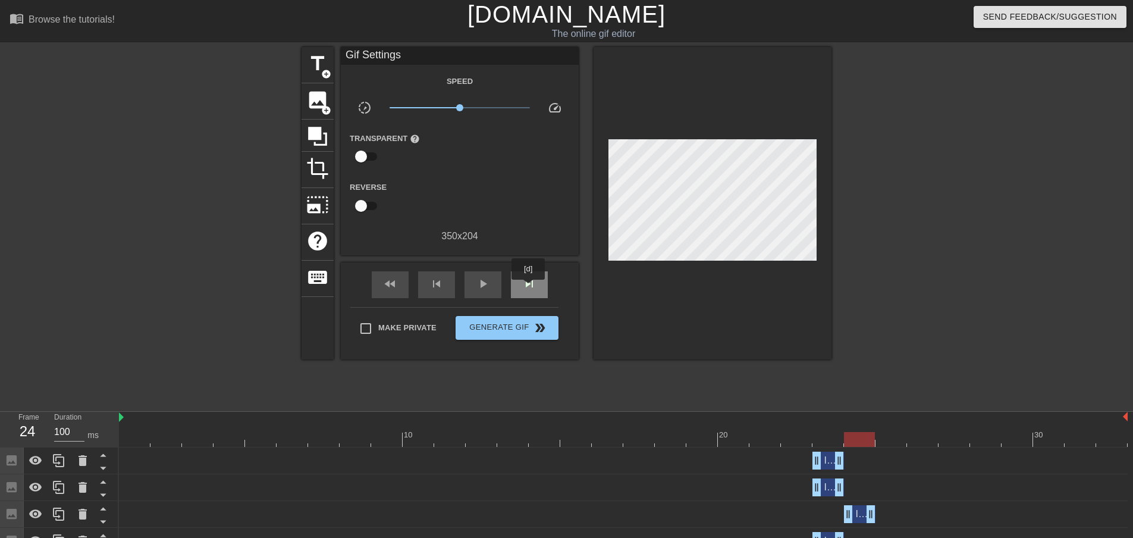
click at [529, 288] on span "skip_next" at bounding box center [529, 284] width 14 height 14
click at [397, 286] on span "fast_rewind" at bounding box center [390, 284] width 14 height 14
click at [523, 279] on span "skip_next" at bounding box center [529, 284] width 14 height 14
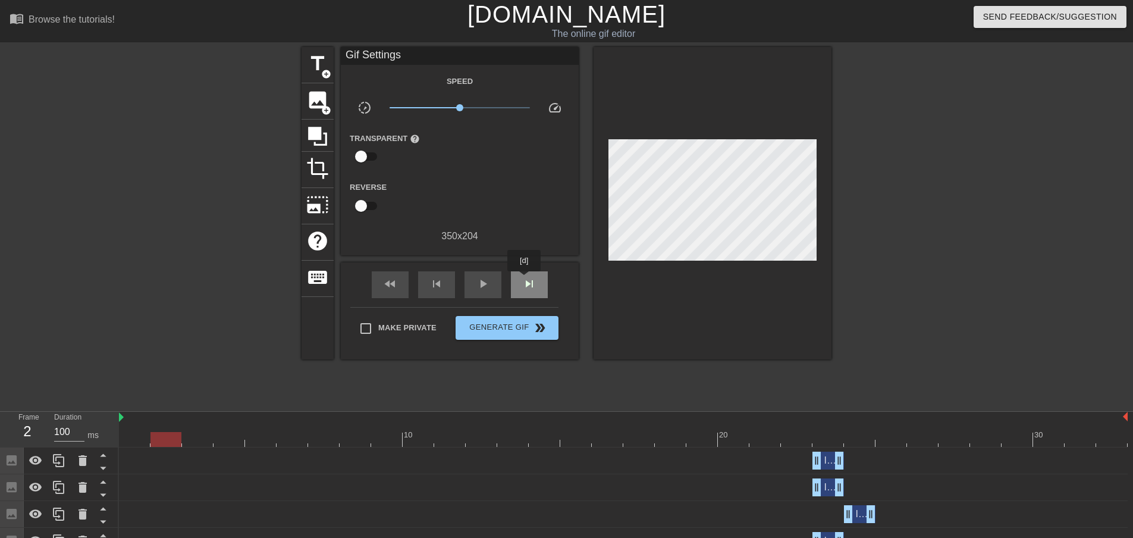
click at [526, 280] on span "skip_next" at bounding box center [529, 284] width 14 height 14
click at [528, 281] on span "skip_next" at bounding box center [529, 284] width 14 height 14
click at [529, 281] on span "skip_next" at bounding box center [529, 284] width 14 height 14
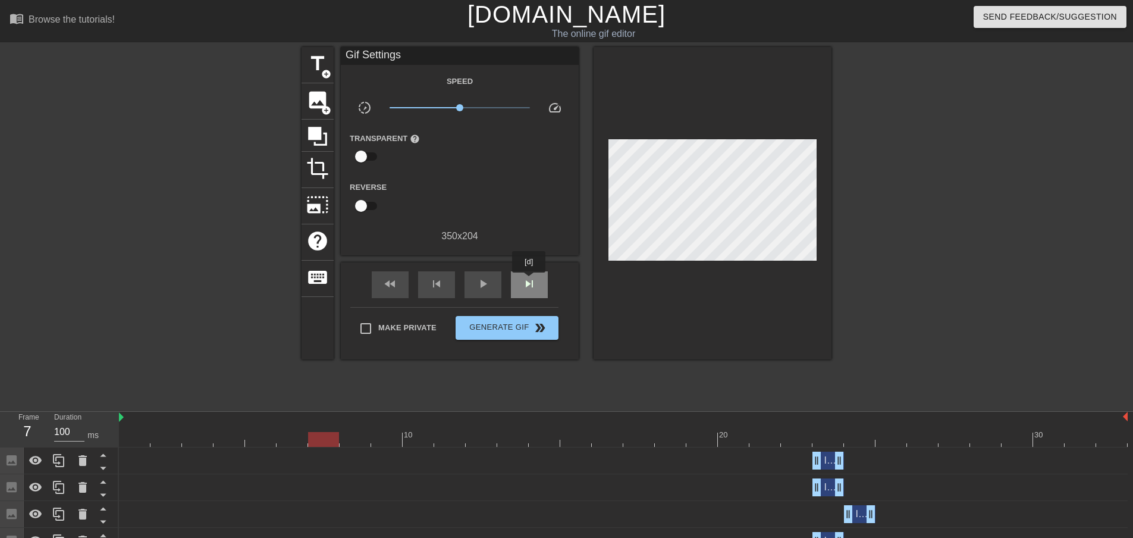
click at [529, 281] on span "skip_next" at bounding box center [529, 284] width 14 height 14
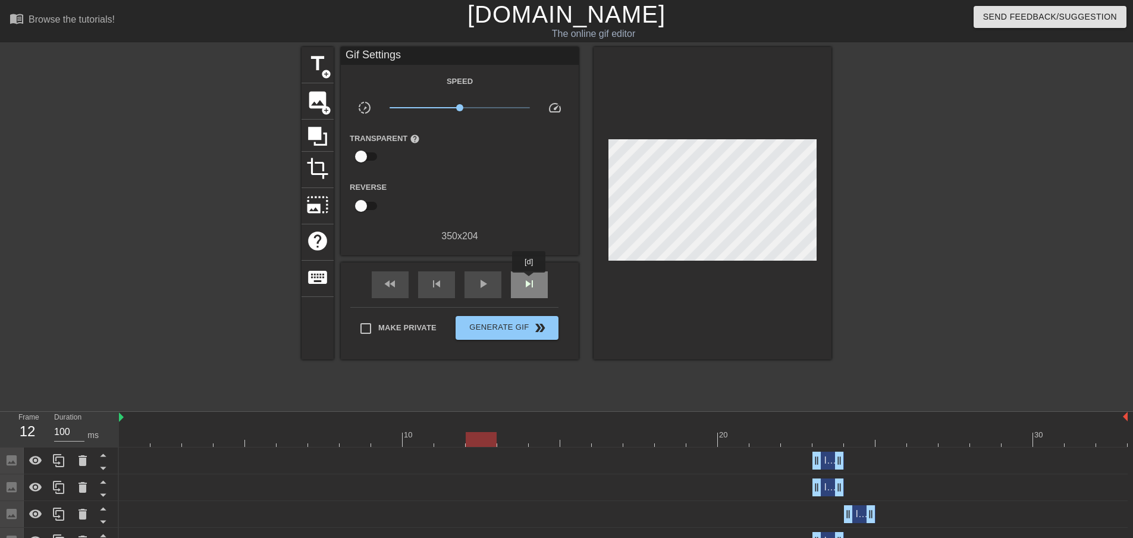
click at [529, 281] on span "skip_next" at bounding box center [529, 284] width 14 height 14
click at [434, 285] on span "skip_previous" at bounding box center [436, 284] width 14 height 14
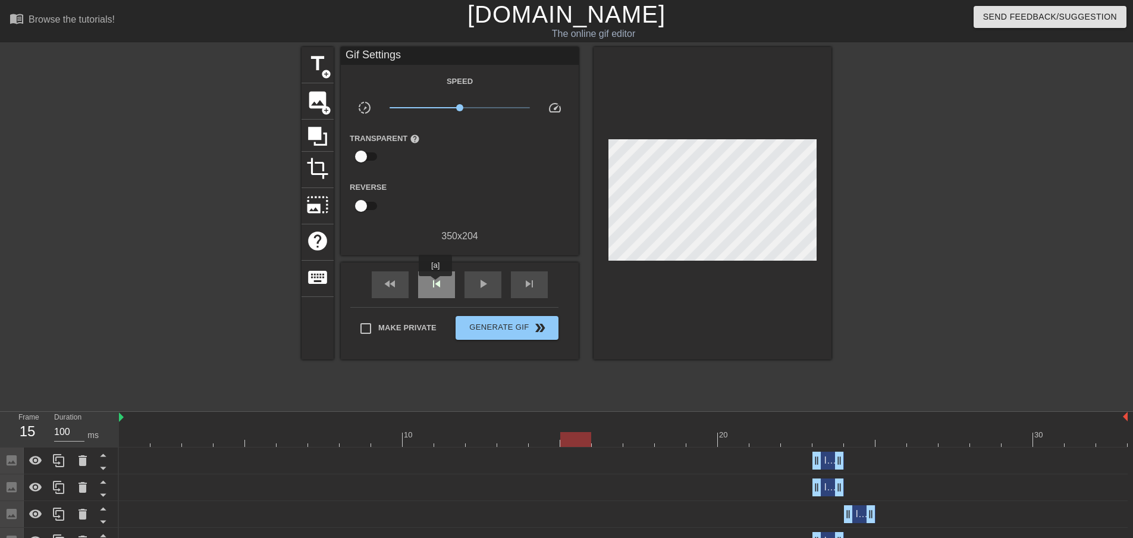
click at [435, 284] on span "skip_previous" at bounding box center [436, 284] width 14 height 14
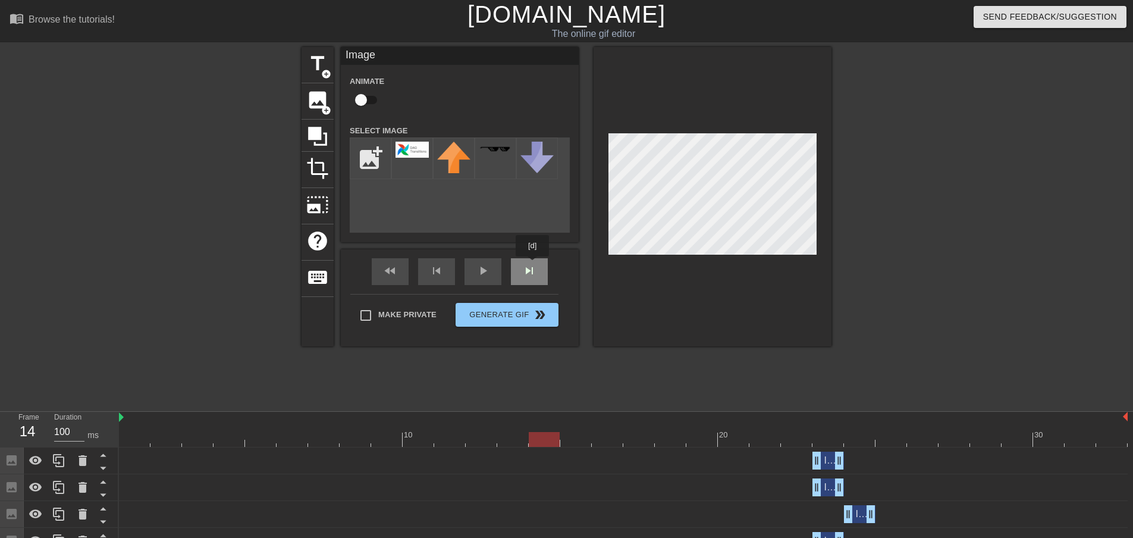
click at [534, 265] on div "fast_rewind skip_previous play_arrow skip_next" at bounding box center [460, 271] width 194 height 45
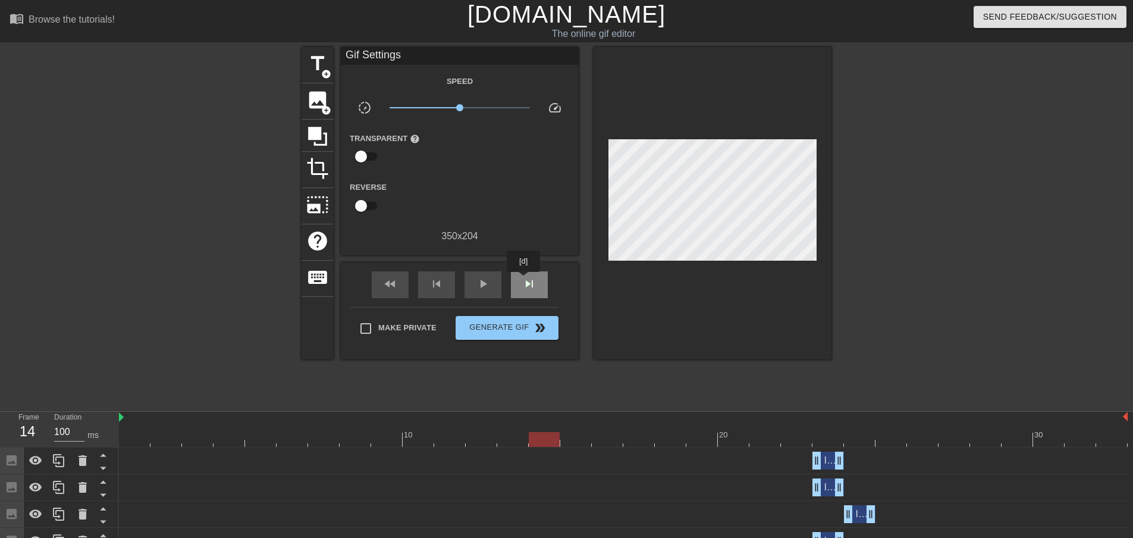
click at [525, 280] on span "skip_next" at bounding box center [529, 284] width 14 height 14
click at [526, 284] on span "skip_next" at bounding box center [529, 284] width 14 height 14
click at [526, 283] on span "skip_next" at bounding box center [529, 284] width 14 height 14
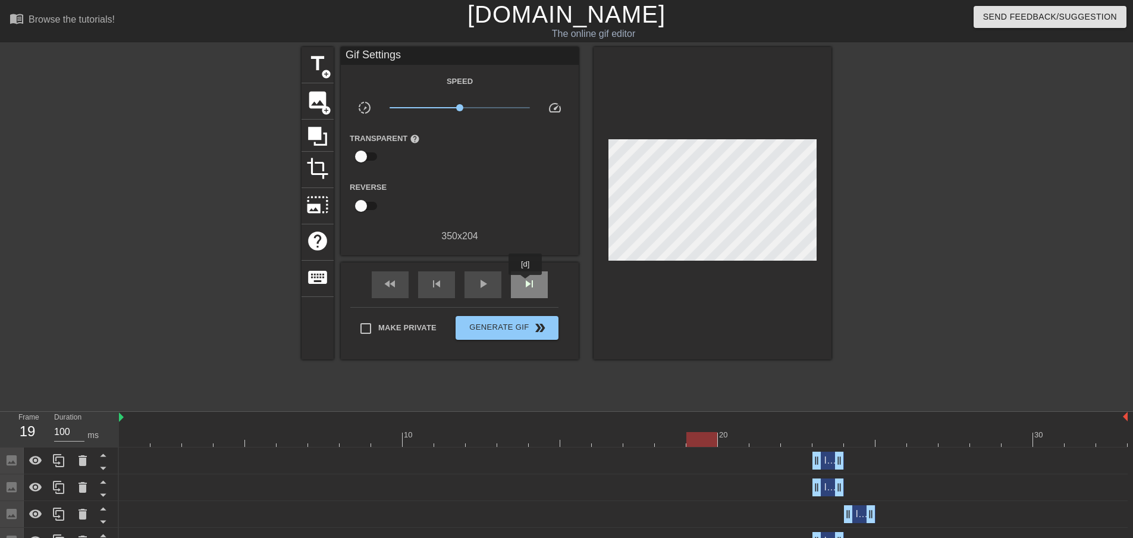
click at [526, 283] on span "skip_next" at bounding box center [529, 284] width 14 height 14
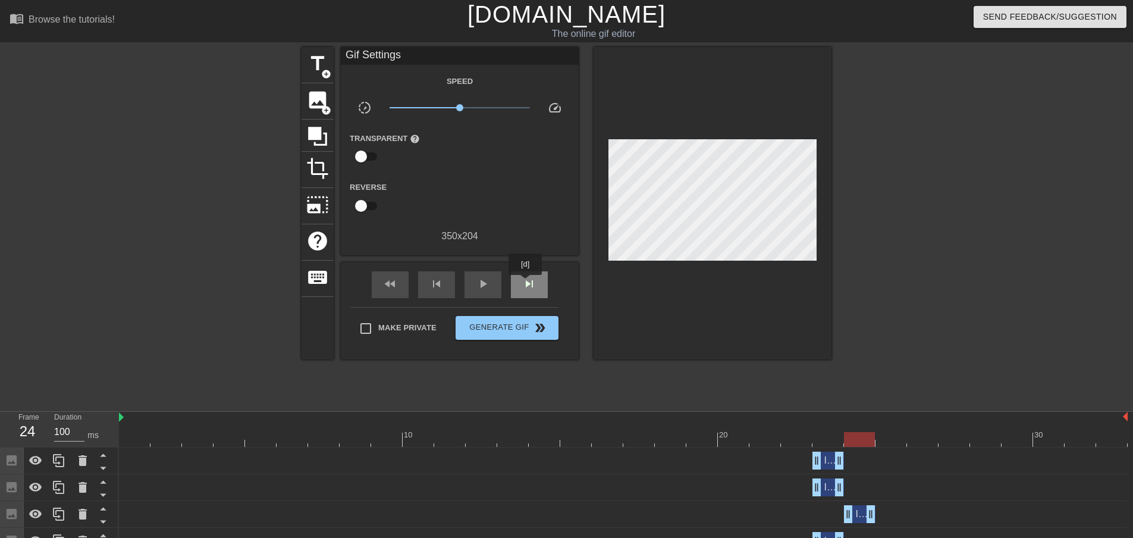
click at [526, 283] on span "skip_next" at bounding box center [529, 284] width 14 height 14
click at [443, 286] on span "skip_previous" at bounding box center [436, 284] width 14 height 14
click at [536, 287] on span "skip_next" at bounding box center [529, 284] width 14 height 14
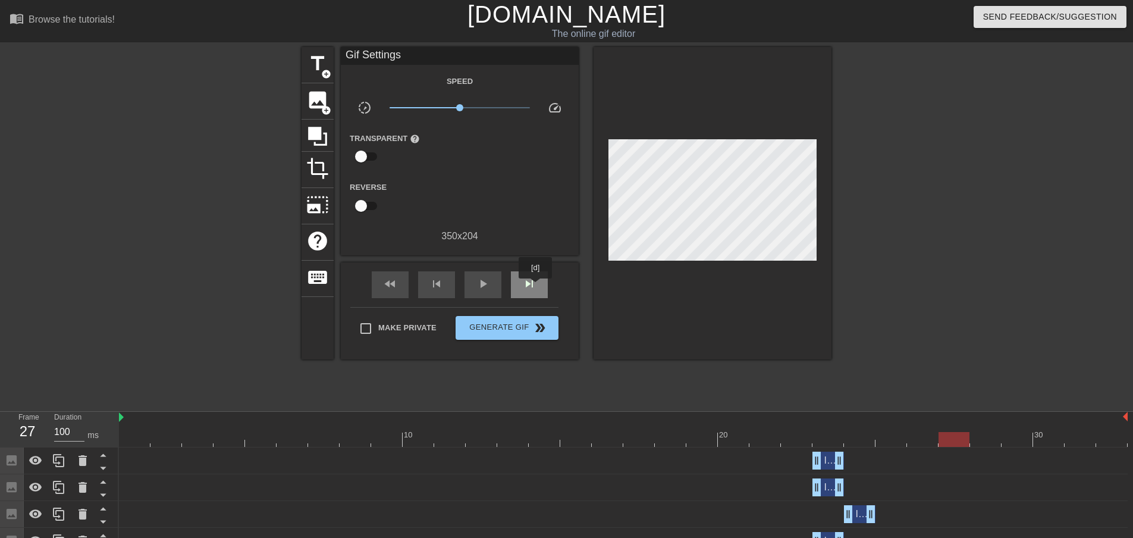
click at [536, 287] on span "skip_next" at bounding box center [529, 284] width 14 height 14
click at [443, 288] on span "skip_previous" at bounding box center [436, 284] width 14 height 14
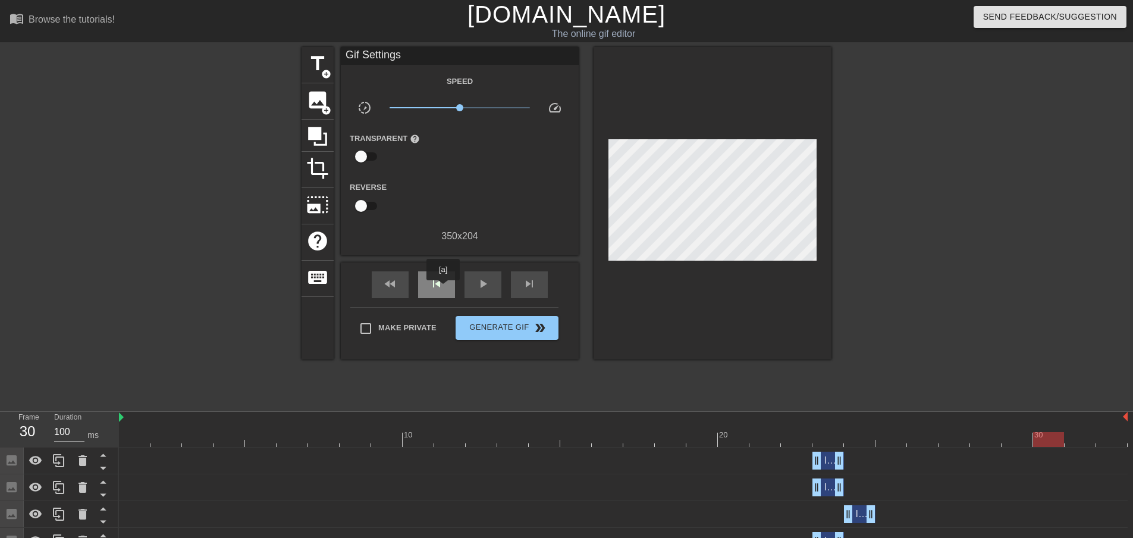
click at [443, 289] on span "skip_previous" at bounding box center [436, 284] width 14 height 14
drag, startPoint x: 822, startPoint y: 488, endPoint x: 909, endPoint y: 488, distance: 86.9
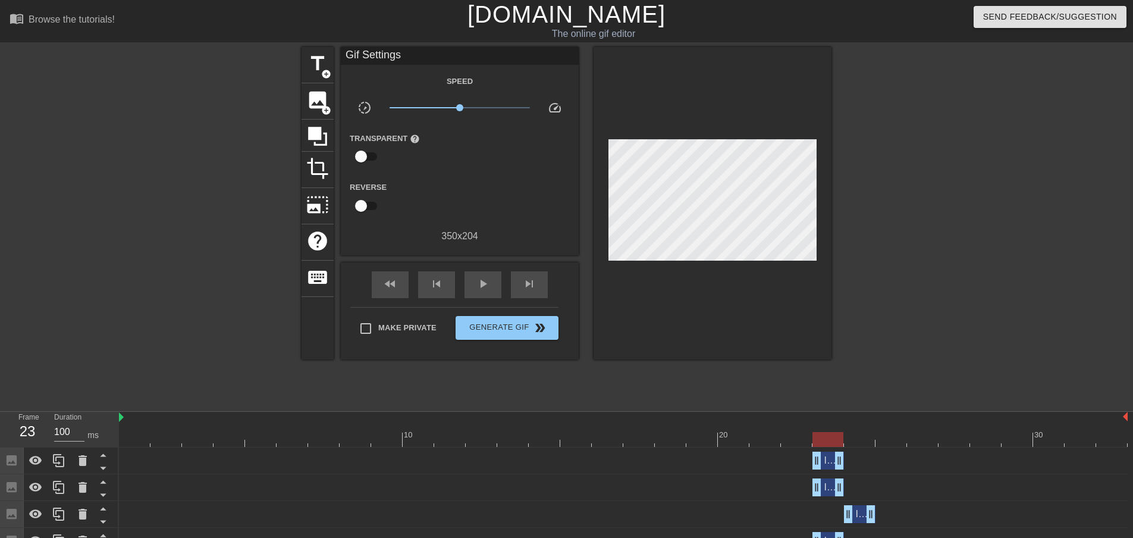
click at [909, 488] on div "Image drag_handle drag_handle" at bounding box center [623, 487] width 1009 height 18
drag, startPoint x: 823, startPoint y: 490, endPoint x: 920, endPoint y: 491, distance: 96.4
click at [920, 491] on div "Image drag_handle drag_handle" at bounding box center [923, 487] width 32 height 18
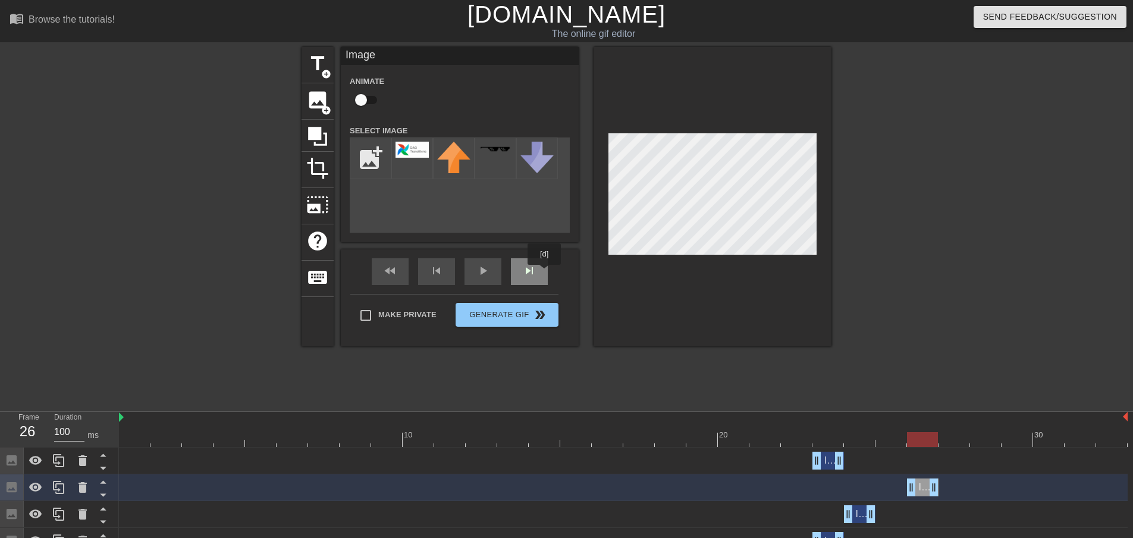
click at [540, 273] on div "skip_next" at bounding box center [529, 271] width 37 height 27
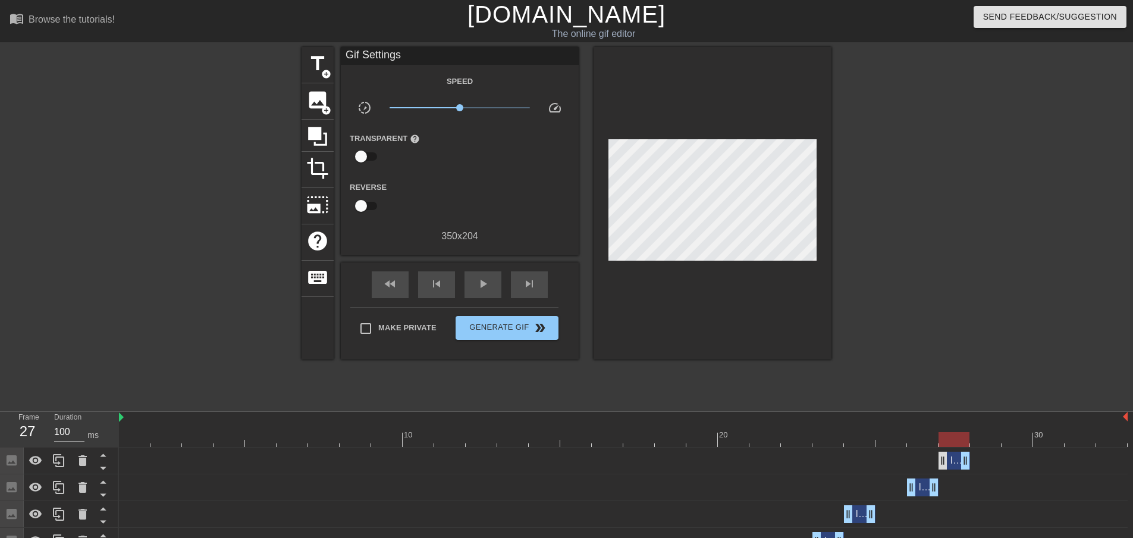
drag, startPoint x: 823, startPoint y: 460, endPoint x: 947, endPoint y: 460, distance: 124.3
click at [948, 460] on div "Image drag_handle drag_handle" at bounding box center [955, 460] width 32 height 18
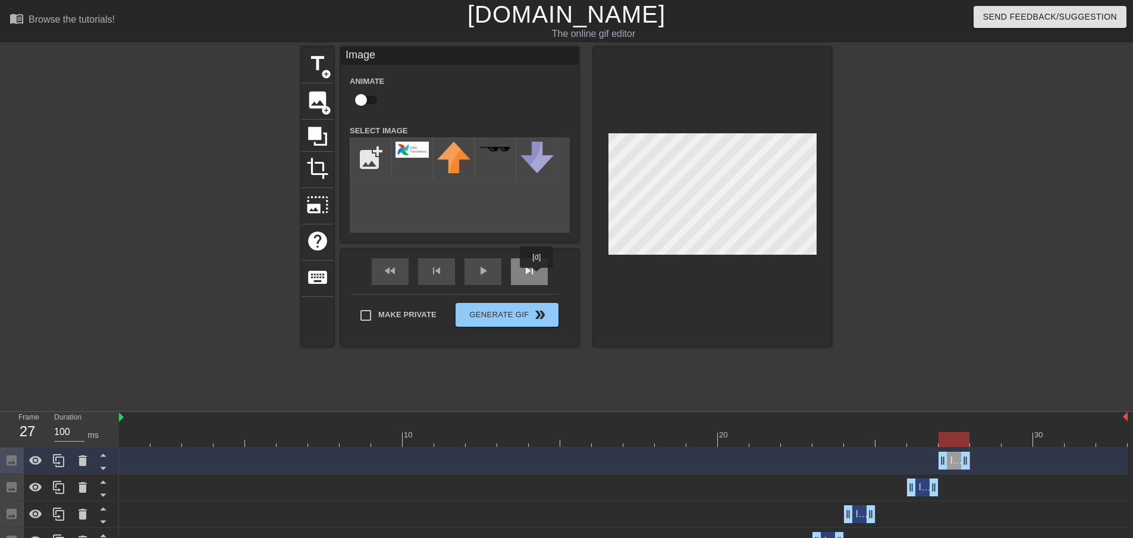
click at [535, 276] on span "skip_next" at bounding box center [529, 271] width 14 height 14
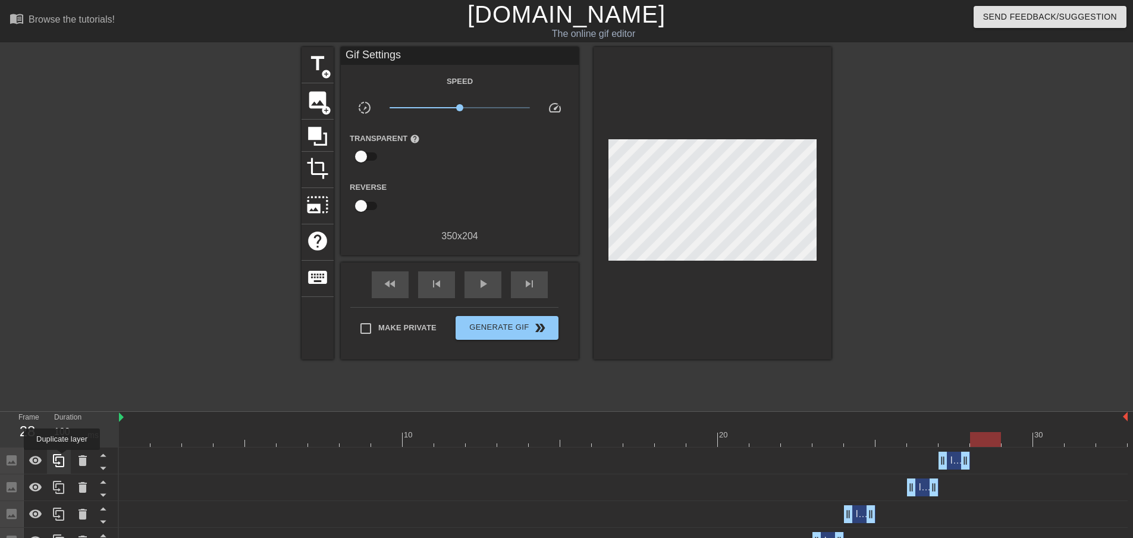
click at [62, 459] on icon at bounding box center [59, 460] width 14 height 14
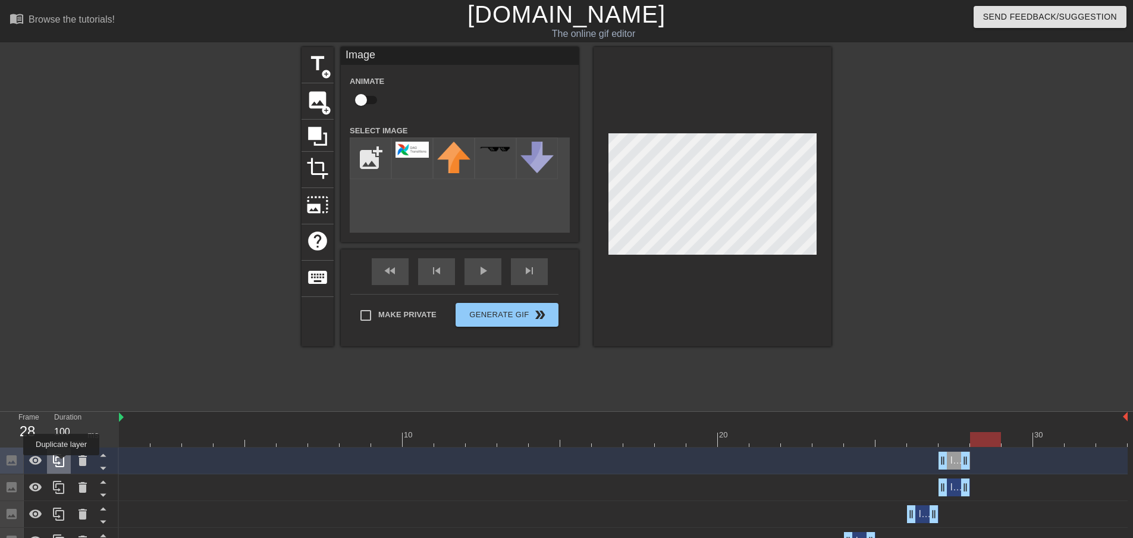
click at [61, 463] on icon at bounding box center [59, 460] width 14 height 14
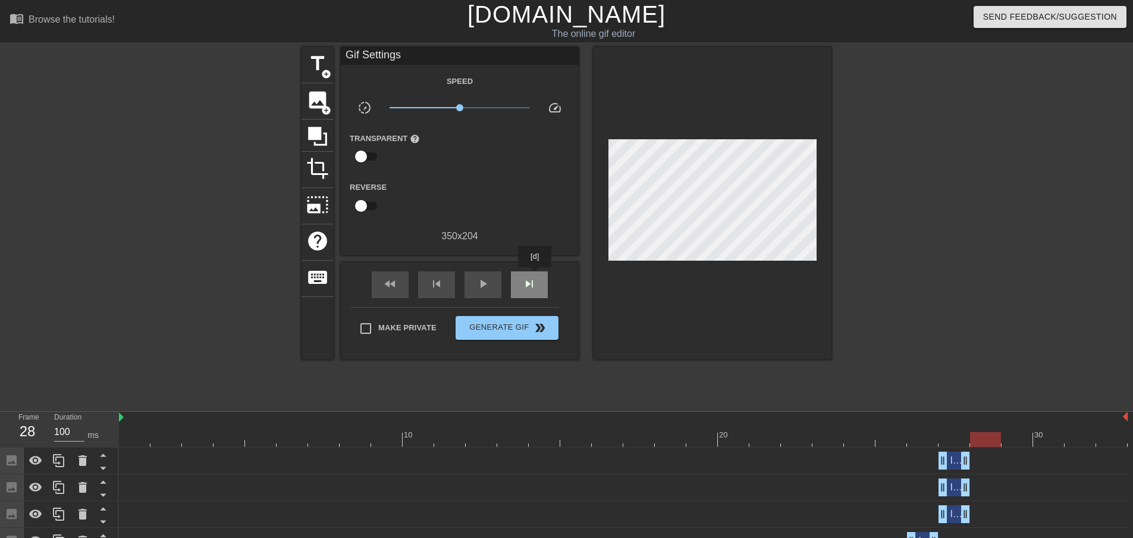
click at [535, 275] on div "skip_next" at bounding box center [529, 284] width 37 height 27
drag, startPoint x: 945, startPoint y: 519, endPoint x: 1003, endPoint y: 522, distance: 57.8
click at [1006, 523] on div "Image drag_handle drag_handle" at bounding box center [623, 514] width 1009 height 27
drag, startPoint x: 955, startPoint y: 518, endPoint x: 1015, endPoint y: 521, distance: 59.5
click at [1015, 521] on div "Image drag_handle drag_handle" at bounding box center [1018, 514] width 32 height 18
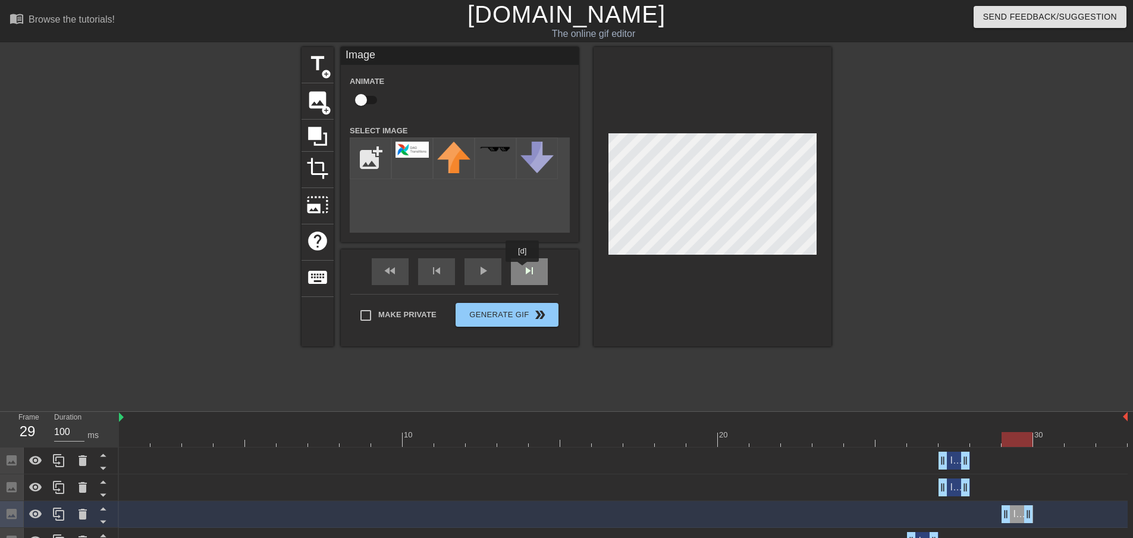
drag, startPoint x: 524, startPoint y: 271, endPoint x: 531, endPoint y: 272, distance: 7.2
click at [524, 271] on div "skip_next" at bounding box center [529, 271] width 37 height 27
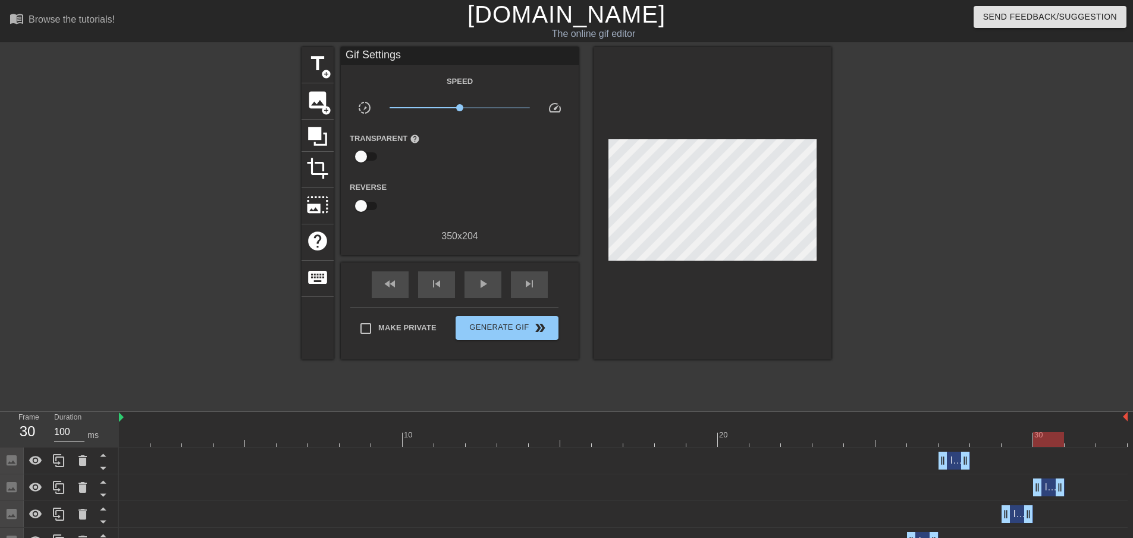
drag, startPoint x: 954, startPoint y: 487, endPoint x: 1047, endPoint y: 497, distance: 93.9
click at [1047, 497] on div "Image drag_handle drag_handle" at bounding box center [623, 487] width 1009 height 27
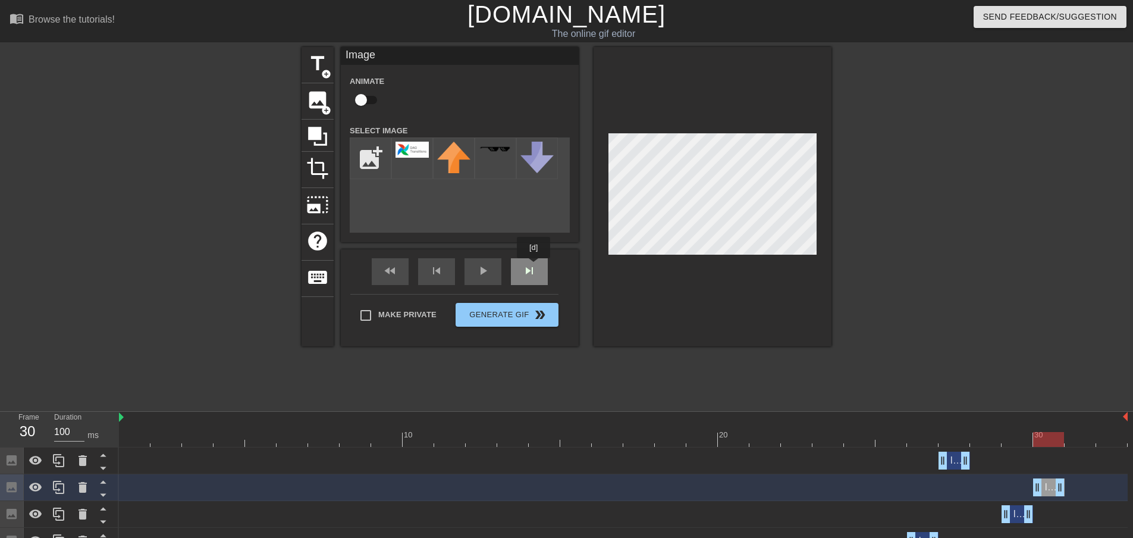
click at [534, 267] on div "fast_rewind skip_previous play_arrow skip_next" at bounding box center [460, 271] width 194 height 45
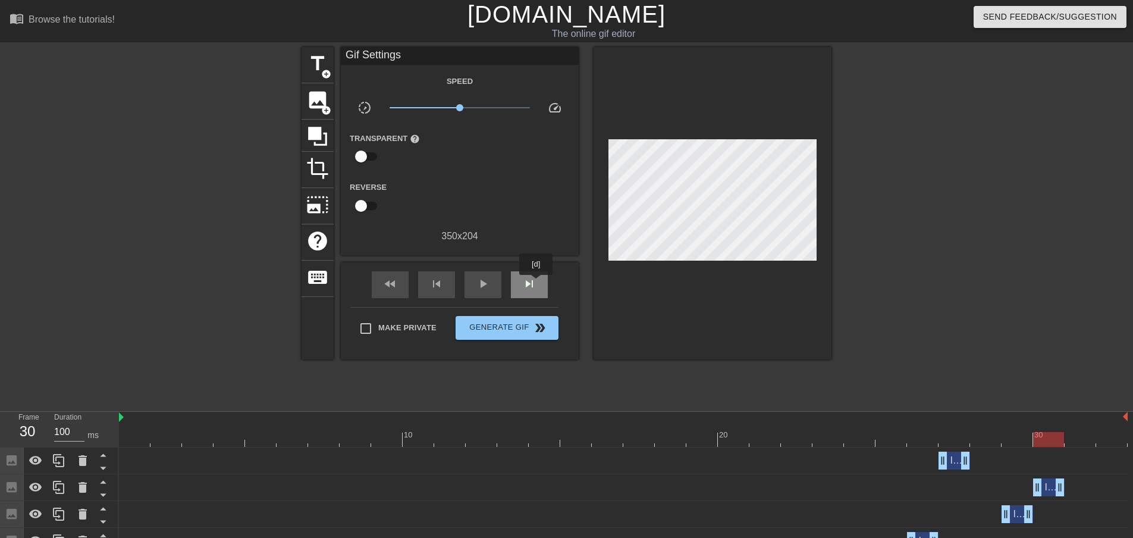
click at [537, 283] on div "skip_next" at bounding box center [529, 284] width 37 height 27
drag, startPoint x: 979, startPoint y: 463, endPoint x: 1076, endPoint y: 463, distance: 96.4
click at [1076, 463] on div "Image drag_handle drag_handle" at bounding box center [1081, 460] width 32 height 18
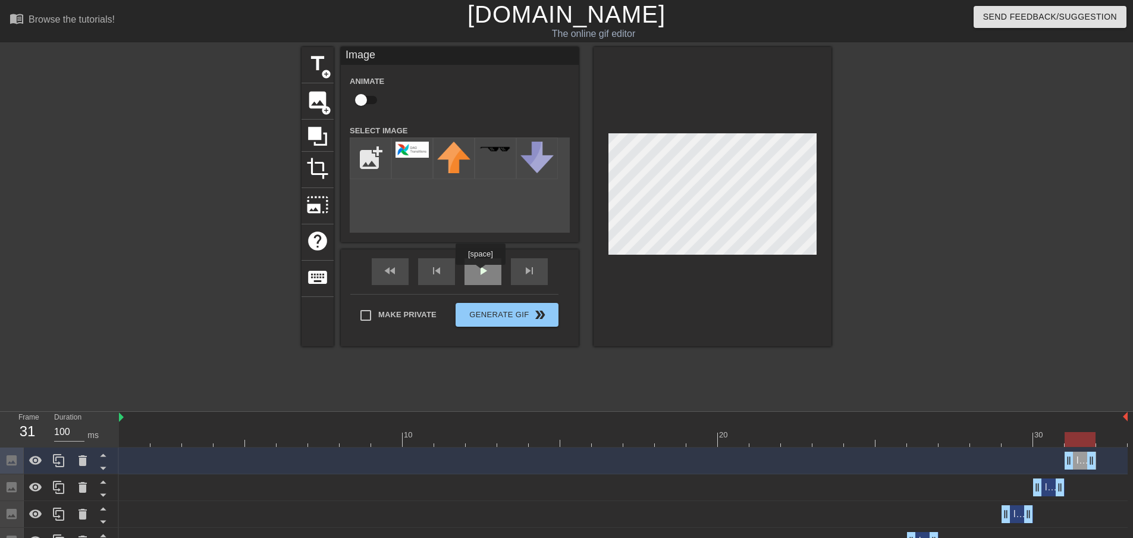
click at [484, 272] on div "play_arrow" at bounding box center [483, 271] width 37 height 27
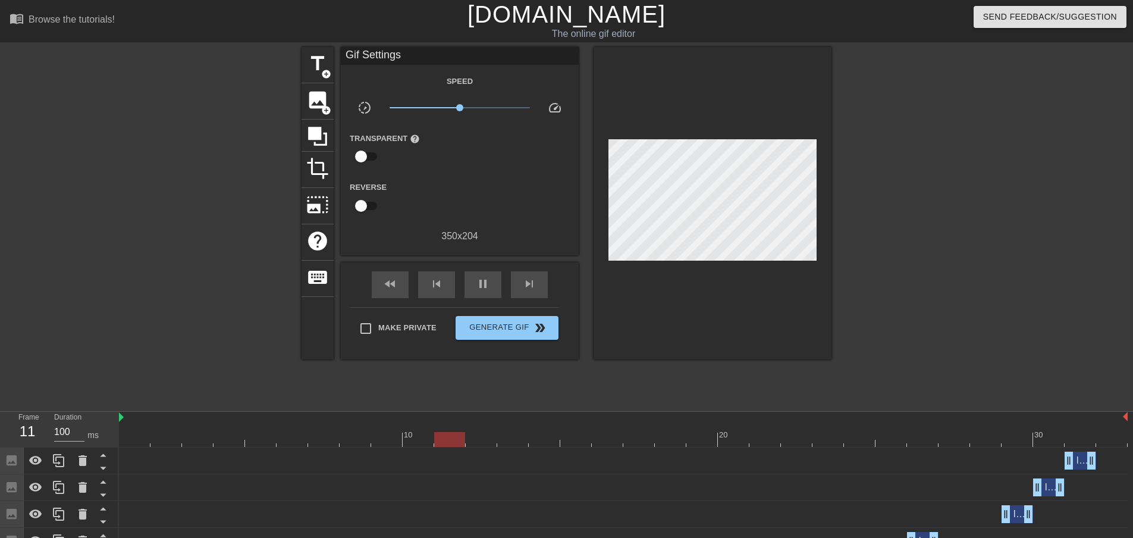
click at [998, 252] on div at bounding box center [935, 225] width 178 height 357
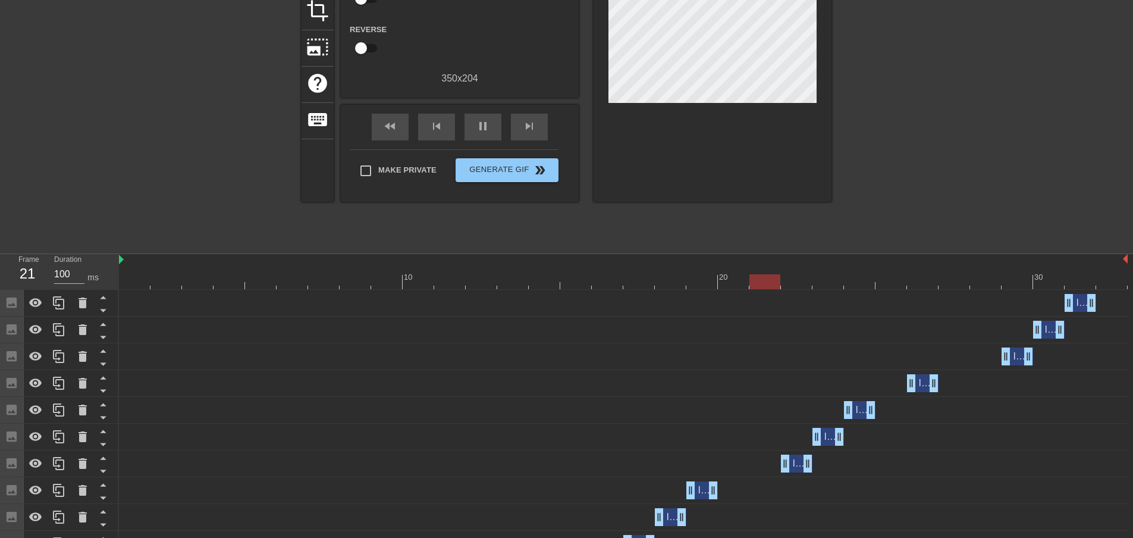
scroll to position [238, 0]
